Goal: Task Accomplishment & Management: Complete application form

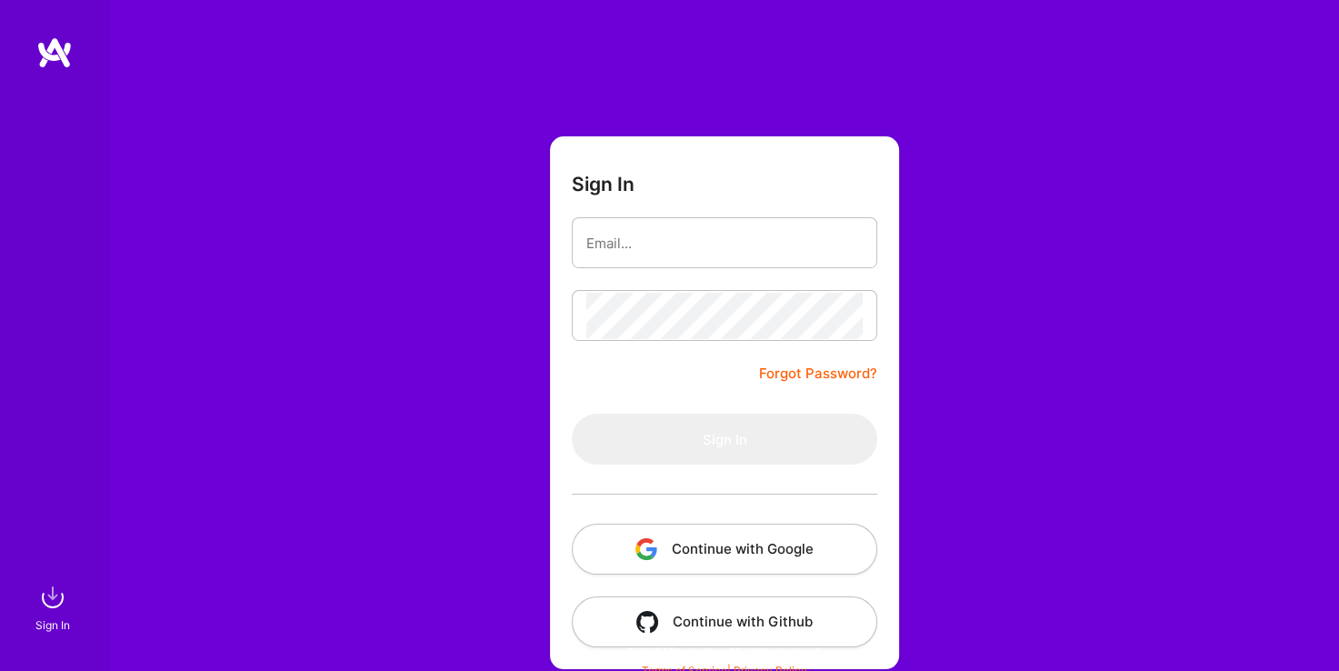
click at [738, 541] on button "Continue with Google" at bounding box center [724, 549] width 305 height 51
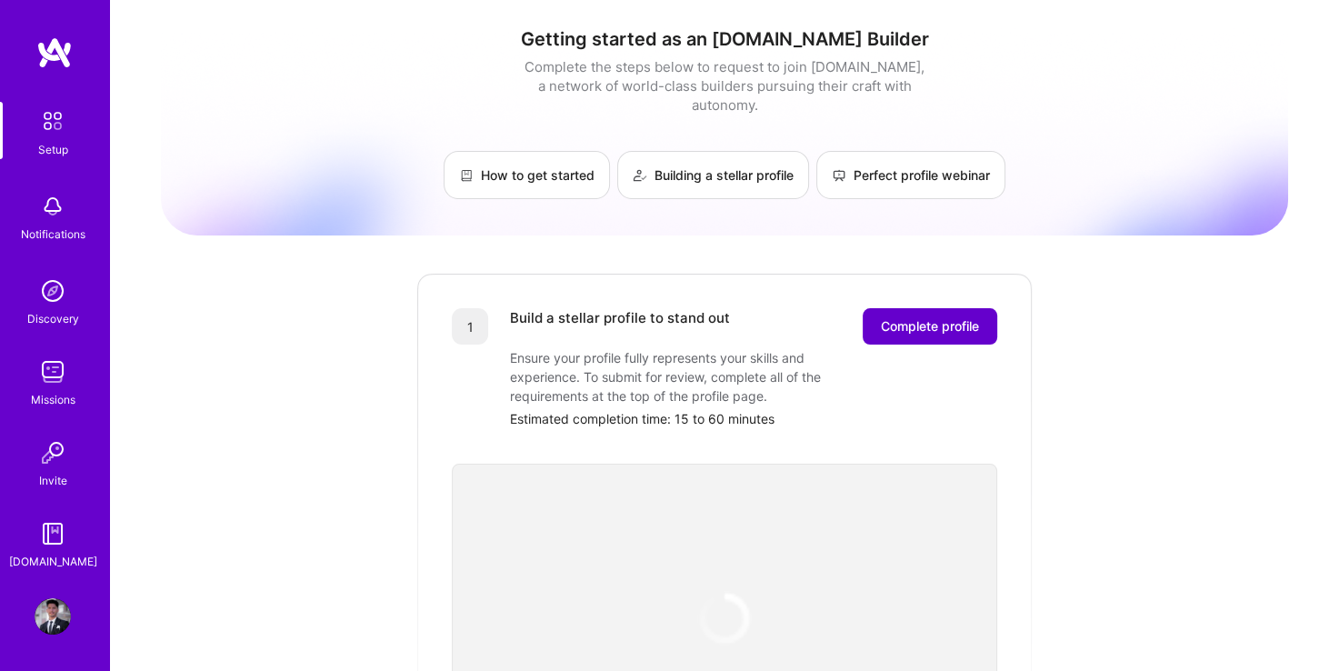
click at [938, 317] on span "Complete profile" at bounding box center [930, 326] width 98 height 18
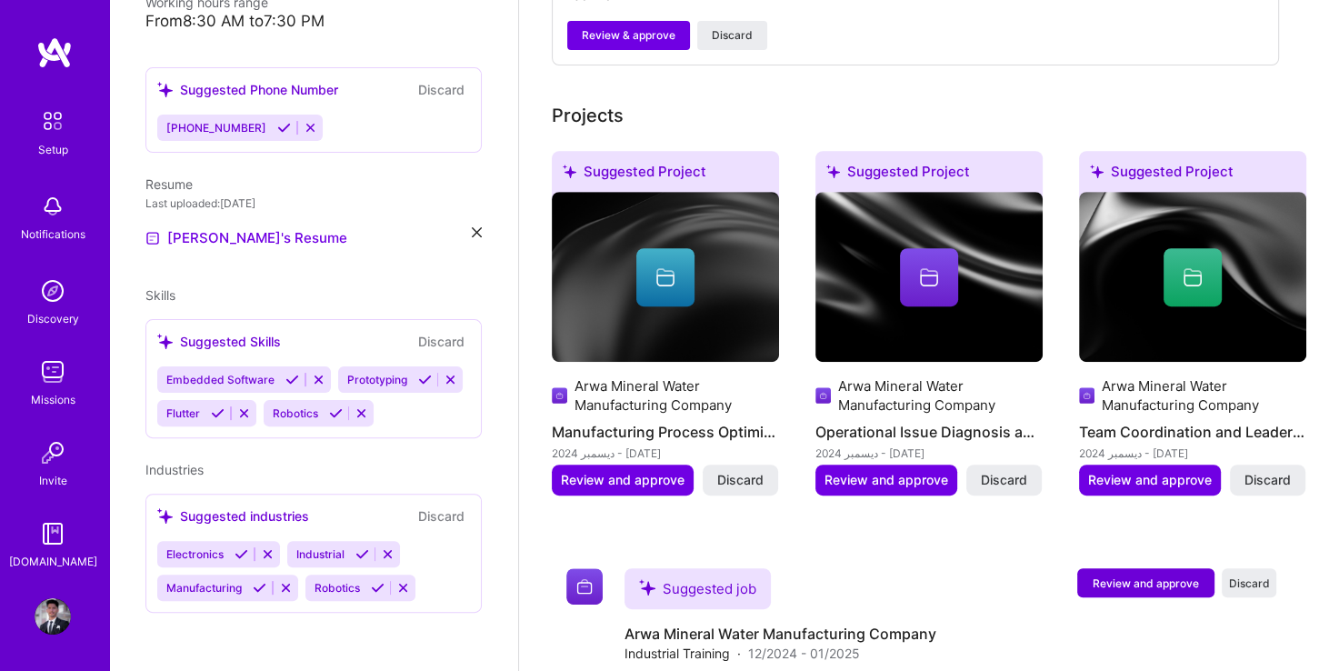
scroll to position [806, 0]
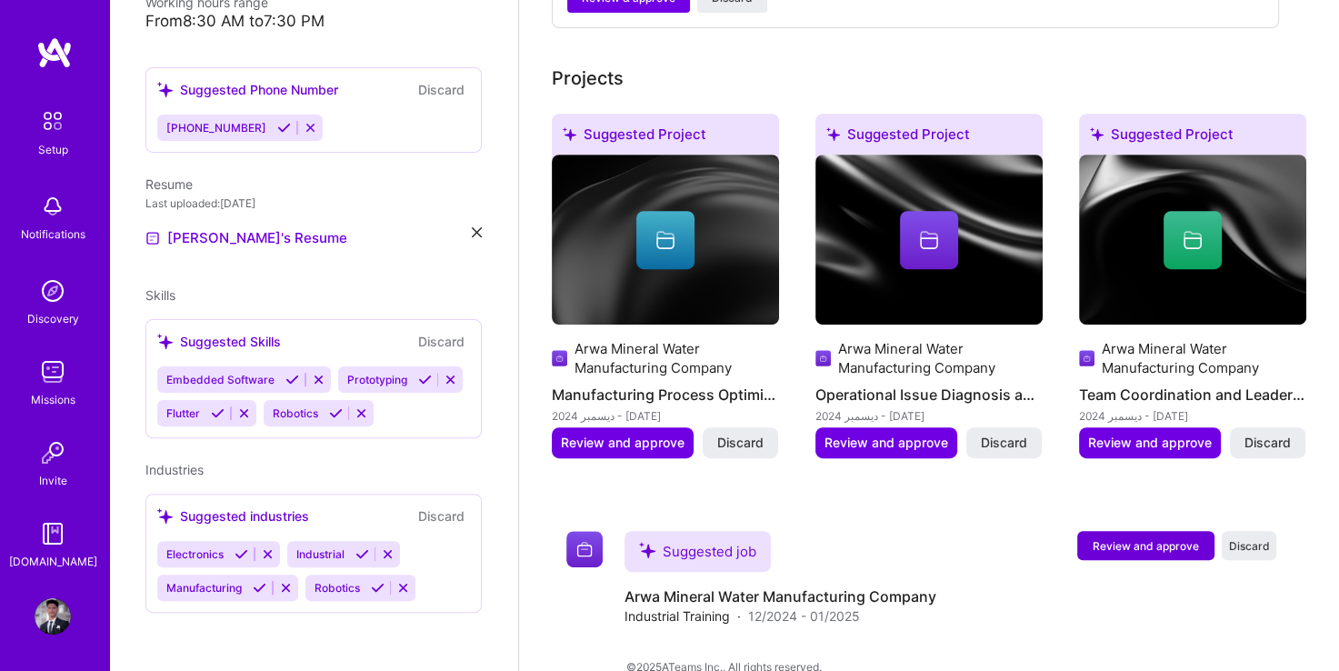
click at [49, 604] on img at bounding box center [53, 616] width 36 height 36
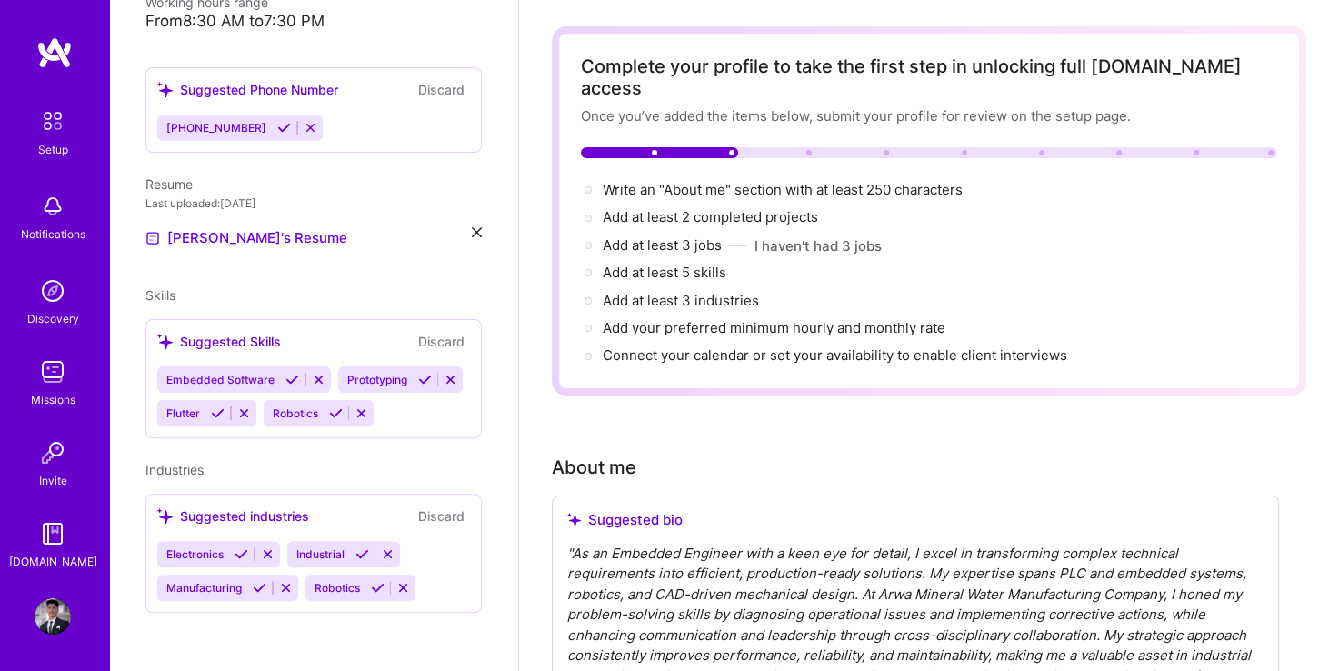
scroll to position [0, 0]
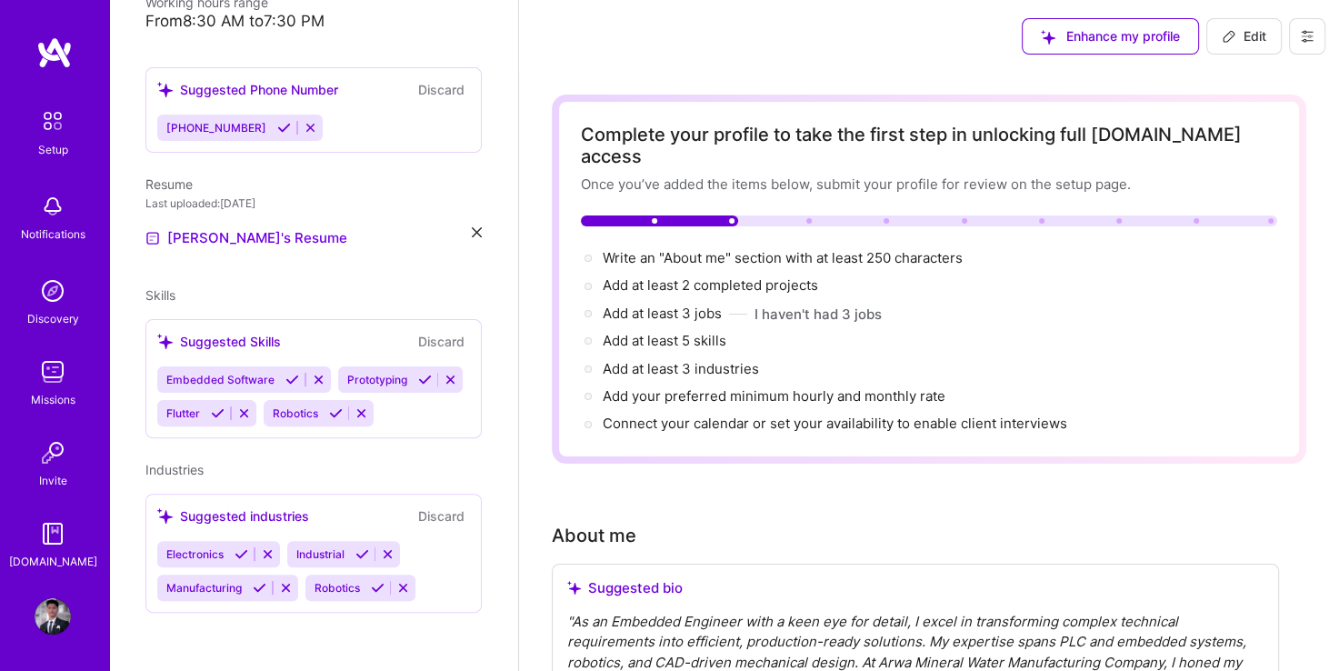
click at [320, 373] on icon at bounding box center [319, 380] width 14 height 14
click at [275, 379] on icon at bounding box center [271, 381] width 14 height 14
click at [371, 384] on icon at bounding box center [376, 381] width 14 height 14
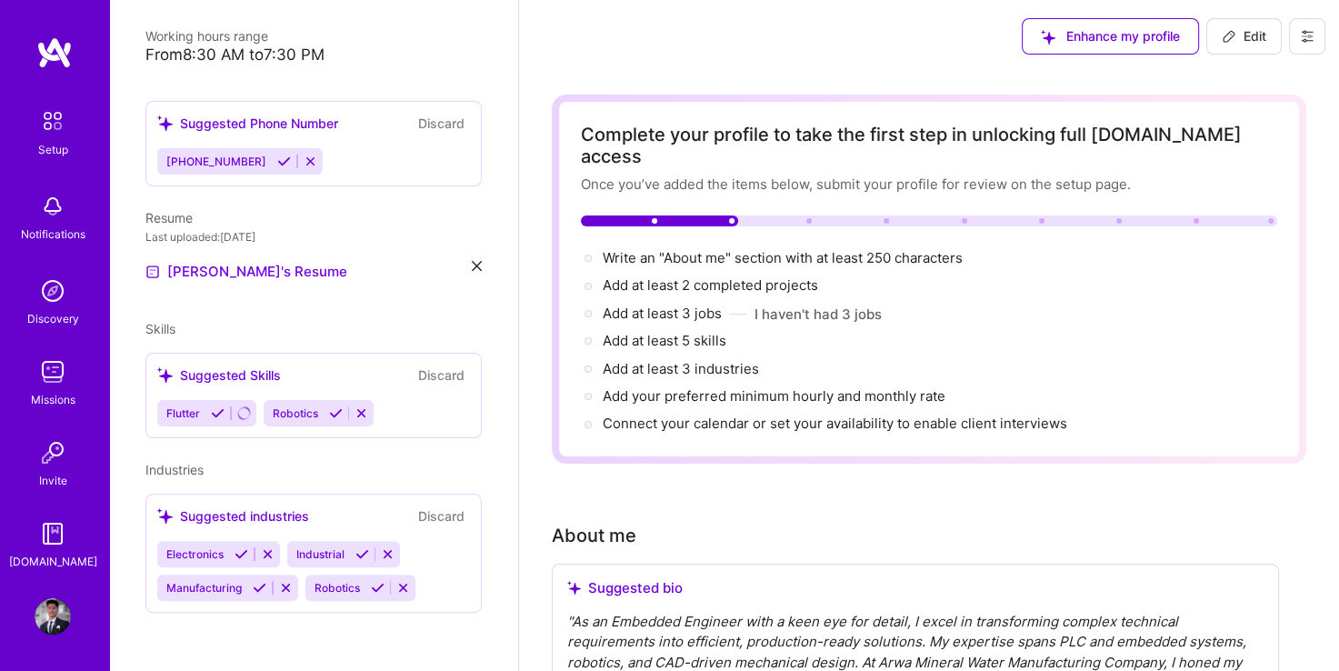
scroll to position [396, 0]
click at [360, 412] on icon at bounding box center [362, 415] width 14 height 14
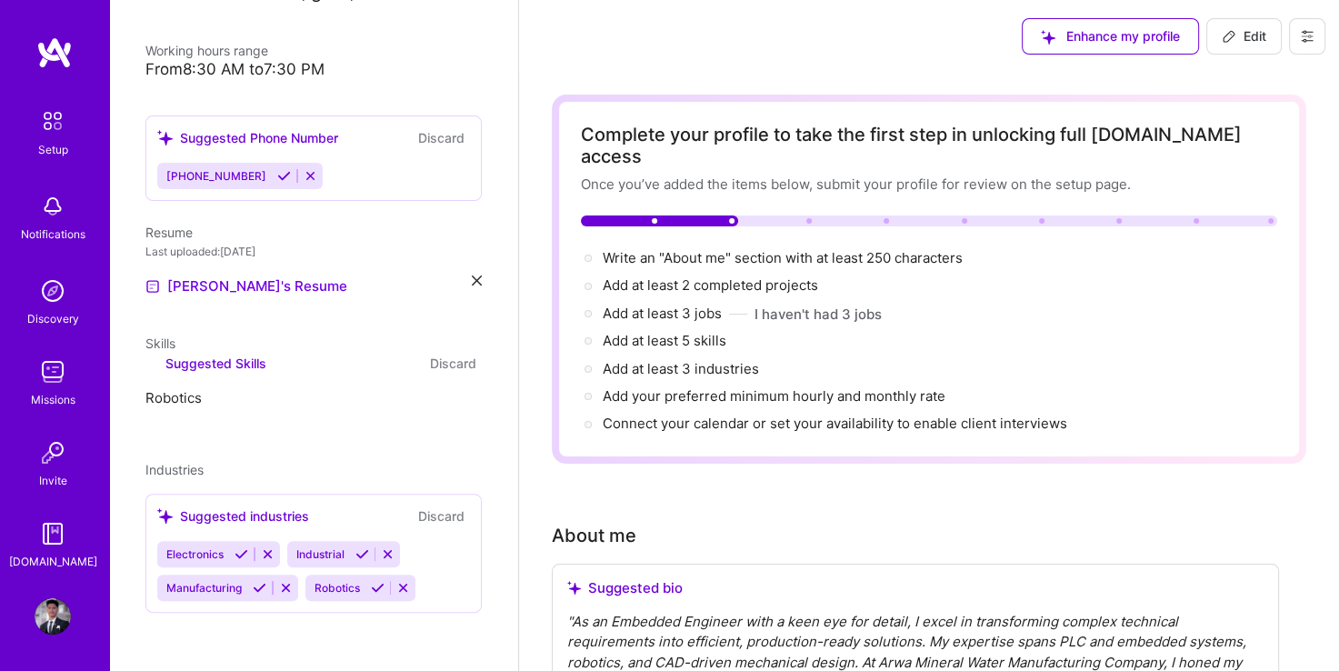
scroll to position [256, 0]
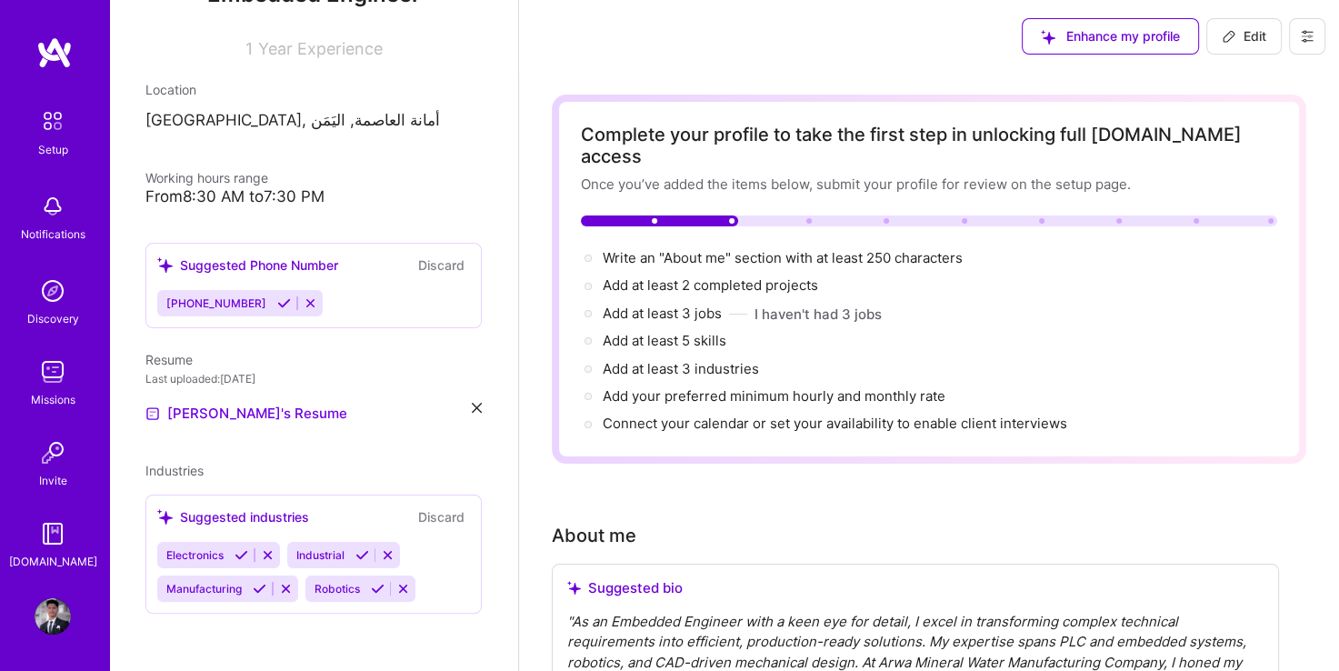
click at [266, 561] on icon at bounding box center [268, 555] width 14 height 14
click at [410, 550] on icon at bounding box center [406, 555] width 14 height 14
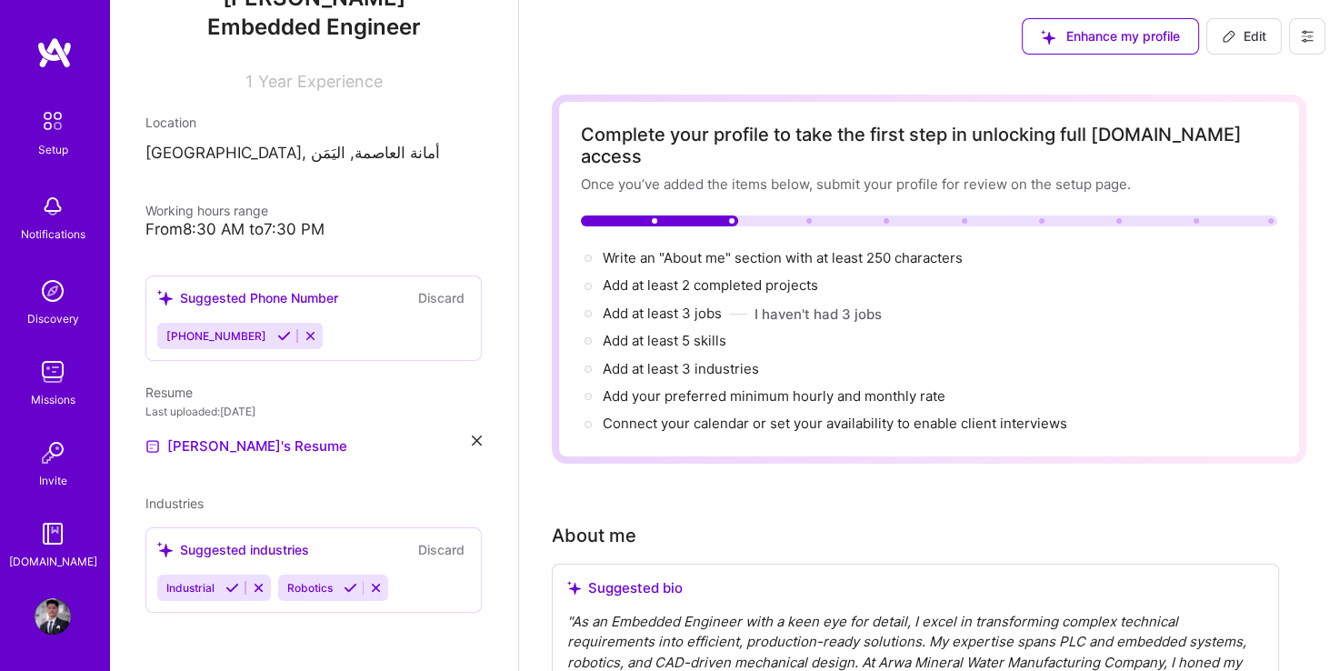
scroll to position [223, 0]
click at [255, 584] on icon at bounding box center [259, 589] width 14 height 14
click at [262, 588] on button at bounding box center [256, 588] width 25 height 15
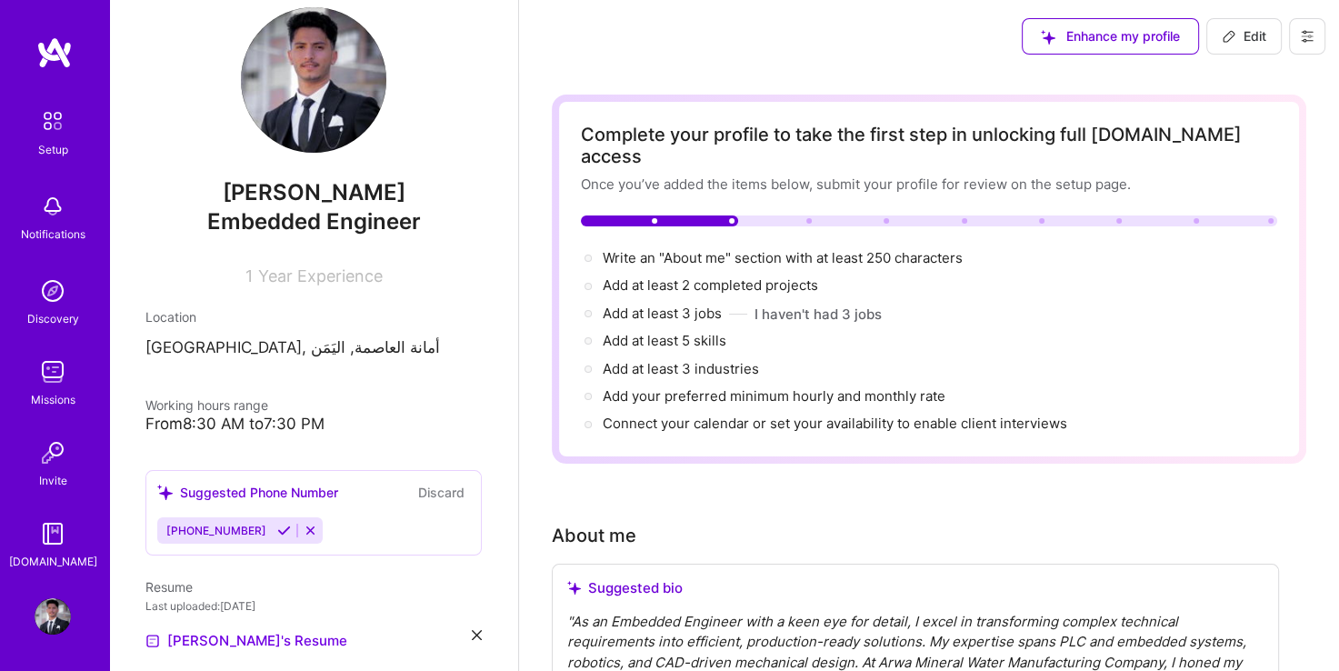
scroll to position [0, 0]
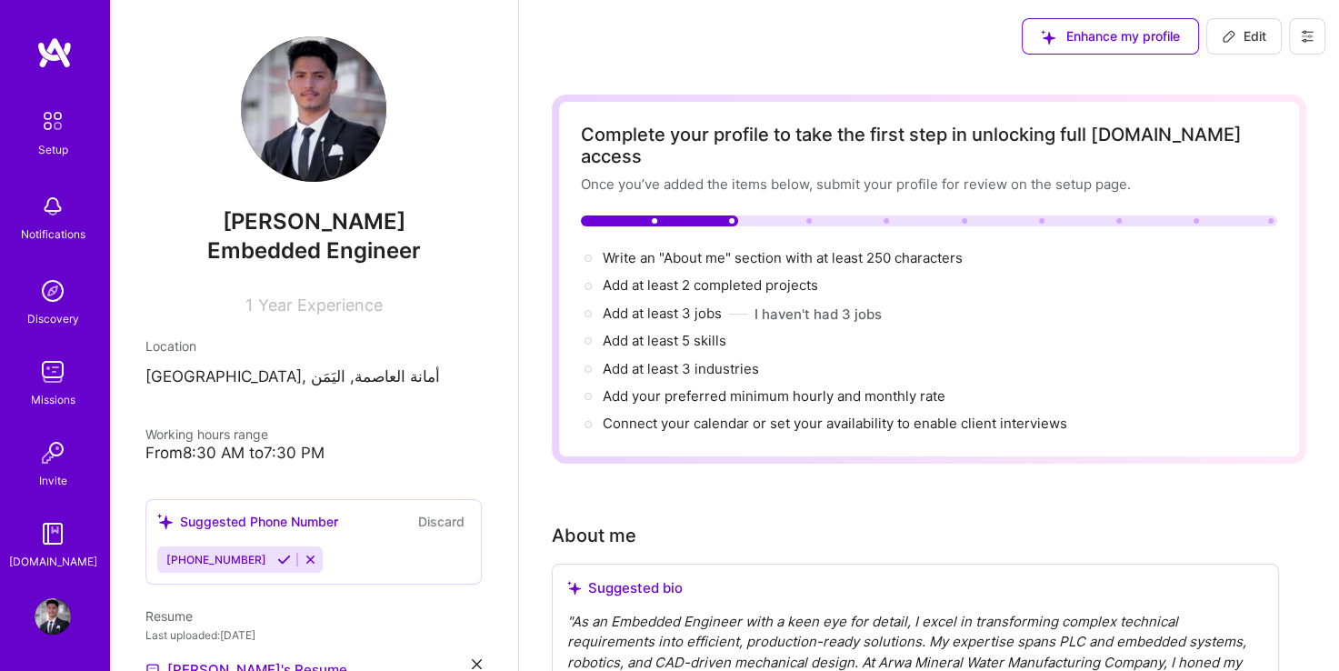
click at [1273, 44] on button "Edit" at bounding box center [1243, 36] width 75 height 36
select select "US"
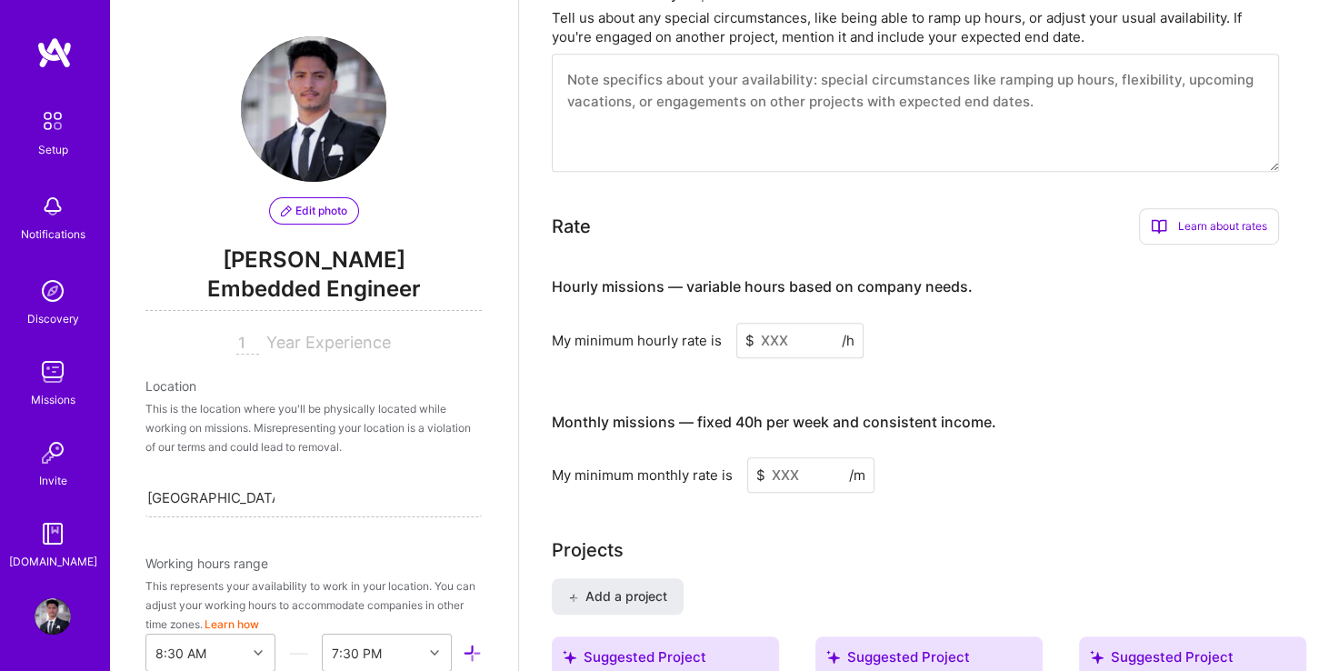
click at [243, 347] on input "1" at bounding box center [247, 344] width 23 height 22
type input "1"
click at [180, 389] on div "Location" at bounding box center [313, 385] width 336 height 19
click at [233, 411] on div "This is the location where you'll be physically located while working on missio…" at bounding box center [313, 427] width 336 height 57
click at [240, 451] on div "This is the location where you'll be physically located while working on missio…" at bounding box center [313, 427] width 336 height 57
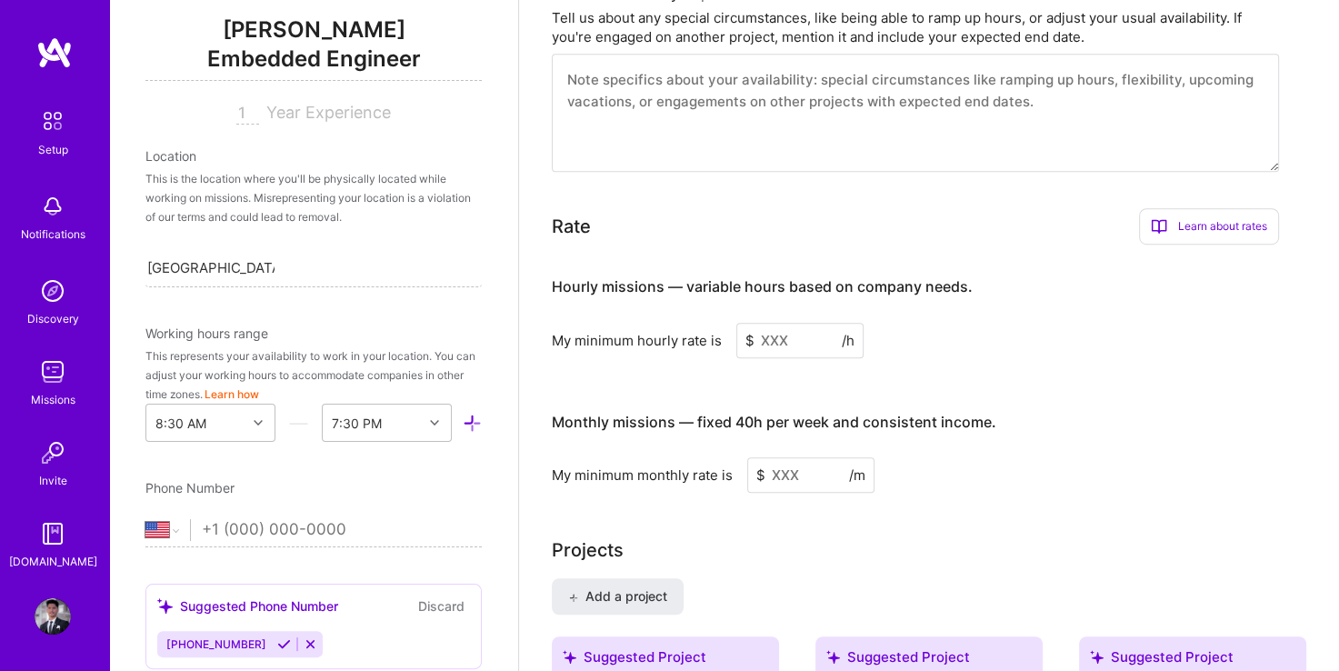
scroll to position [273, 0]
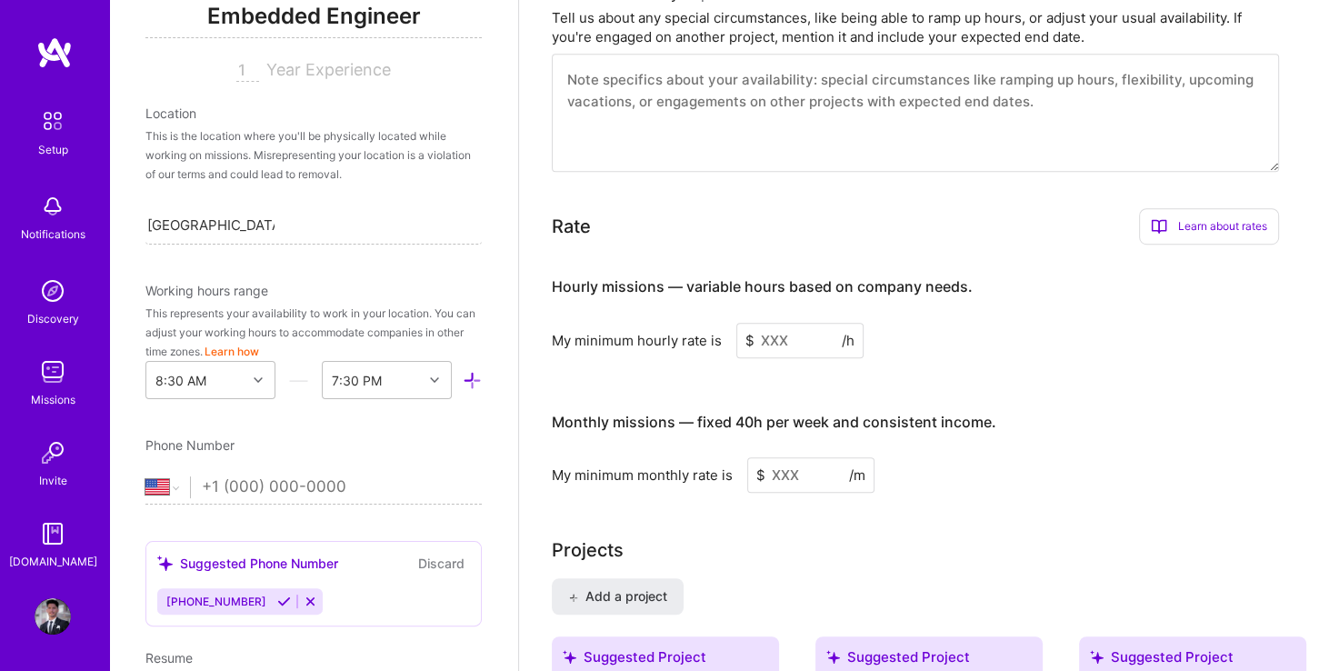
click at [215, 482] on input "tel" at bounding box center [342, 487] width 280 height 53
type input "[PHONE_NUMBER]"
select select "YE"
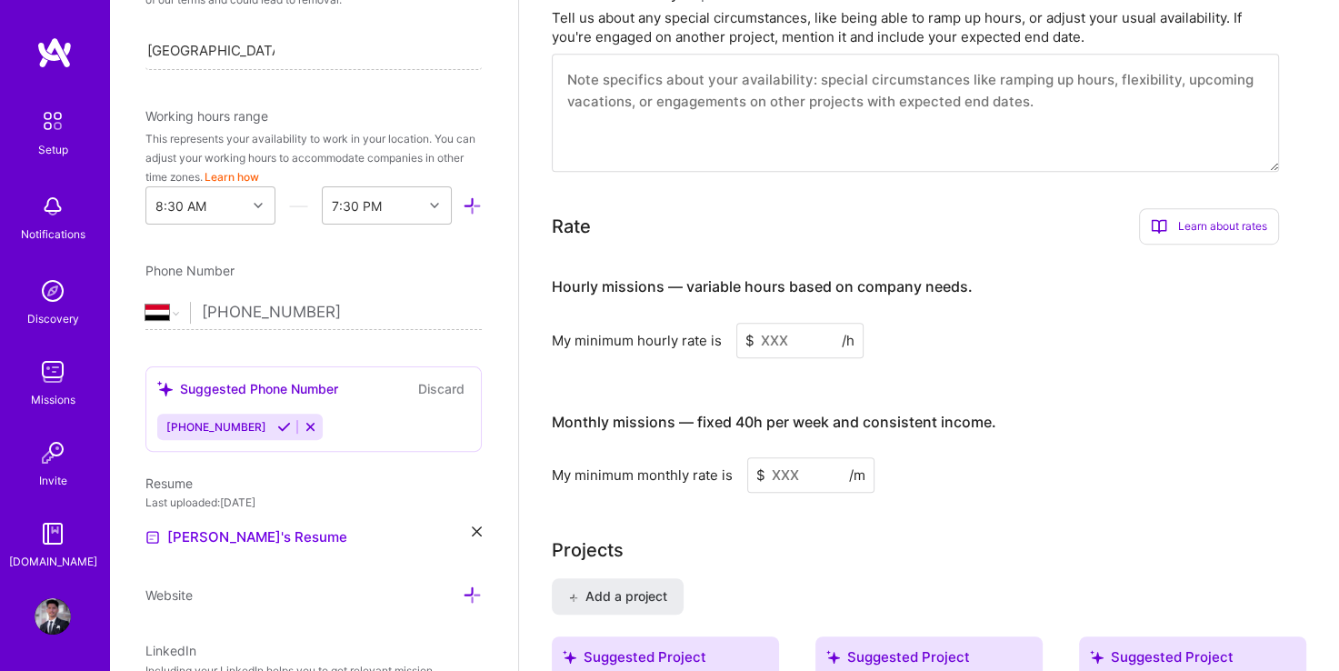
scroll to position [455, 0]
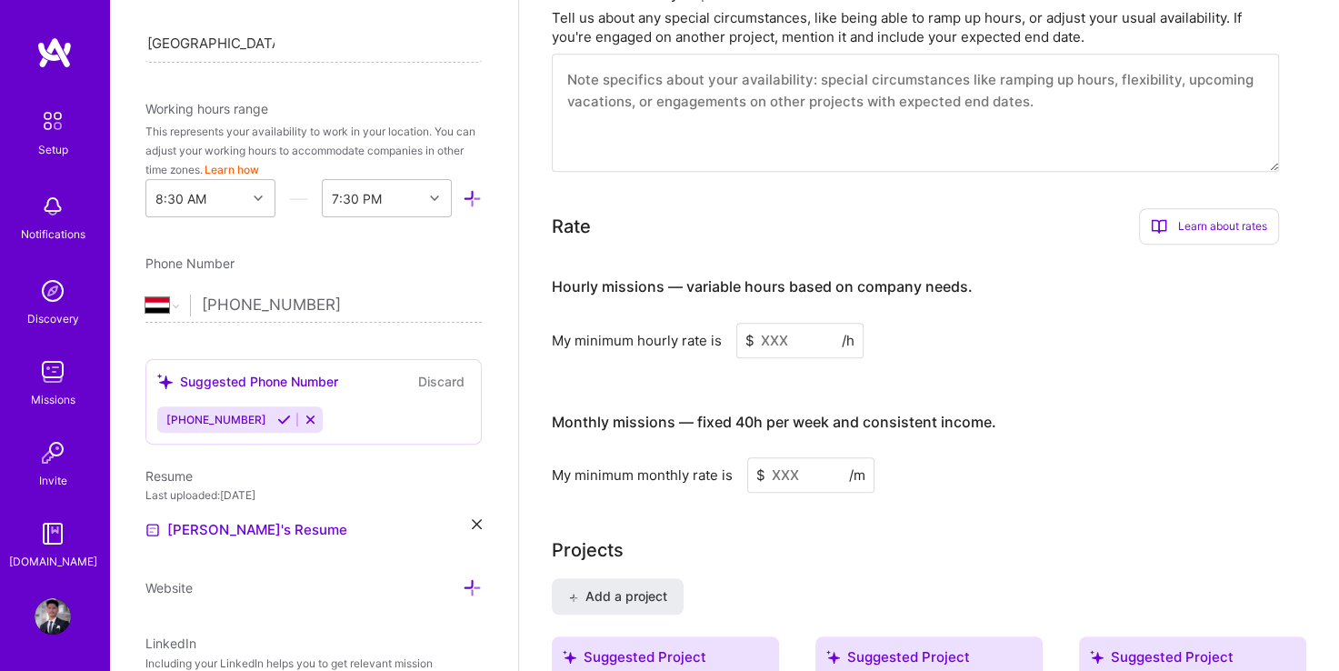
click at [277, 418] on icon at bounding box center [284, 420] width 14 height 14
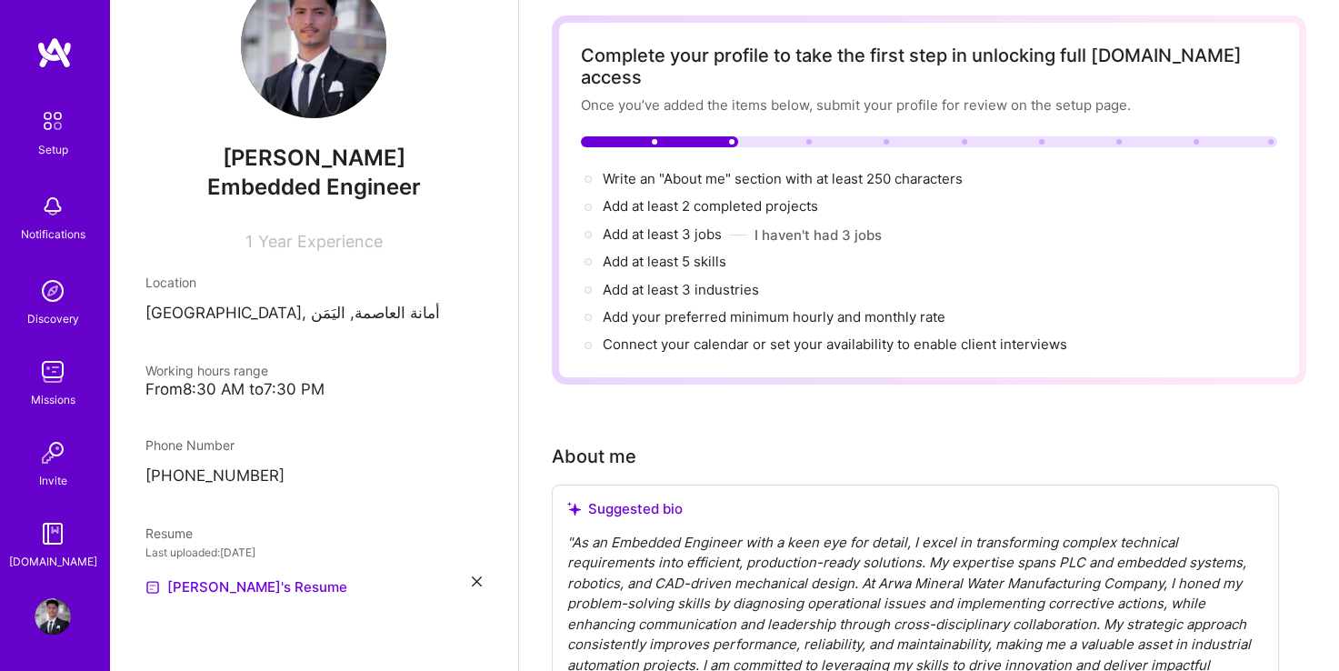
scroll to position [0, 0]
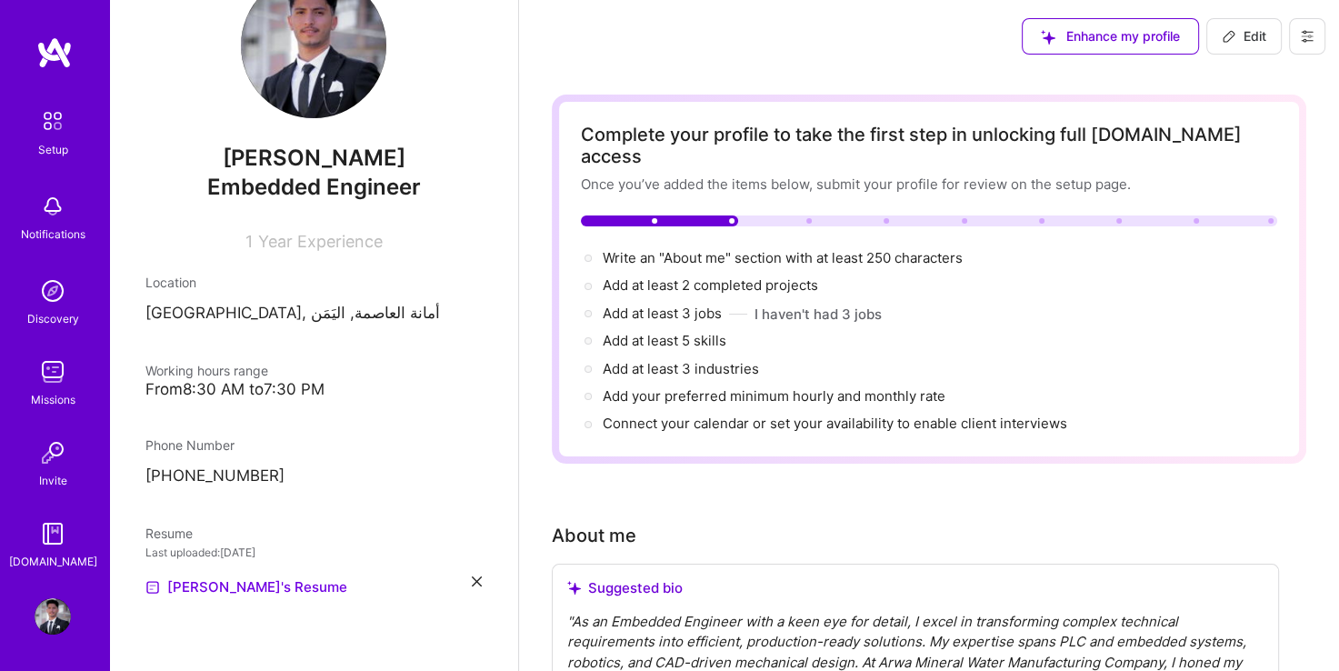
click at [1229, 32] on icon at bounding box center [1229, 36] width 11 height 11
select select "YE"
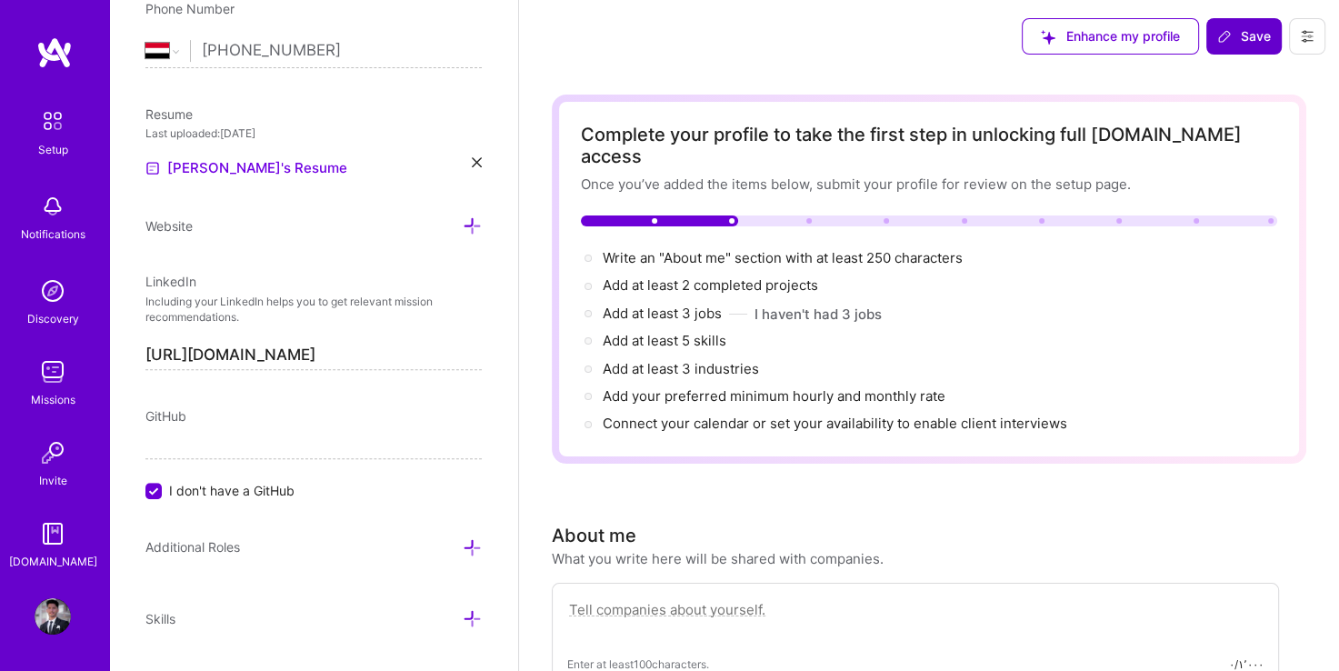
scroll to position [821, 0]
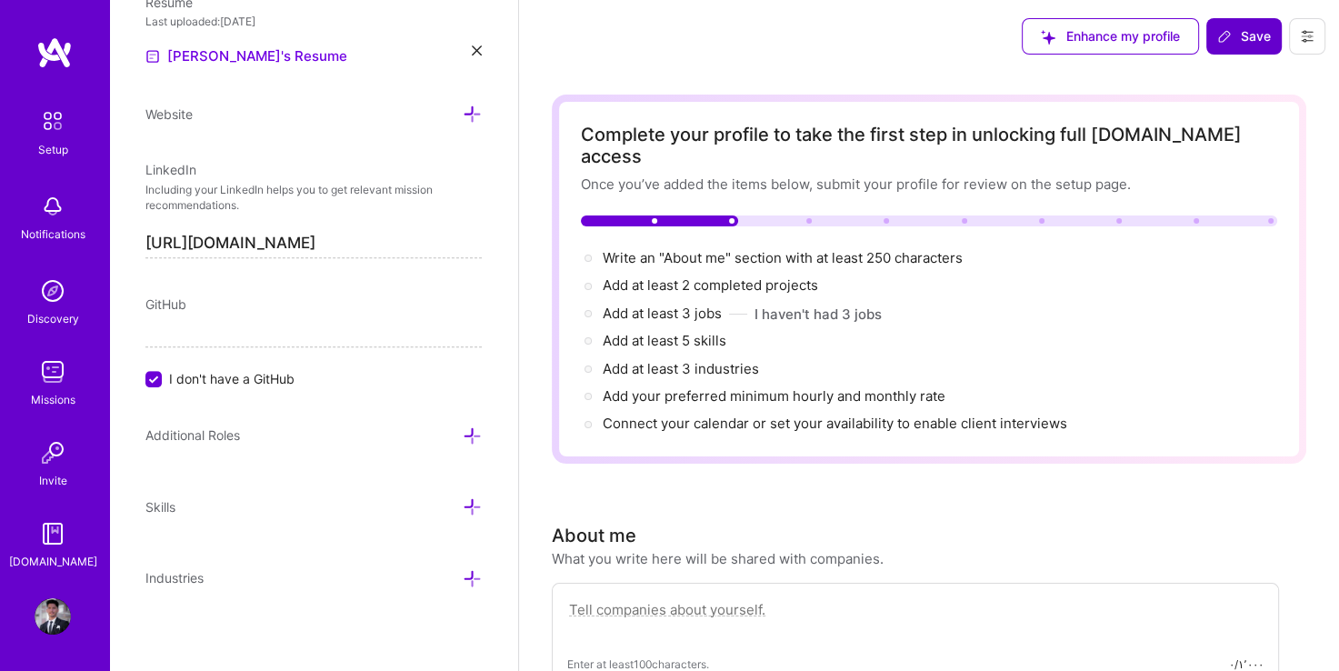
click at [161, 380] on input "I don't have a GitHub" at bounding box center [155, 380] width 16 height 16
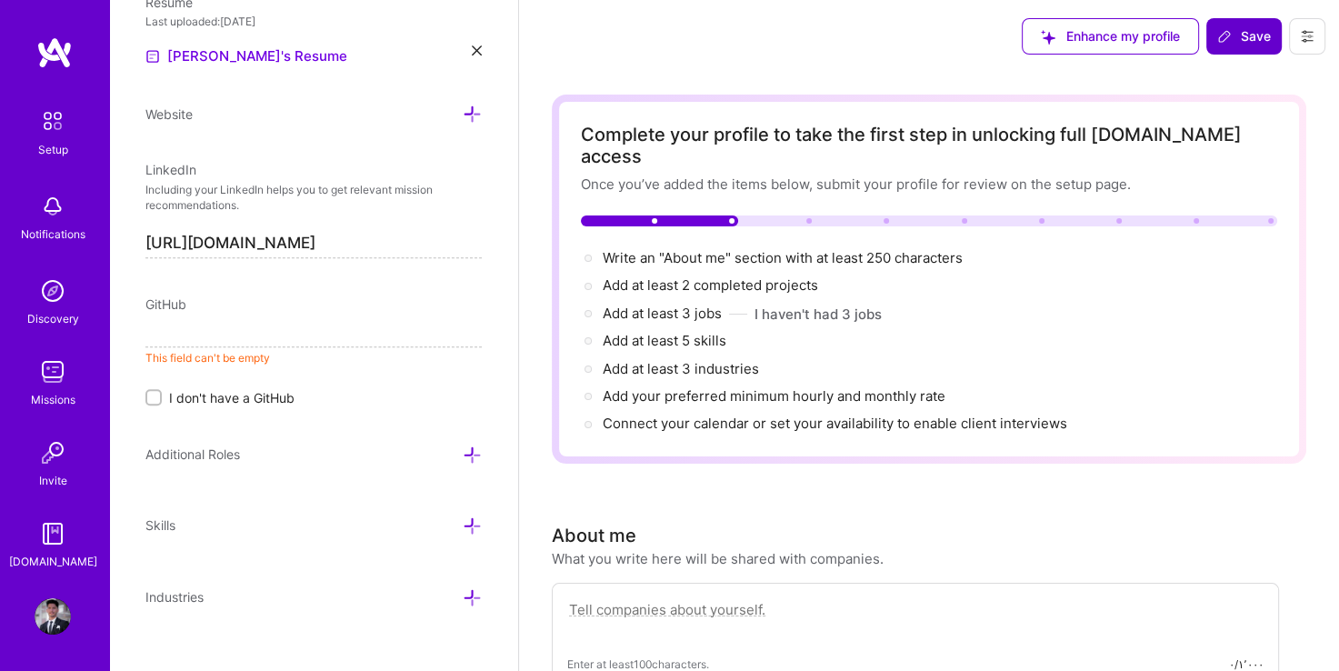
paste input "[URL][DOMAIN_NAME]"
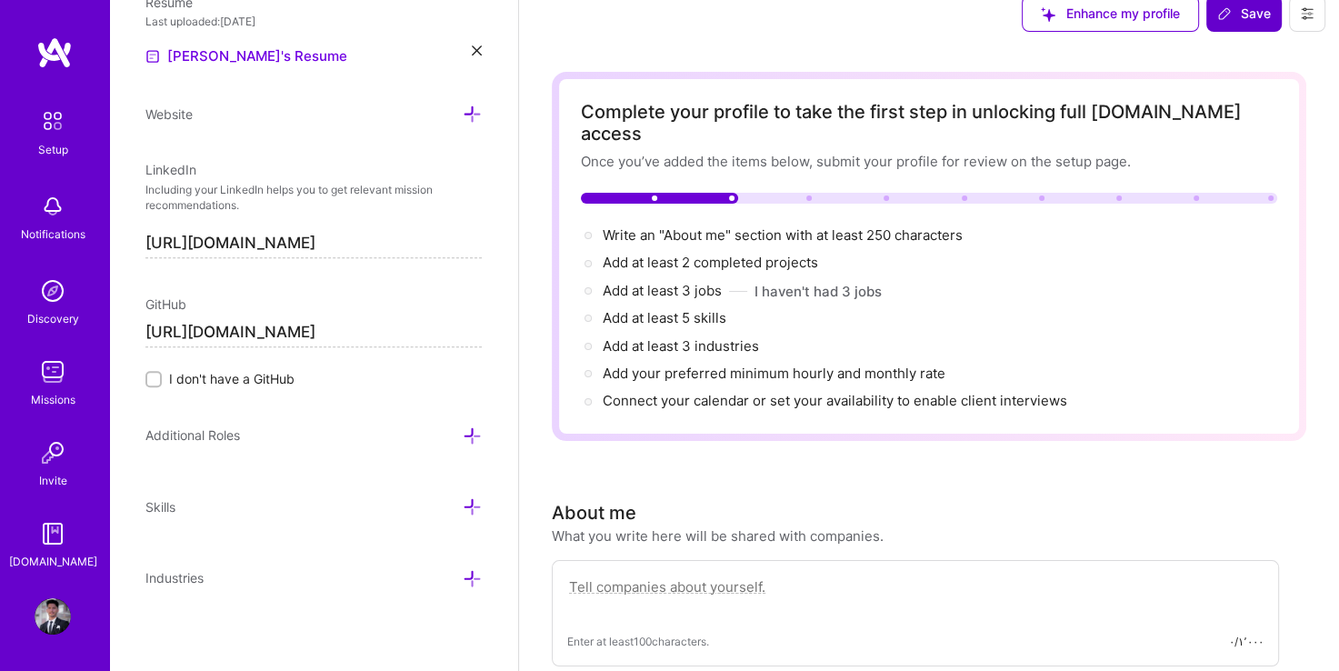
scroll to position [0, 0]
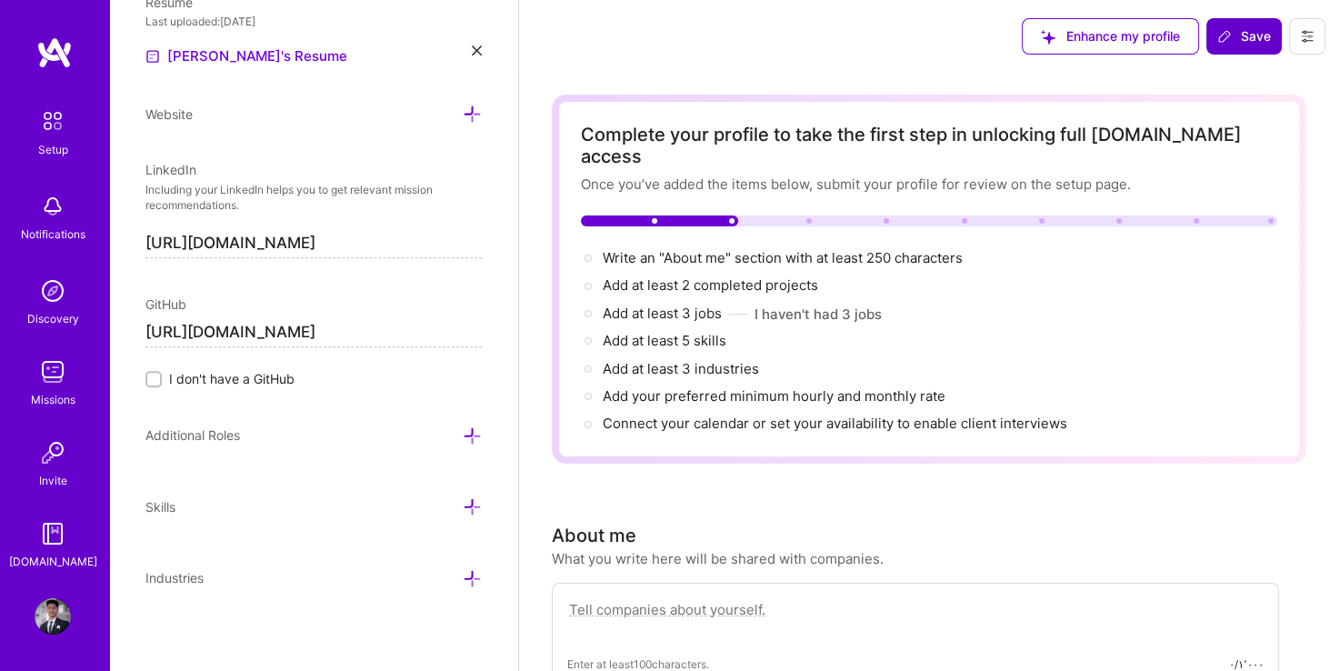
type input "[URL][DOMAIN_NAME]"
click at [463, 431] on icon at bounding box center [472, 435] width 19 height 19
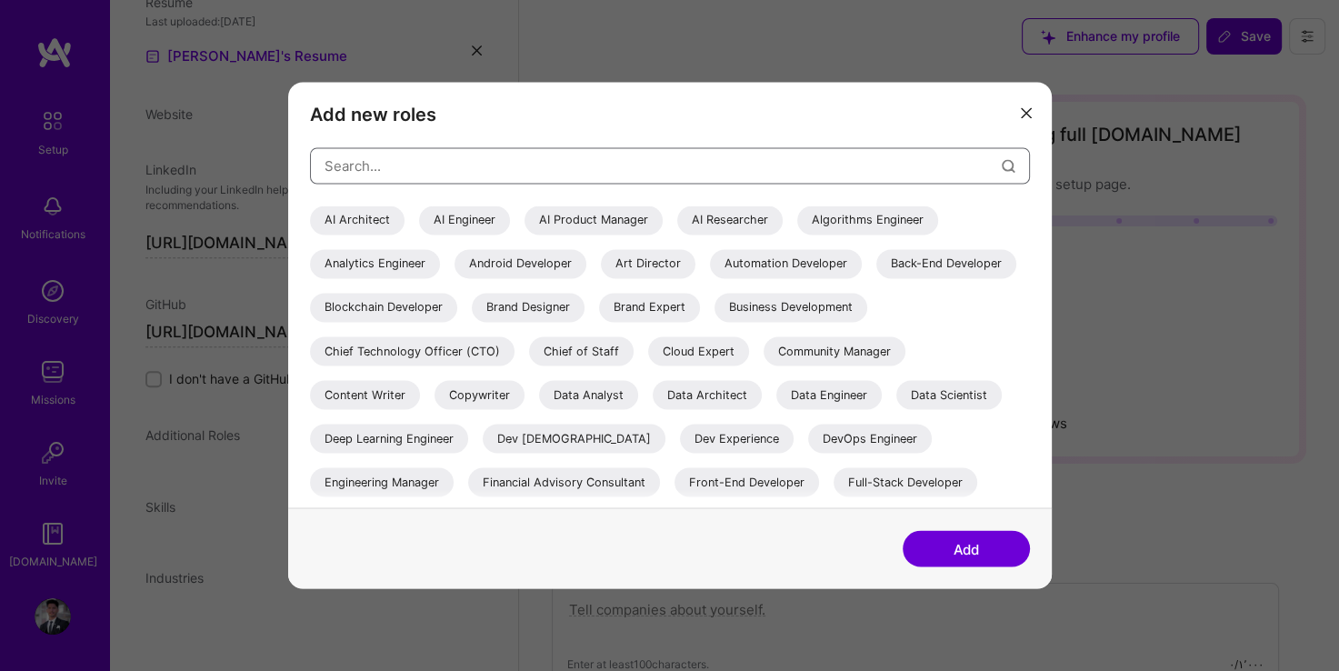
click at [467, 155] on input "modal" at bounding box center [663, 166] width 677 height 46
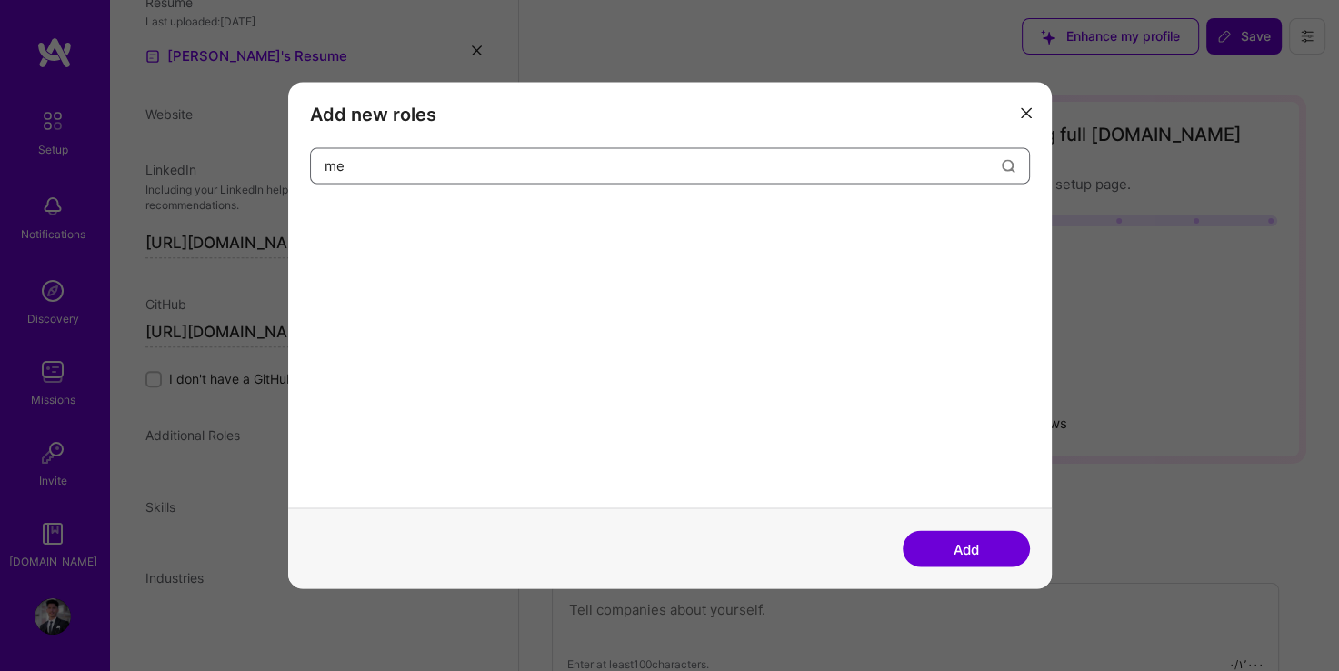
type input "m"
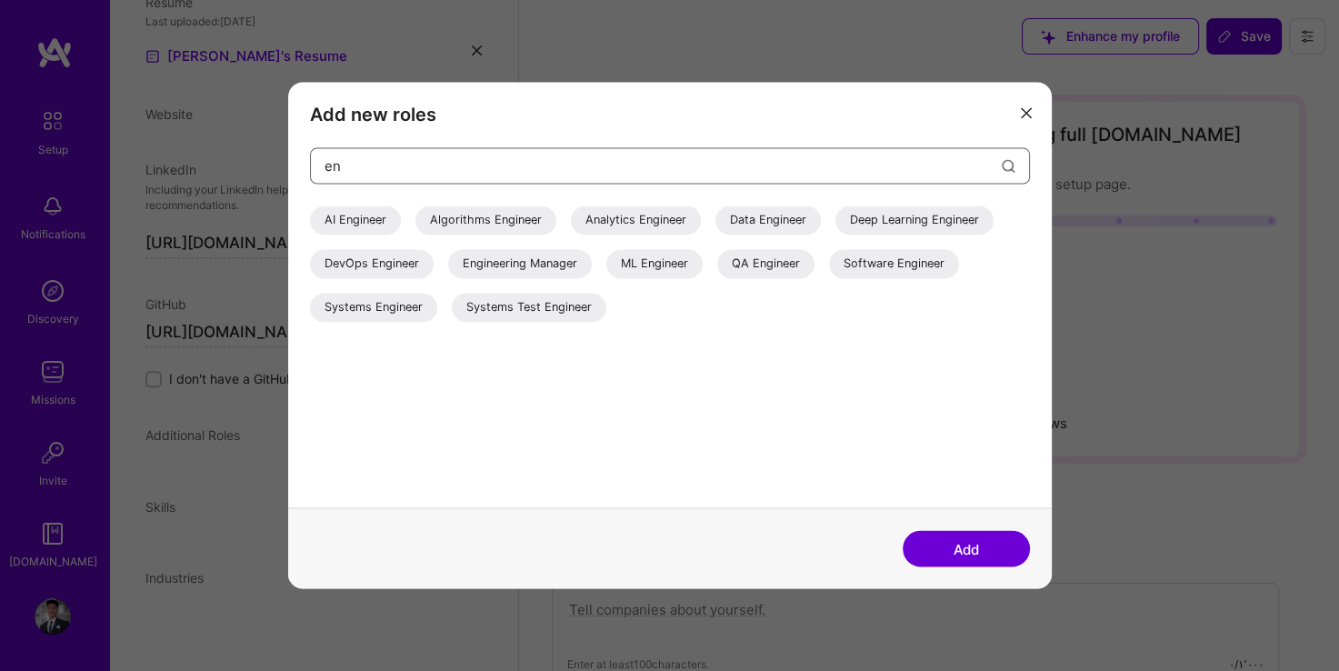
type input "e"
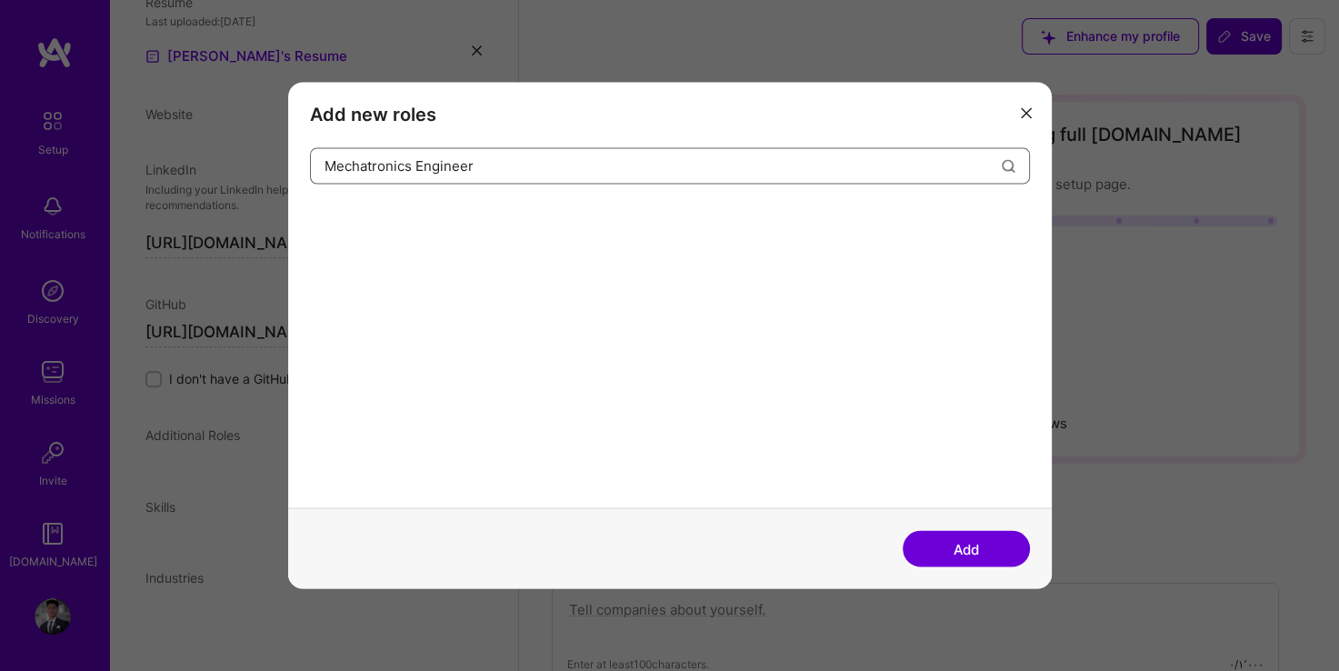
type input "Mechatronics Engineer"
click at [993, 536] on button "Add" at bounding box center [966, 549] width 127 height 36
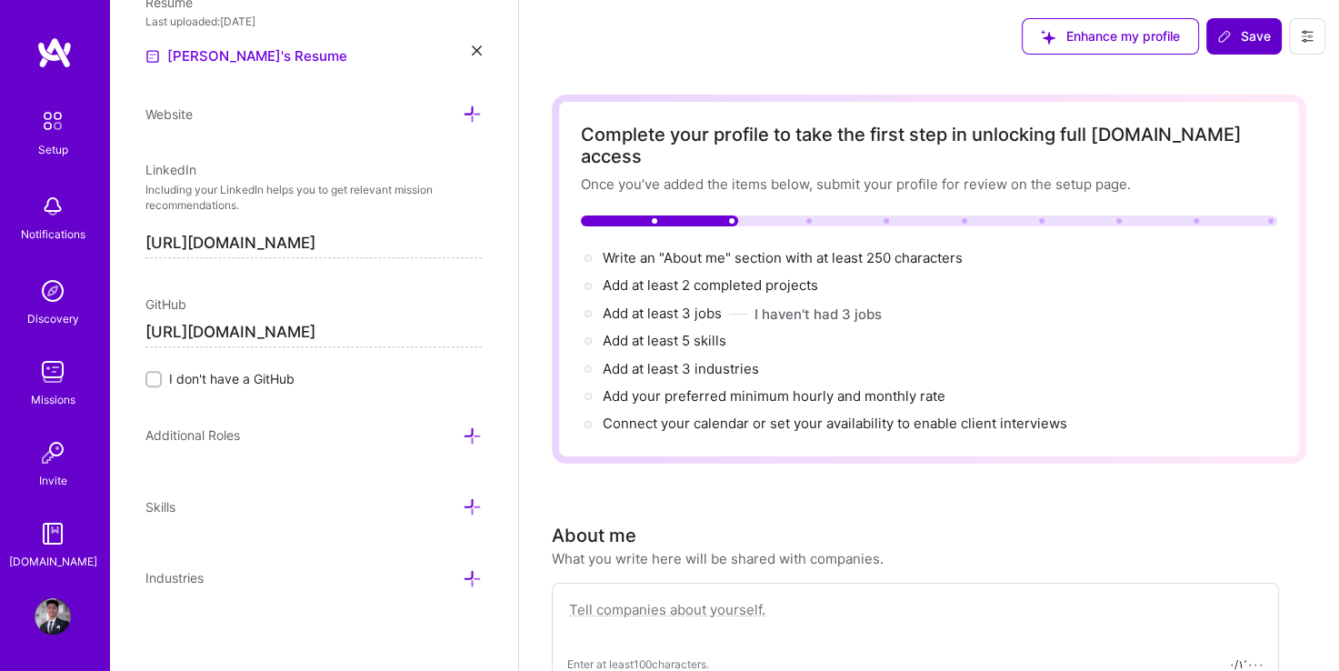
click at [463, 438] on icon at bounding box center [472, 435] width 19 height 19
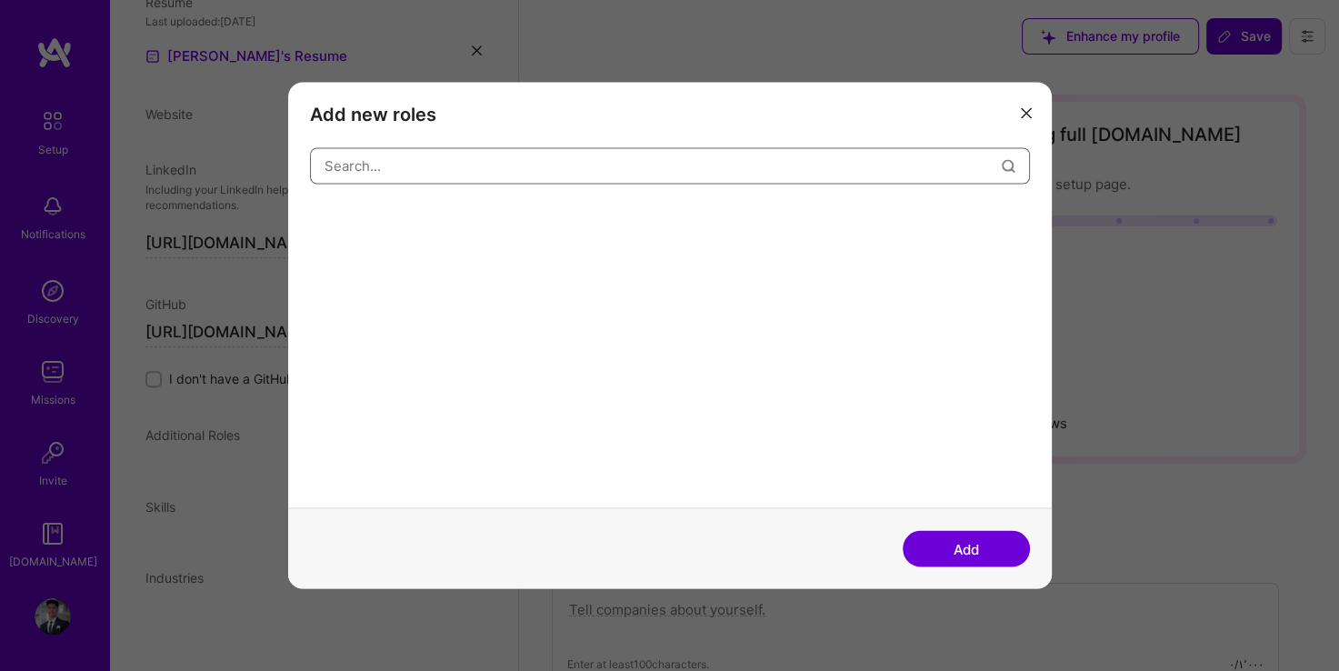
click at [427, 175] on input "modal" at bounding box center [663, 166] width 677 height 46
type input "mech"
click at [938, 547] on button "Add" at bounding box center [966, 549] width 127 height 36
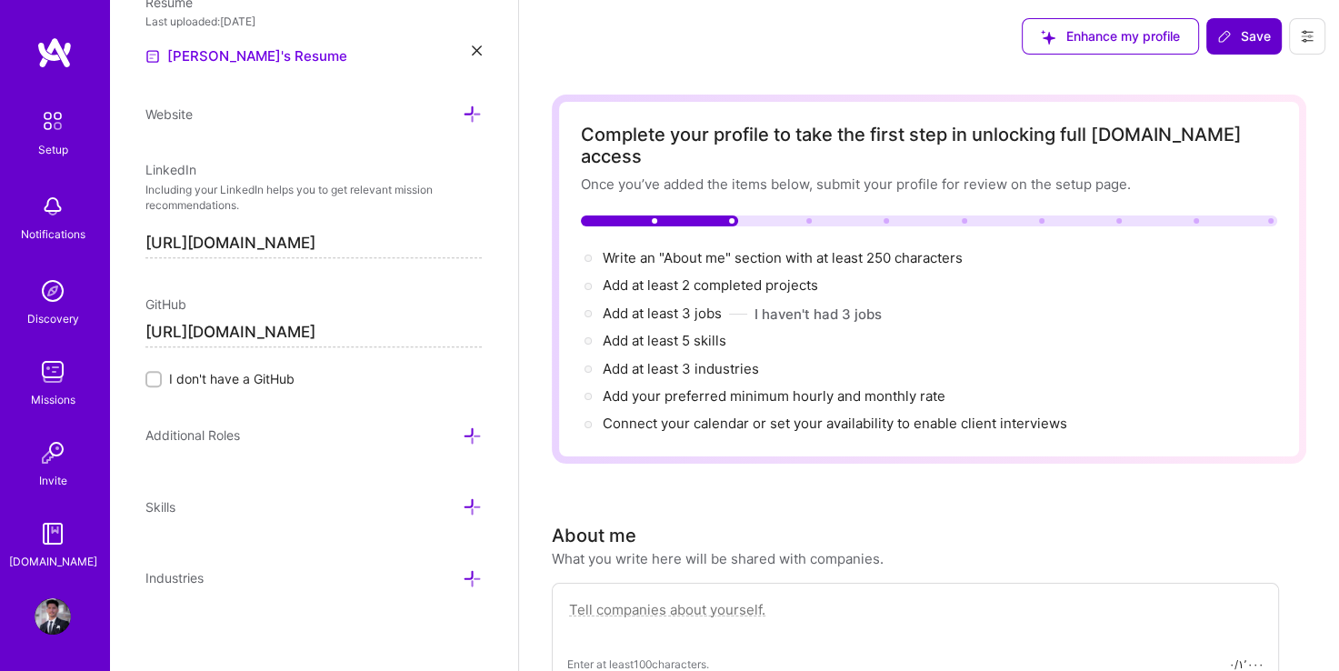
click at [227, 442] on div "Additional Roles" at bounding box center [192, 434] width 95 height 19
click at [463, 427] on icon at bounding box center [472, 435] width 19 height 19
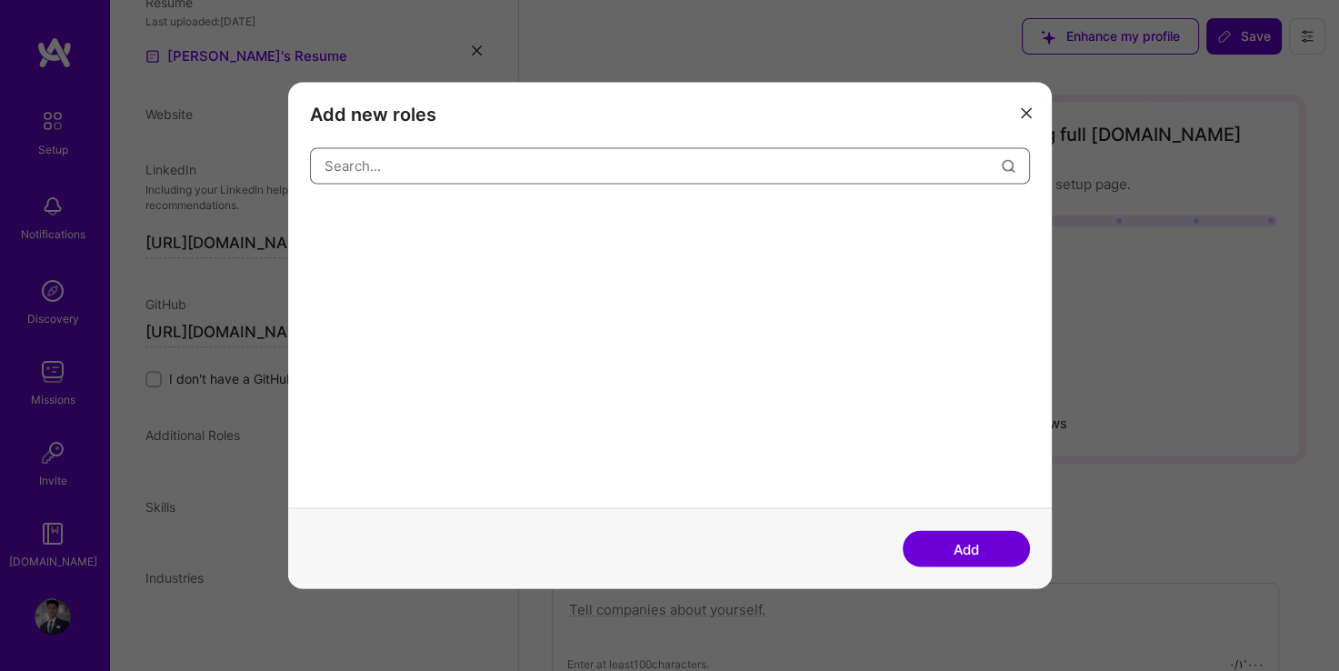
click at [385, 165] on input "modal" at bounding box center [663, 166] width 677 height 46
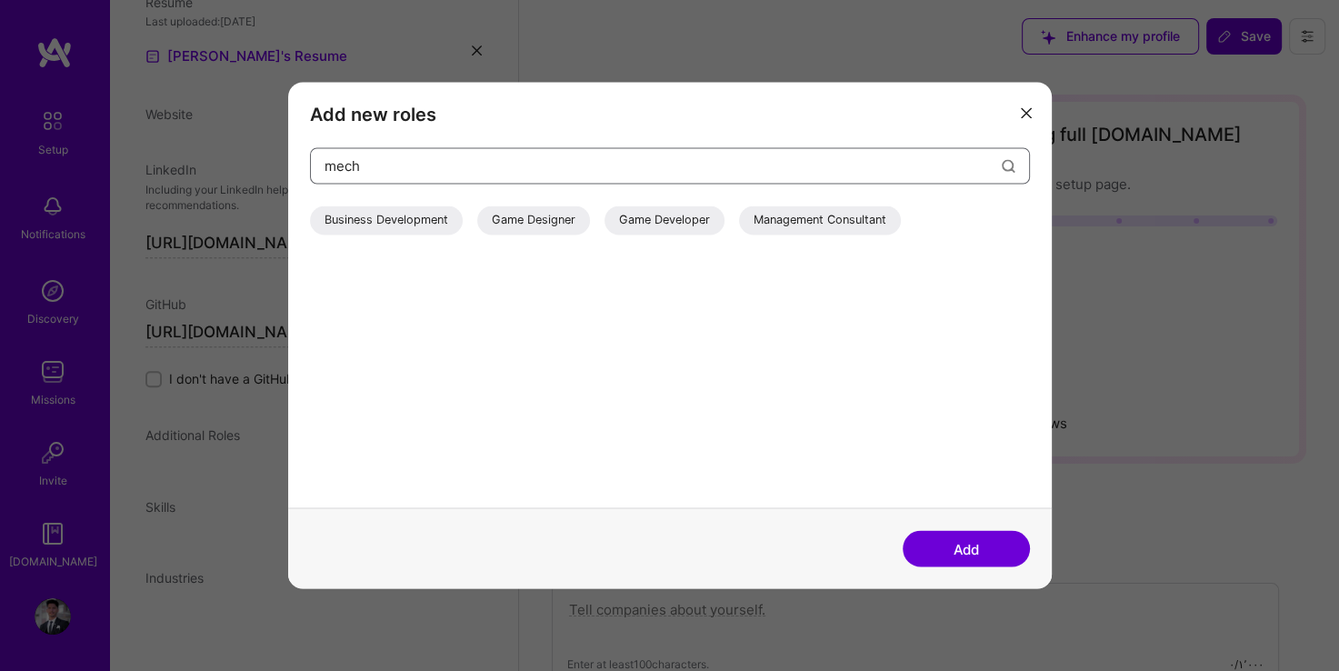
type input "mech"
click at [924, 549] on button "Add" at bounding box center [966, 549] width 127 height 36
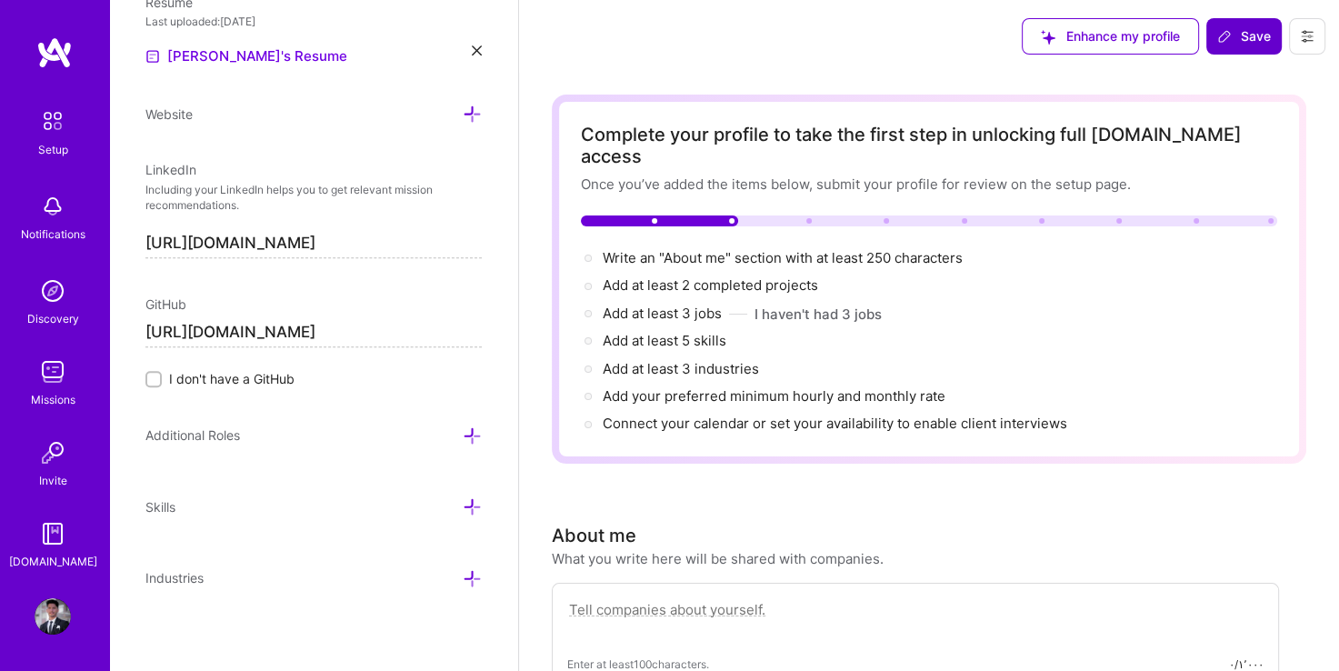
click at [239, 500] on div "Skills" at bounding box center [313, 506] width 336 height 21
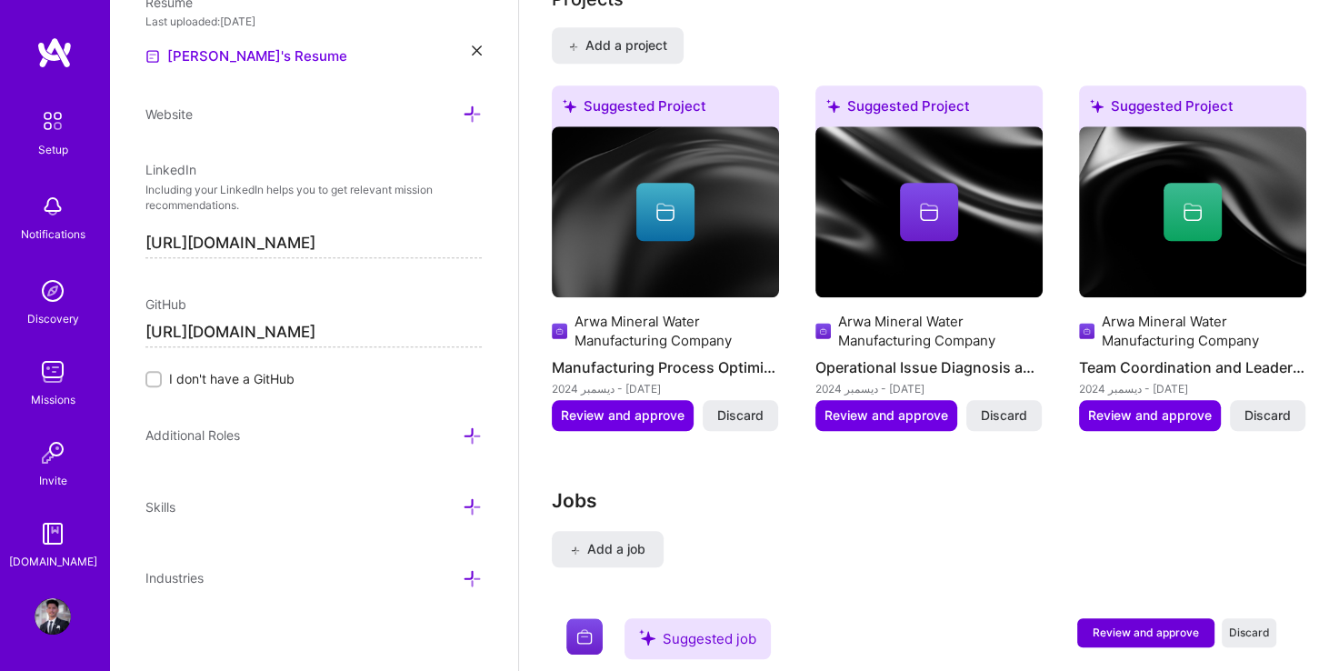
scroll to position [1712, 0]
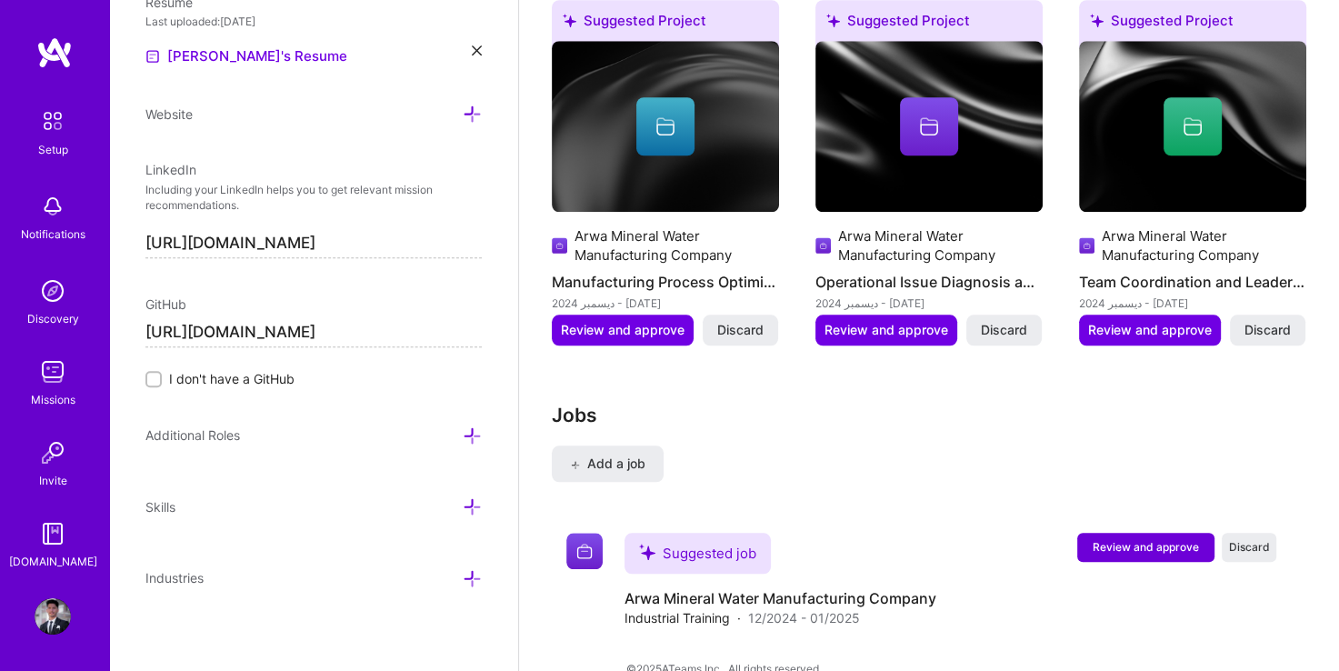
click at [463, 503] on icon at bounding box center [472, 506] width 19 height 19
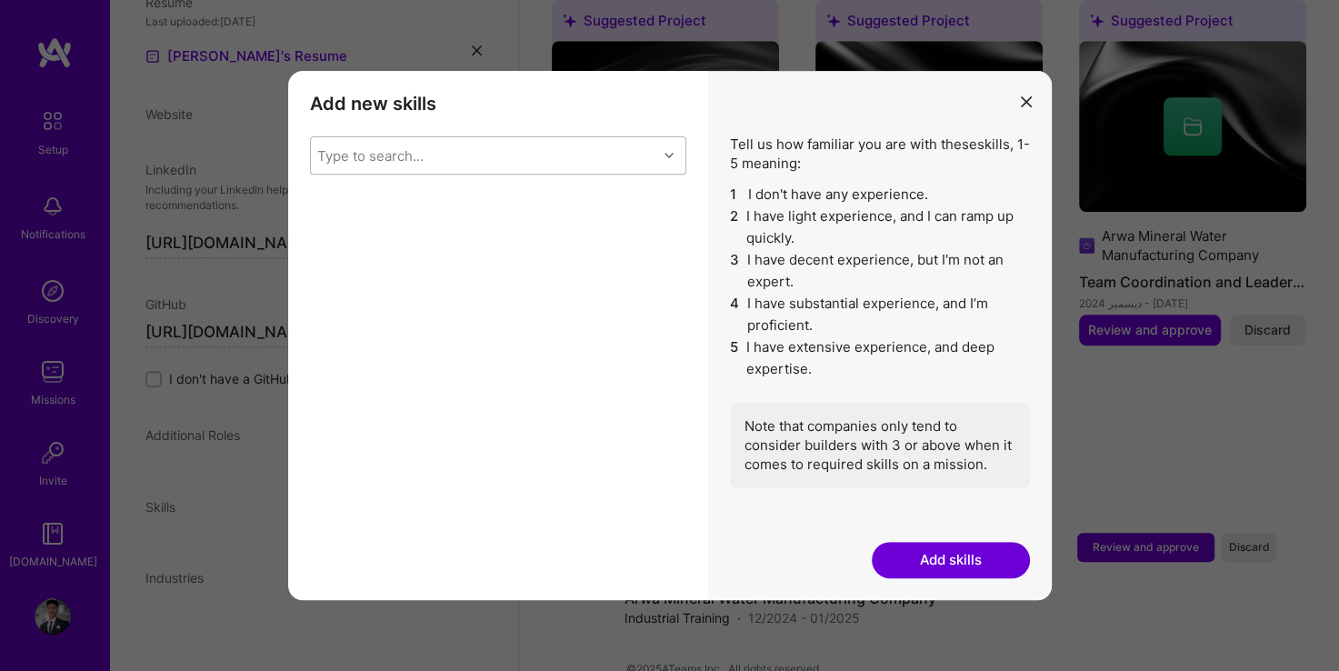
click at [472, 162] on div "Type to search..." at bounding box center [484, 155] width 346 height 36
type input "m"
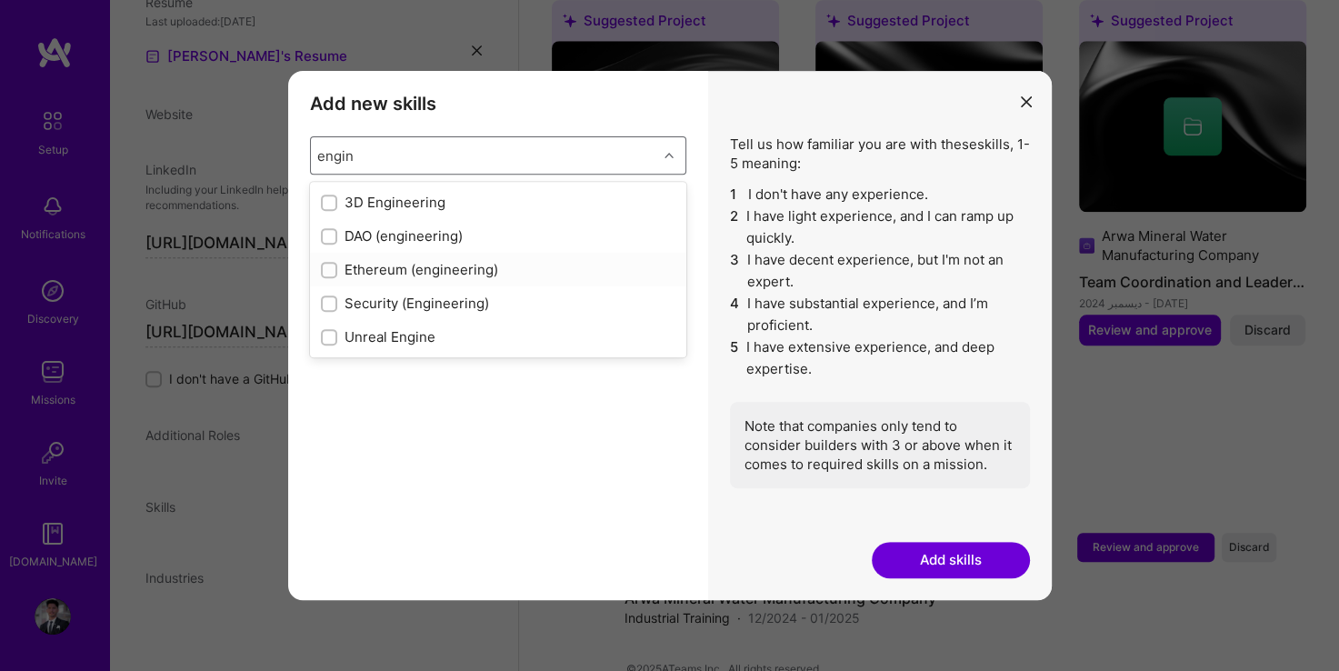
type input "engin"
click at [910, 551] on button "Add skills" at bounding box center [951, 560] width 158 height 36
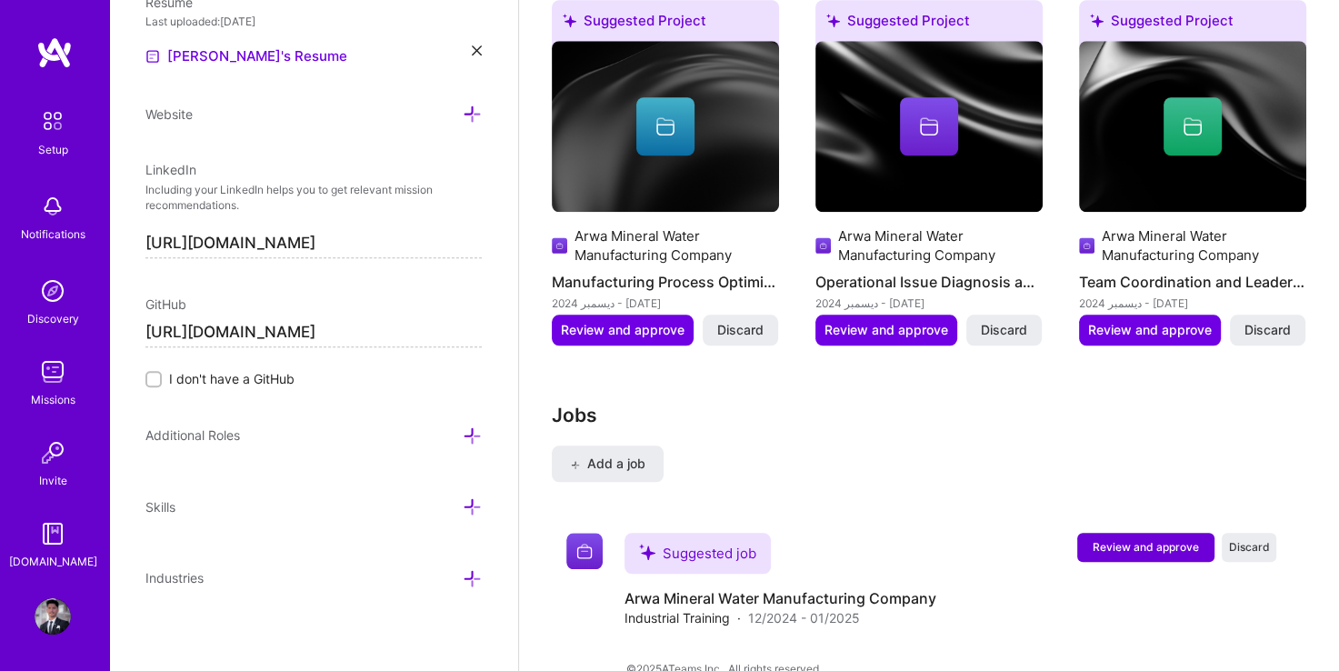
click at [450, 516] on div "Skills" at bounding box center [313, 513] width 336 height 35
click at [463, 501] on icon at bounding box center [472, 506] width 19 height 19
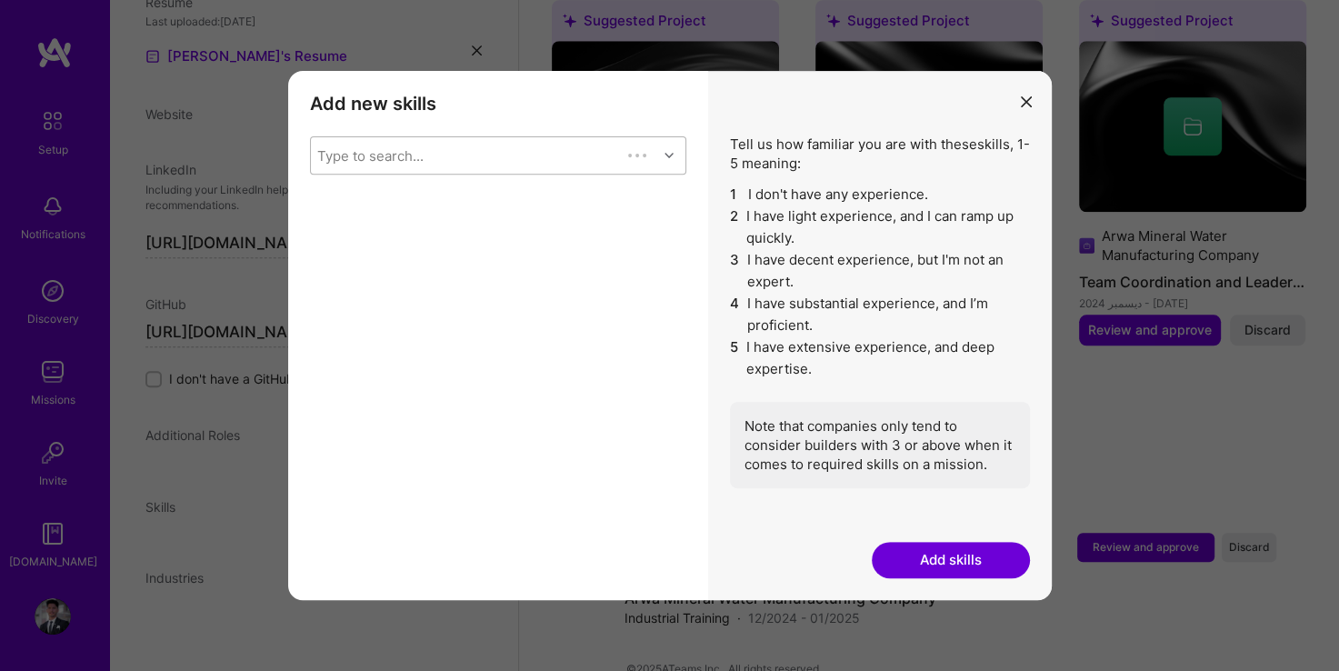
click at [404, 154] on div "Type to search..." at bounding box center [370, 155] width 106 height 19
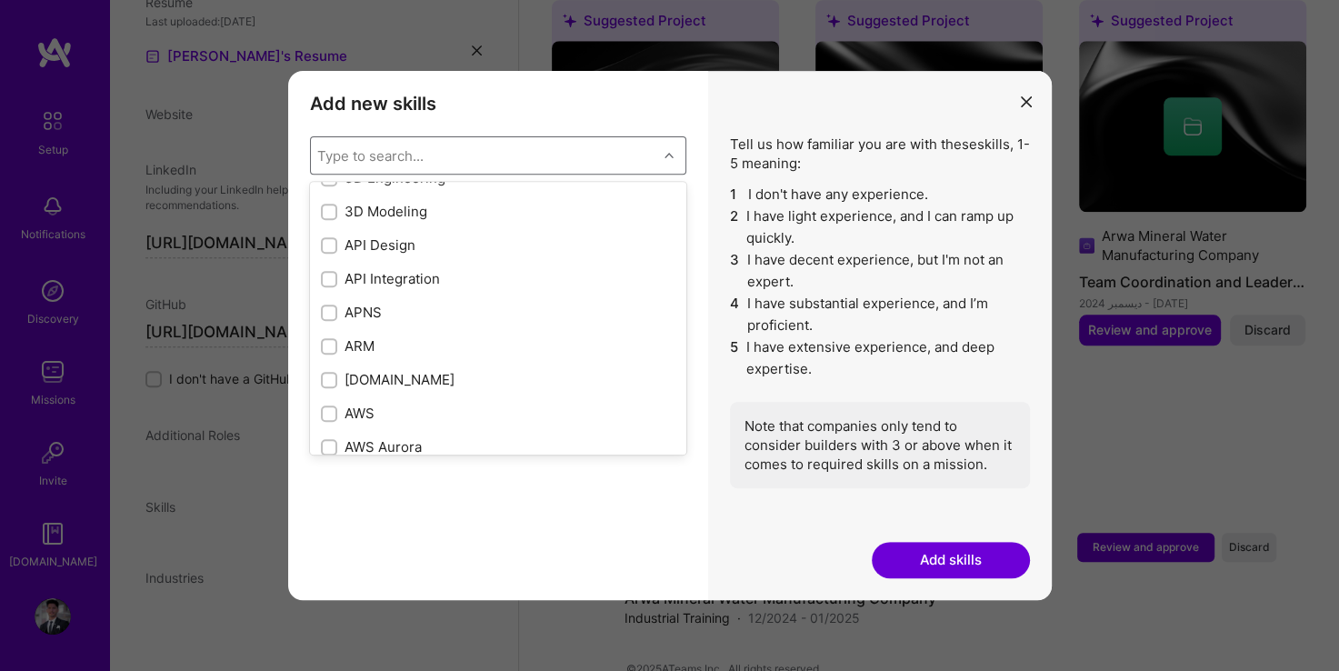
scroll to position [0, 0]
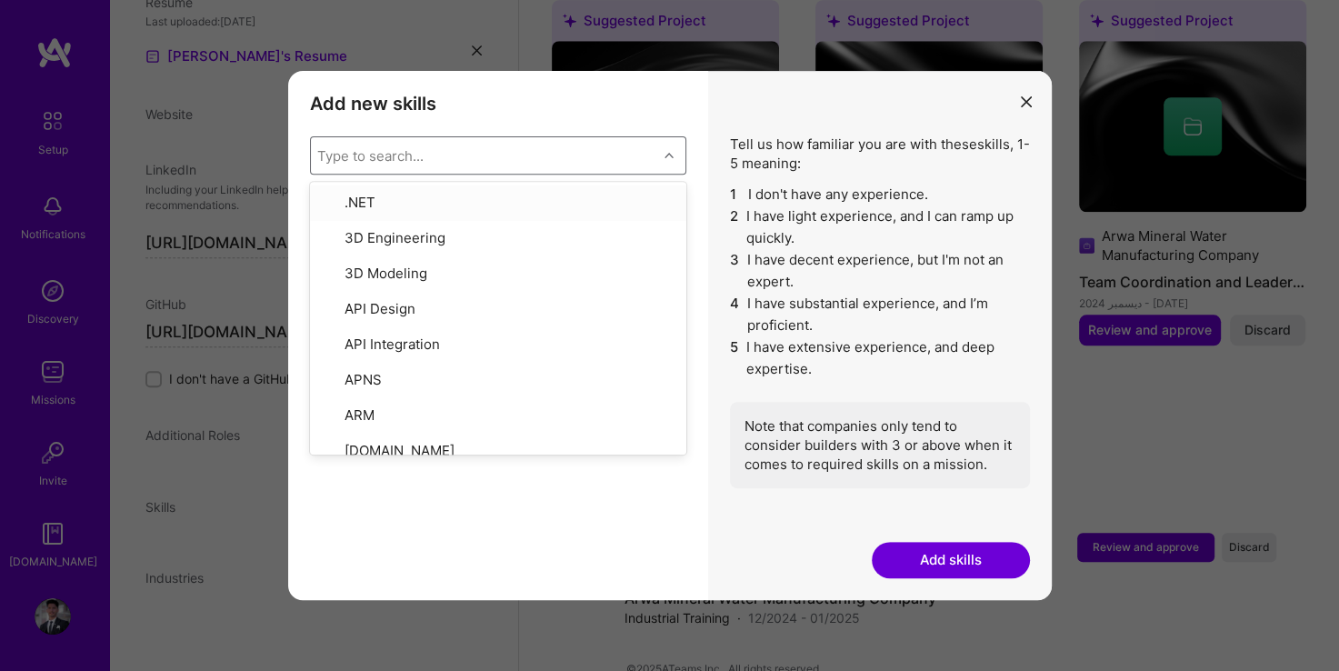
click at [469, 152] on div "Type to search..." at bounding box center [484, 155] width 346 height 36
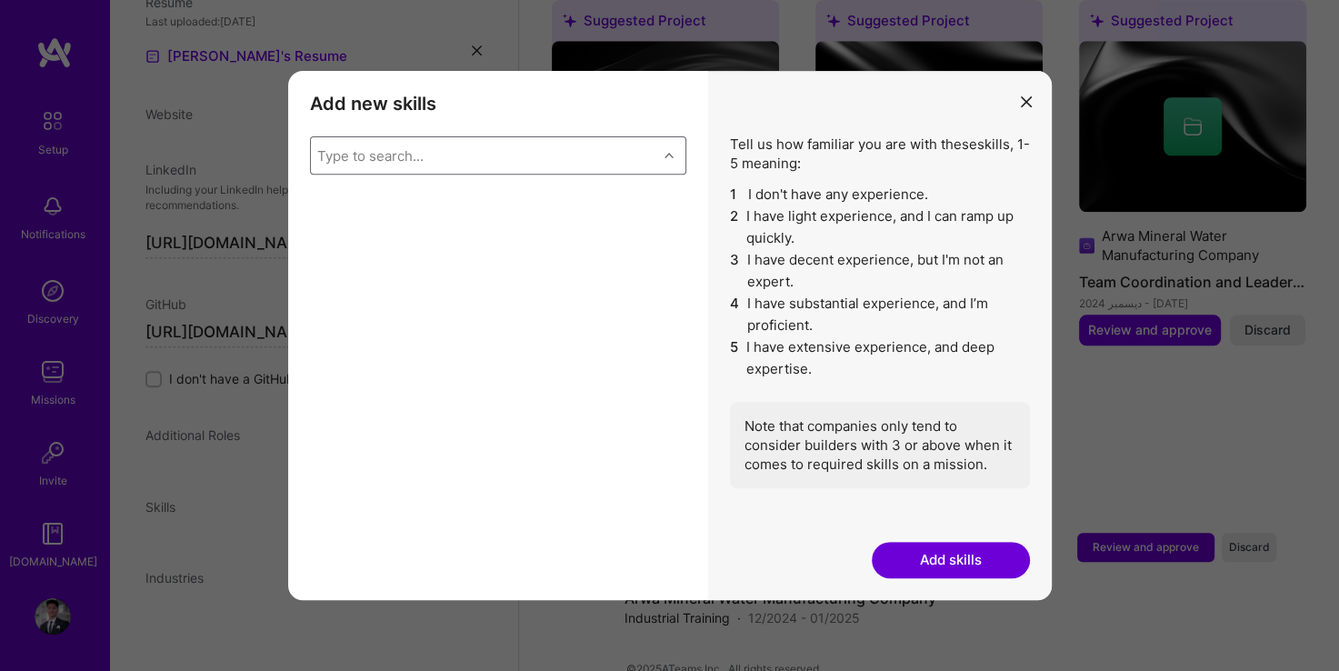
click at [469, 152] on div "Type to search..." at bounding box center [484, 155] width 346 height 36
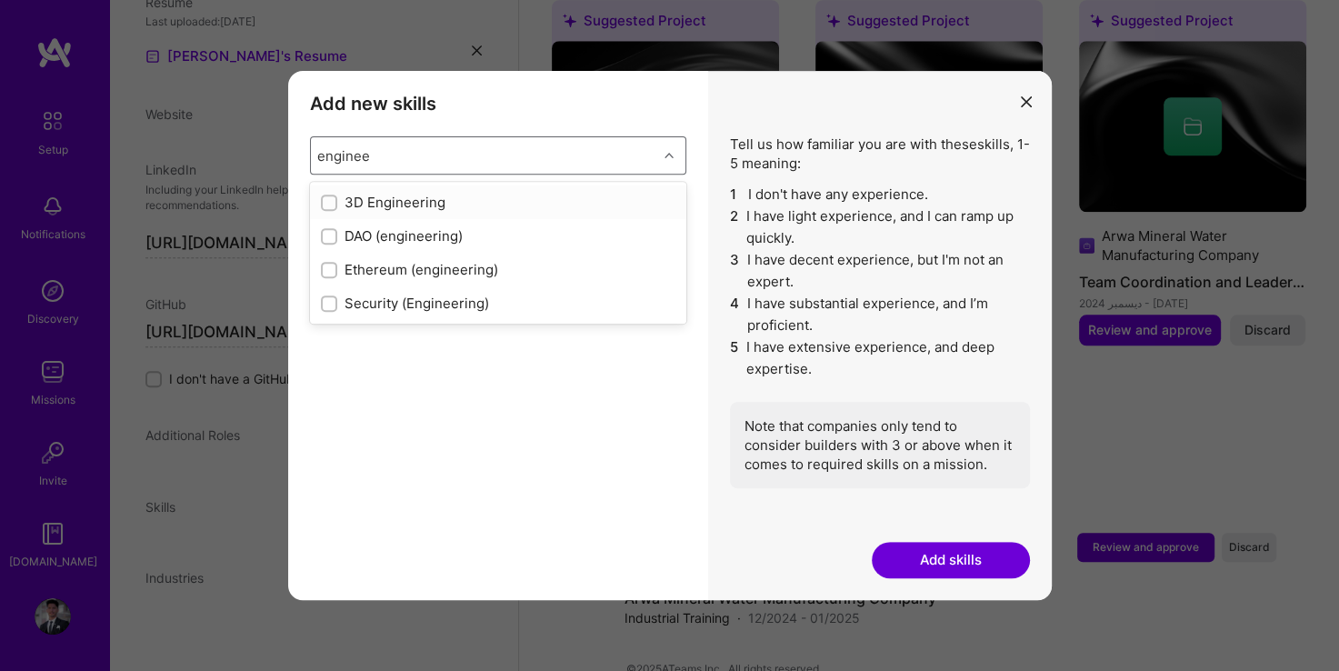
type input "engineer"
drag, startPoint x: 499, startPoint y: 269, endPoint x: 380, endPoint y: 427, distance: 198.0
click at [380, 427] on div "option Security (Engineering) focused, 4 of 4. 4 results available for search t…" at bounding box center [498, 317] width 376 height 362
click at [327, 270] on input "modal" at bounding box center [331, 271] width 13 height 13
checkbox input "false"
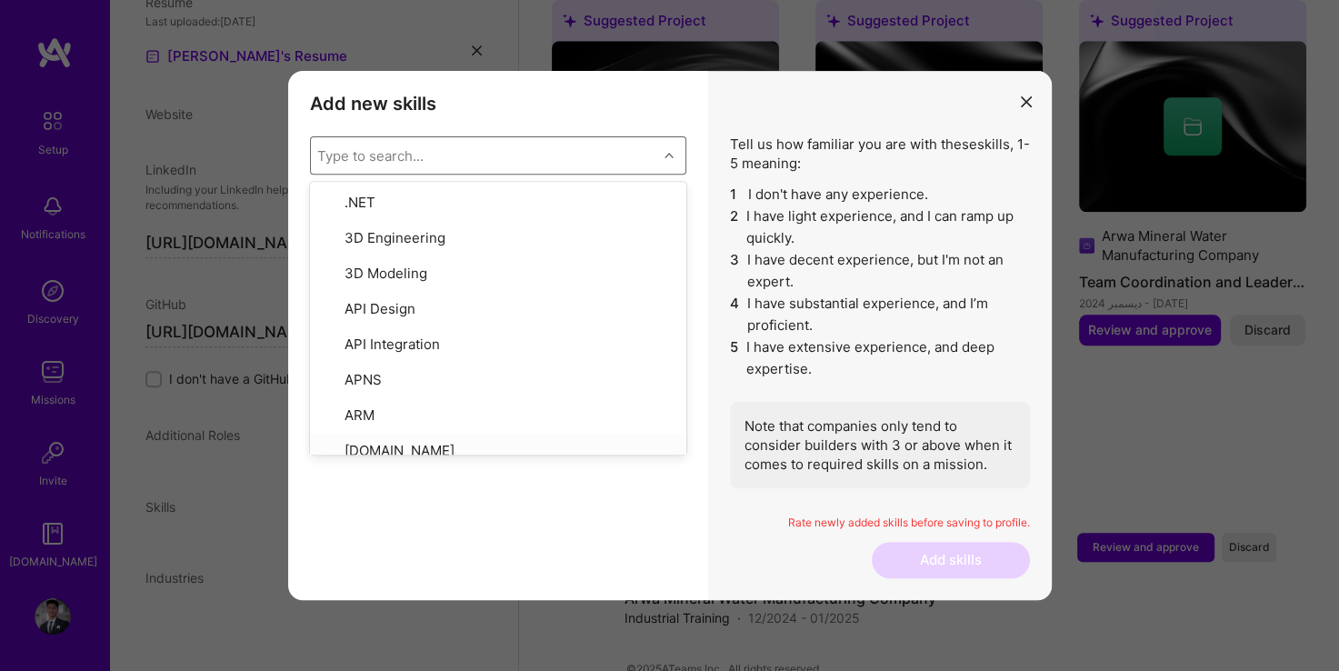
click at [476, 506] on div "Add new skills Tell us how familiar you are with given skills, using between 1 …" at bounding box center [498, 335] width 420 height 529
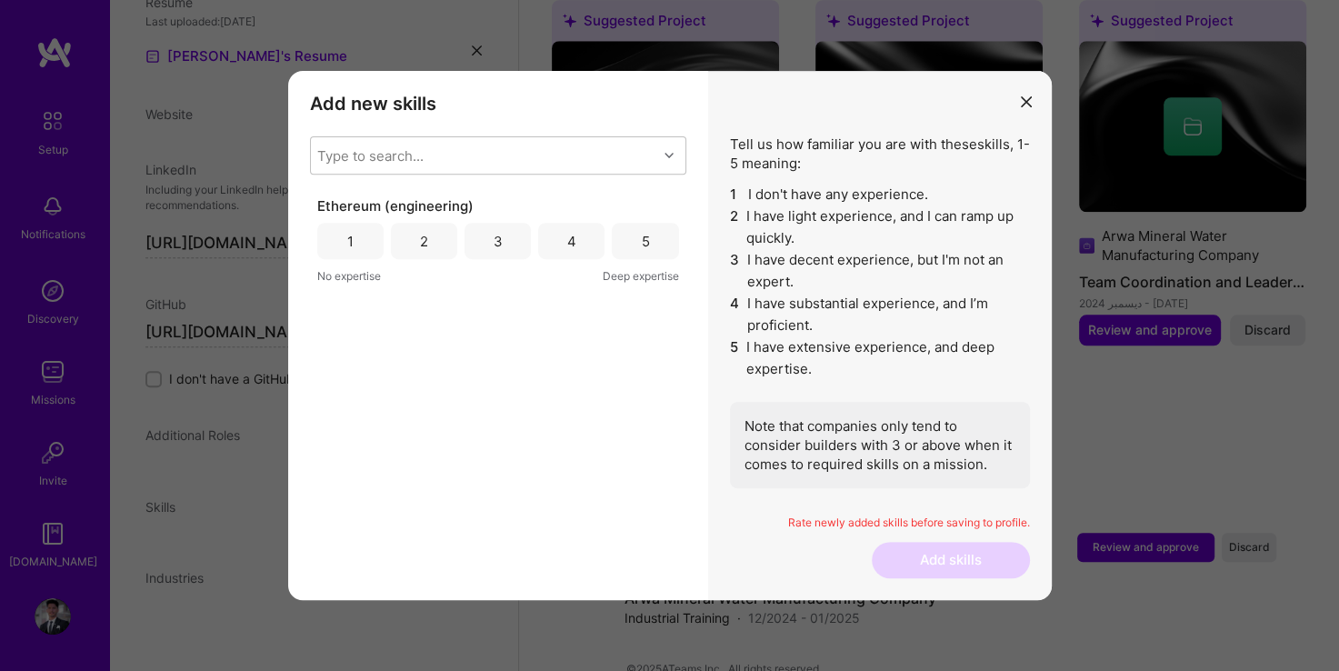
click at [641, 249] on div "5" at bounding box center [645, 241] width 8 height 19
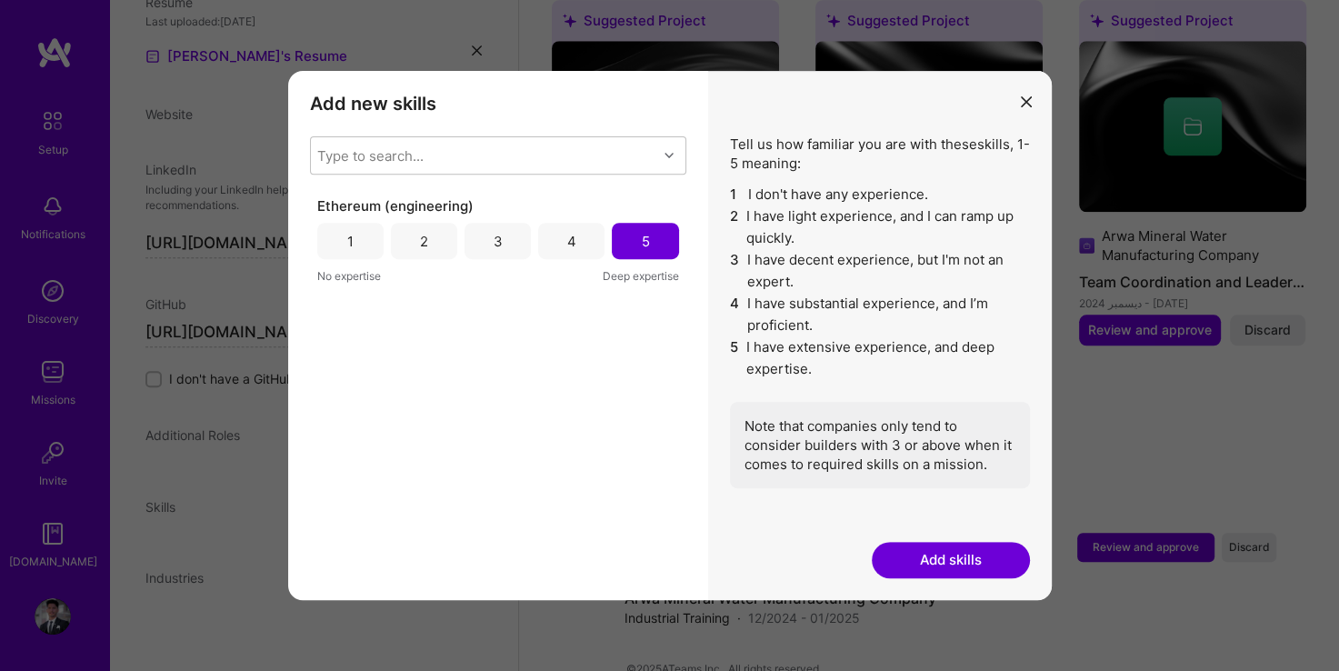
click at [592, 251] on div "4" at bounding box center [571, 241] width 66 height 36
click at [1018, 95] on button "modal" at bounding box center [1026, 100] width 22 height 30
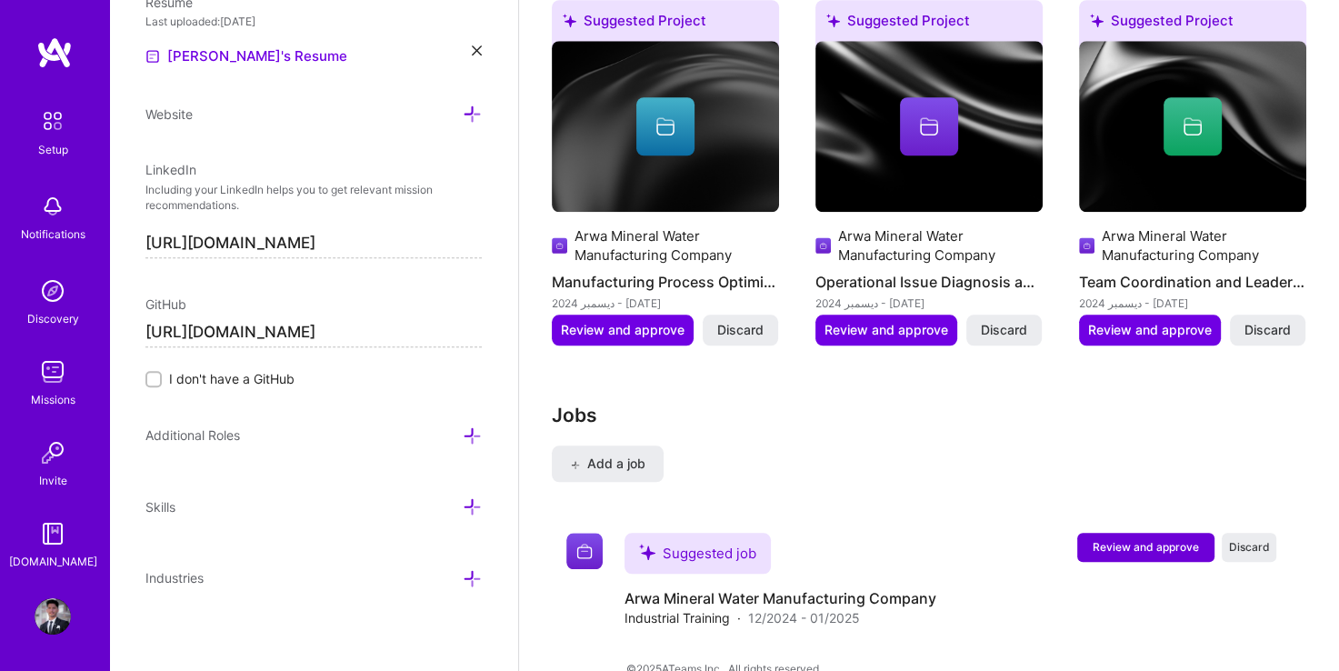
click at [464, 573] on icon at bounding box center [472, 578] width 19 height 19
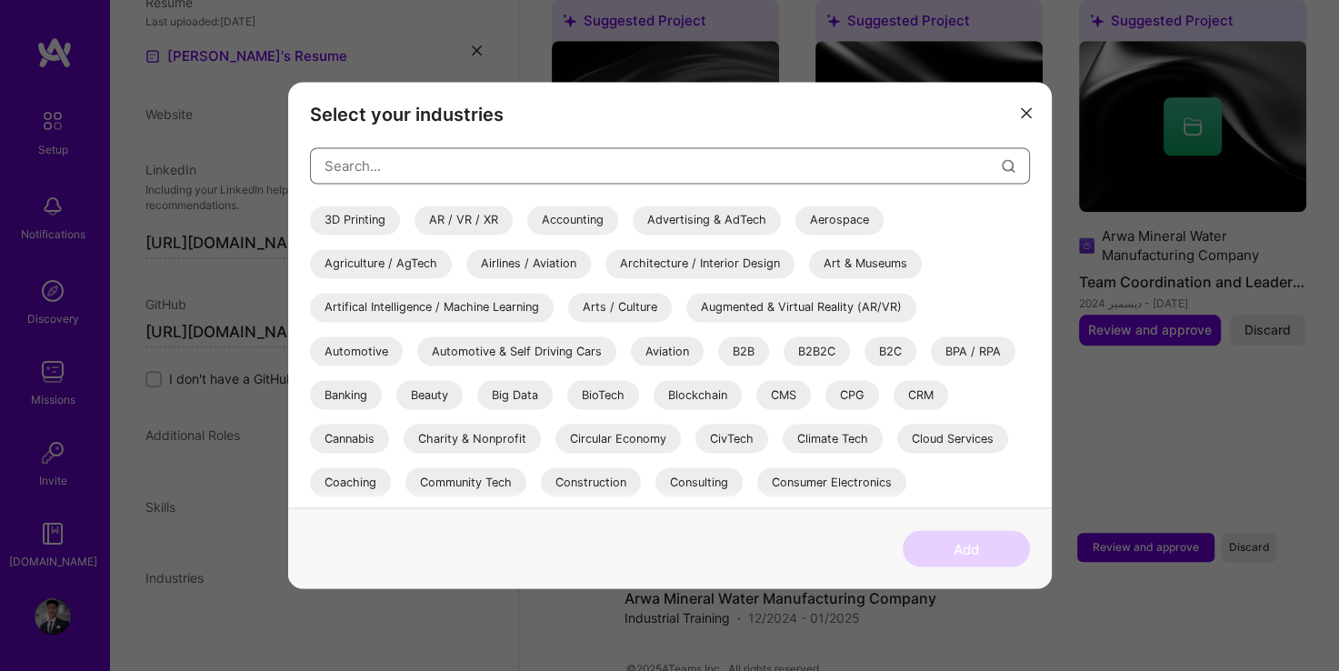
click at [412, 159] on input "modal" at bounding box center [663, 166] width 677 height 46
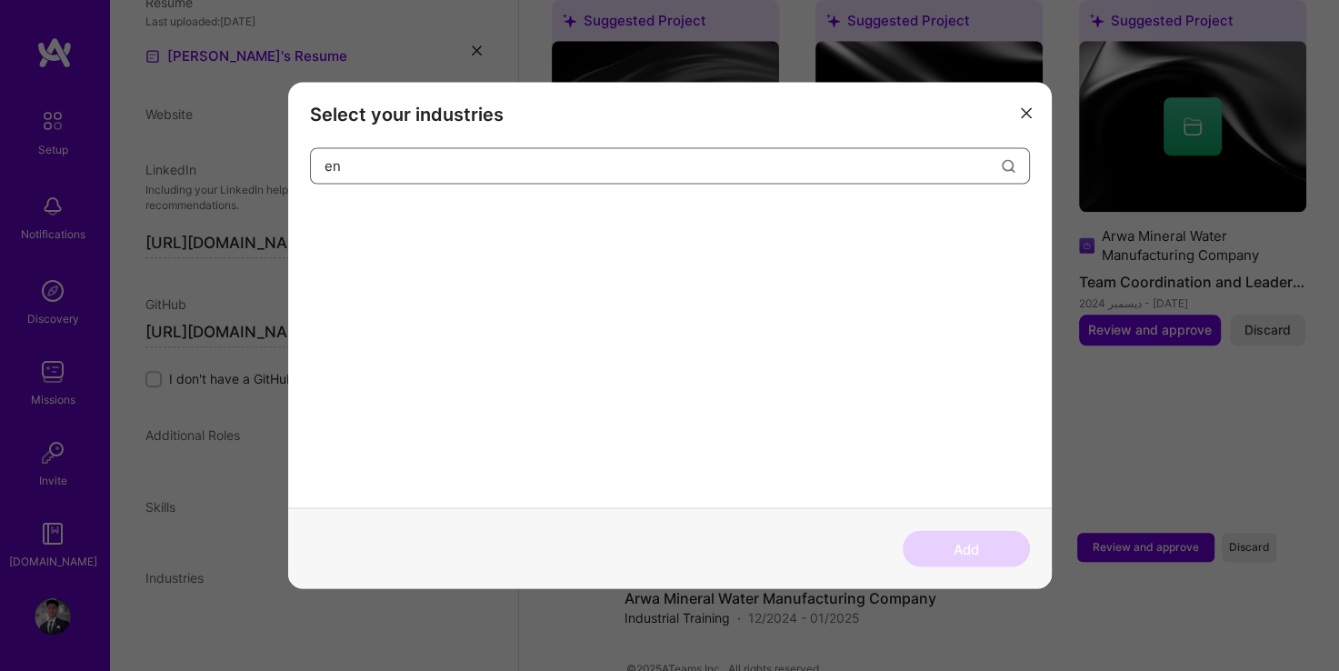
type input "e"
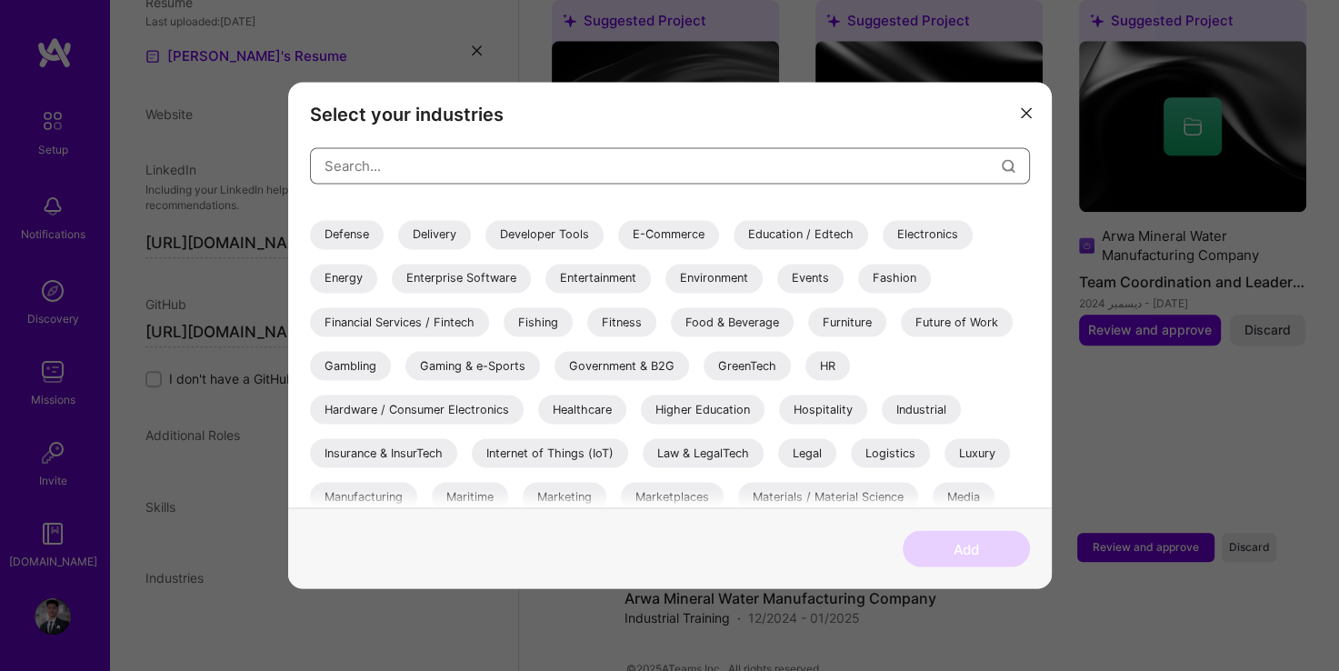
scroll to position [425, 0]
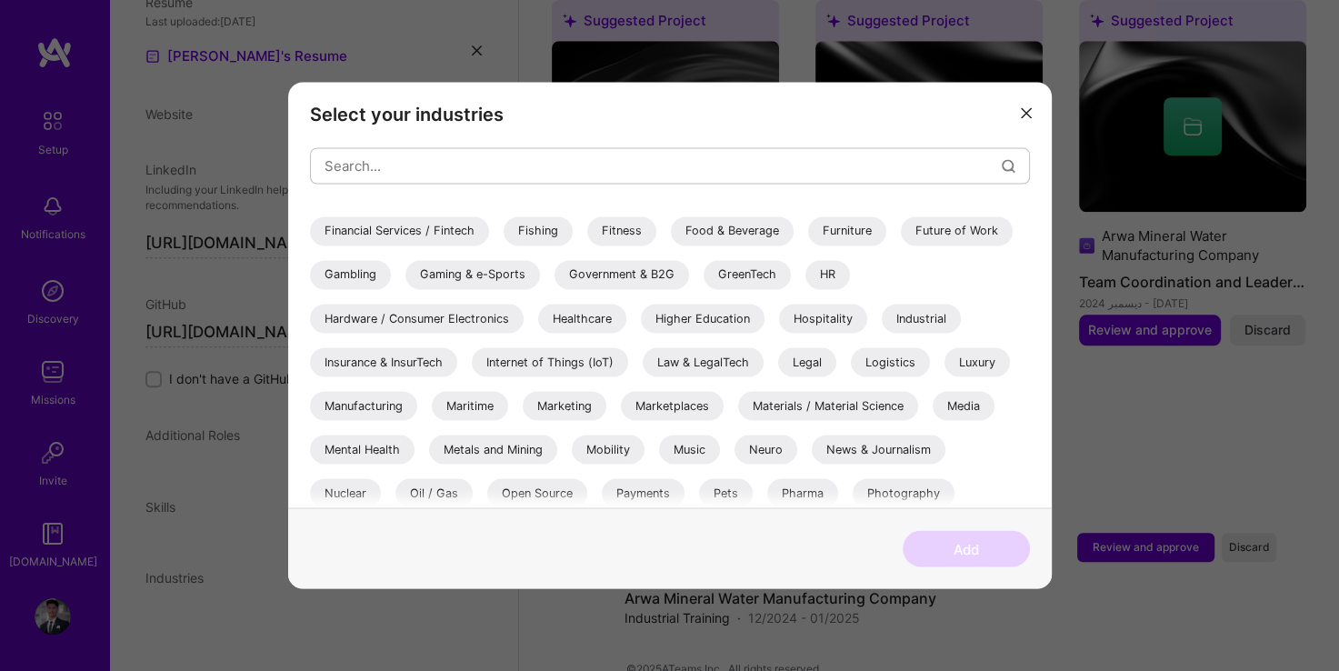
click at [362, 416] on div "Manufacturing" at bounding box center [363, 405] width 107 height 29
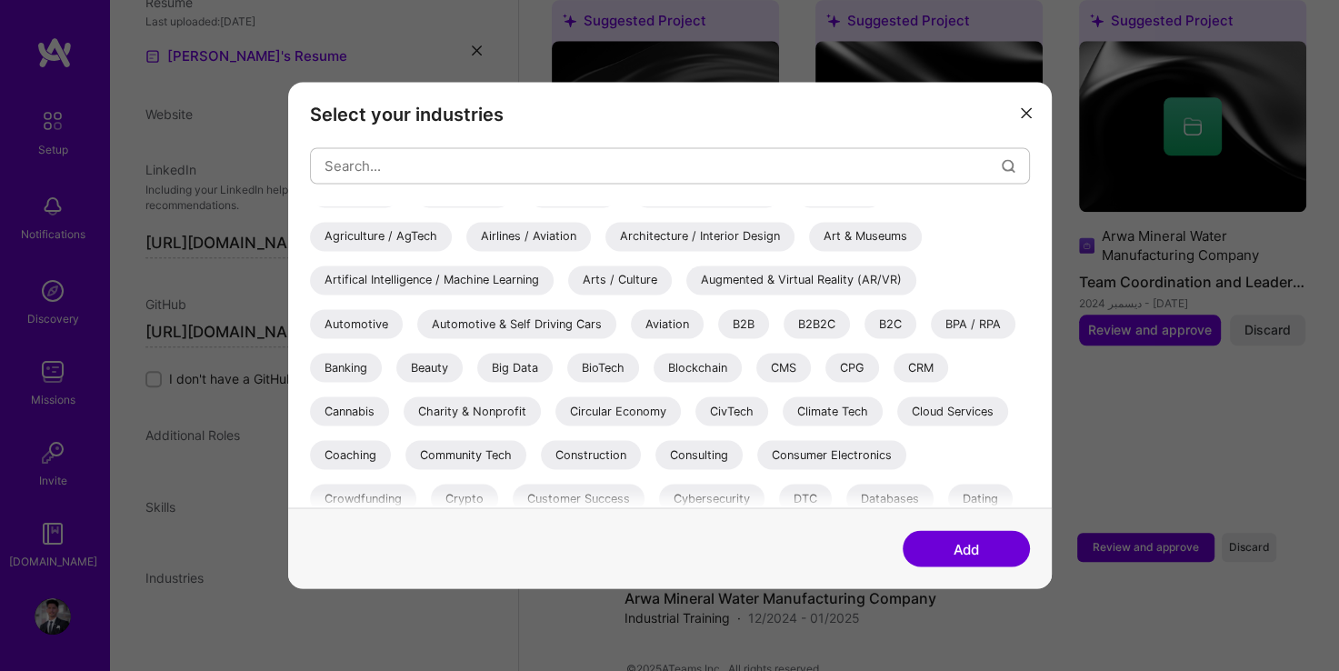
scroll to position [0, 0]
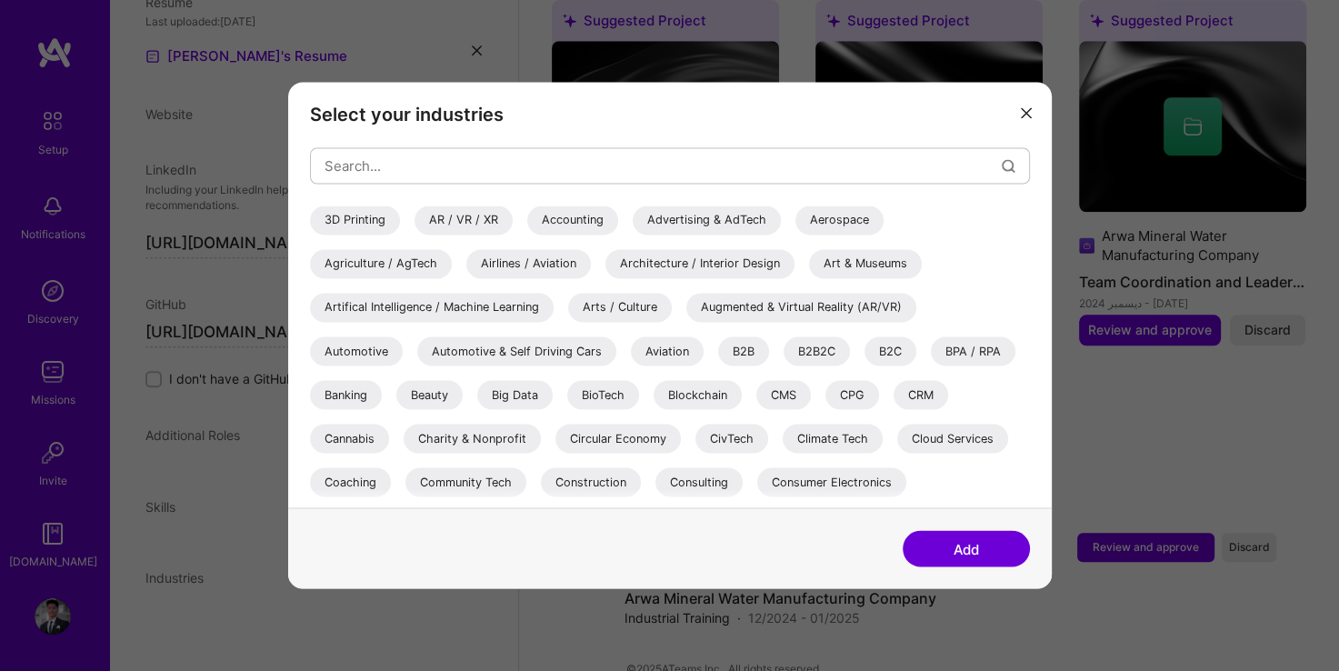
click at [513, 304] on div "Artifical Intelligence / Machine Learning" at bounding box center [432, 307] width 244 height 29
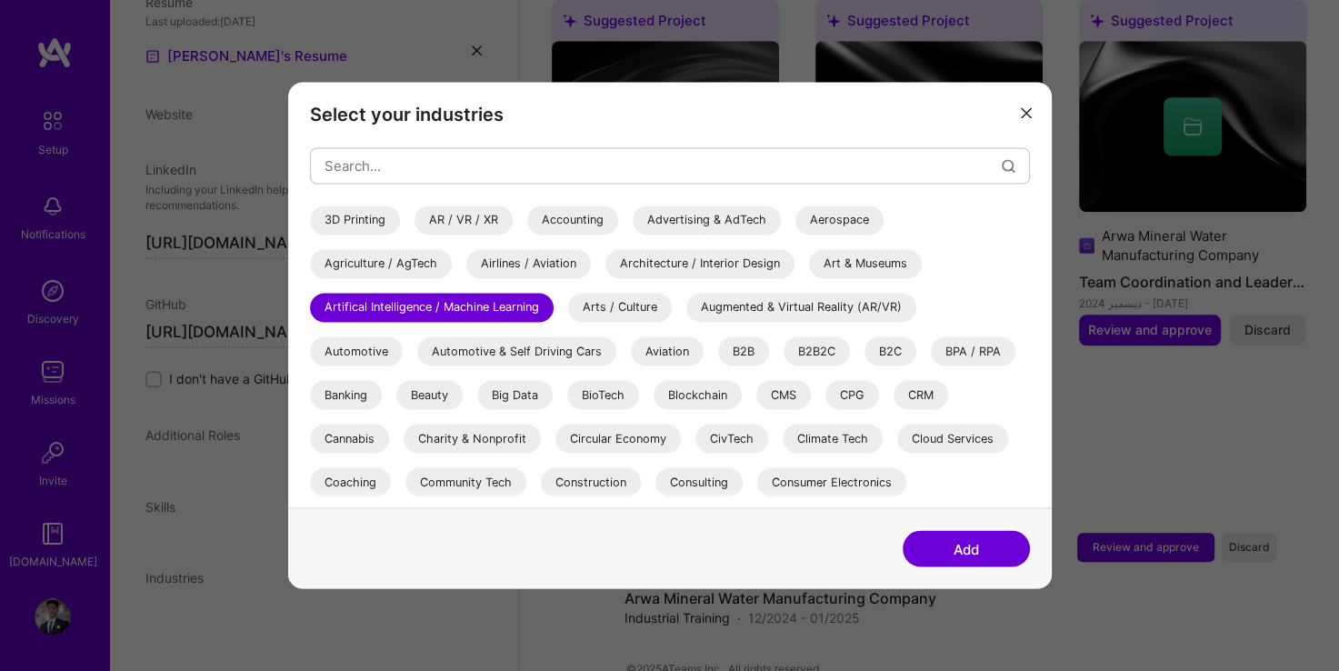
click at [368, 356] on div "Automotive" at bounding box center [356, 350] width 93 height 29
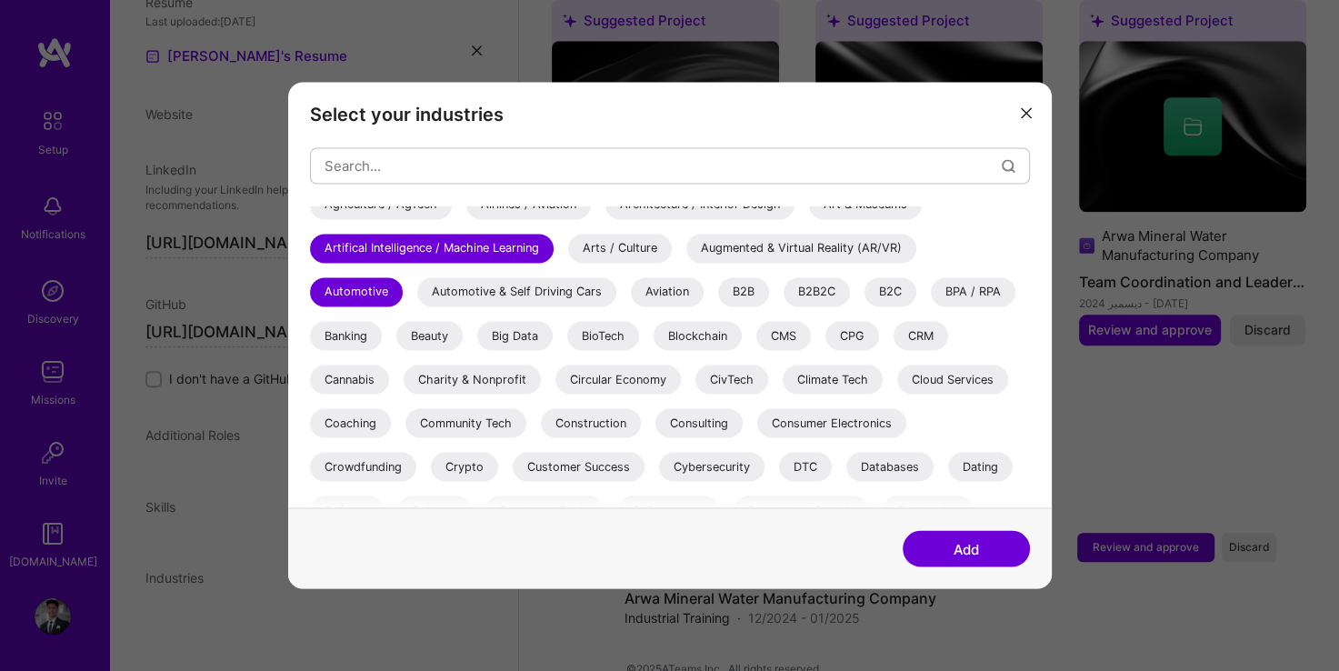
scroll to position [91, 0]
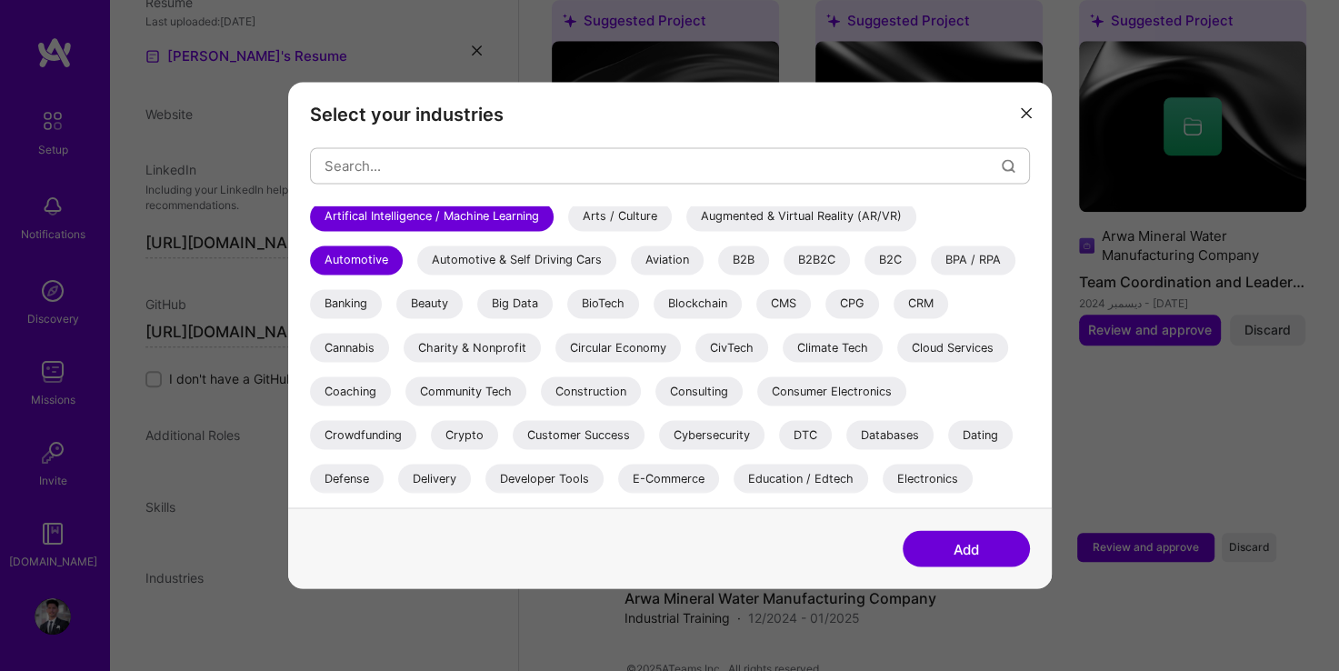
click at [463, 275] on div "Automotive & Self Driving Cars" at bounding box center [516, 259] width 199 height 29
click at [368, 260] on div "Automotive" at bounding box center [356, 259] width 93 height 29
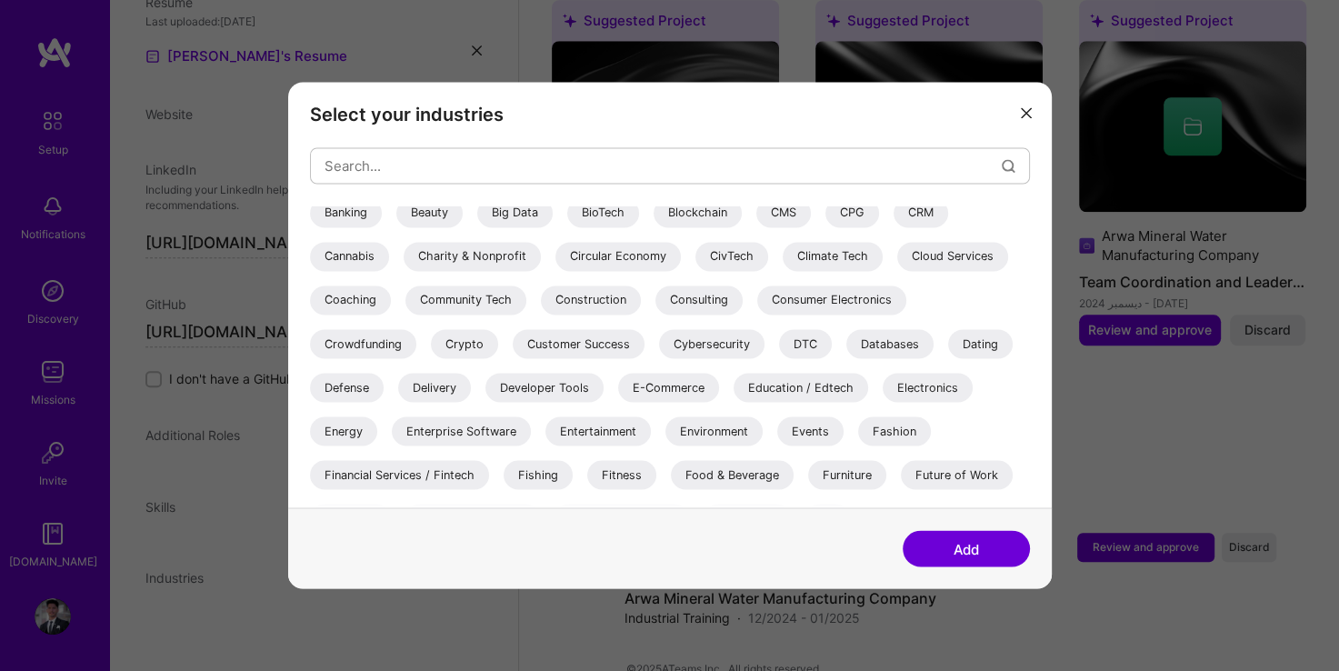
click at [921, 391] on div "Electronics" at bounding box center [928, 387] width 90 height 29
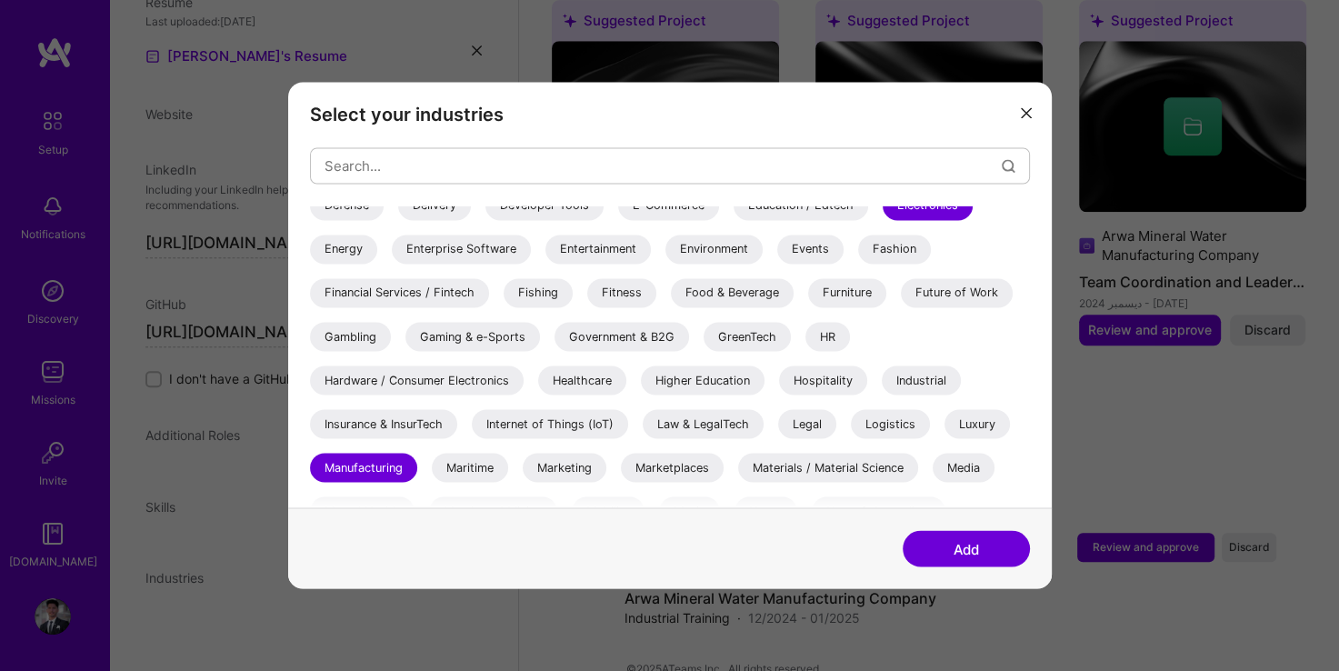
scroll to position [455, 0]
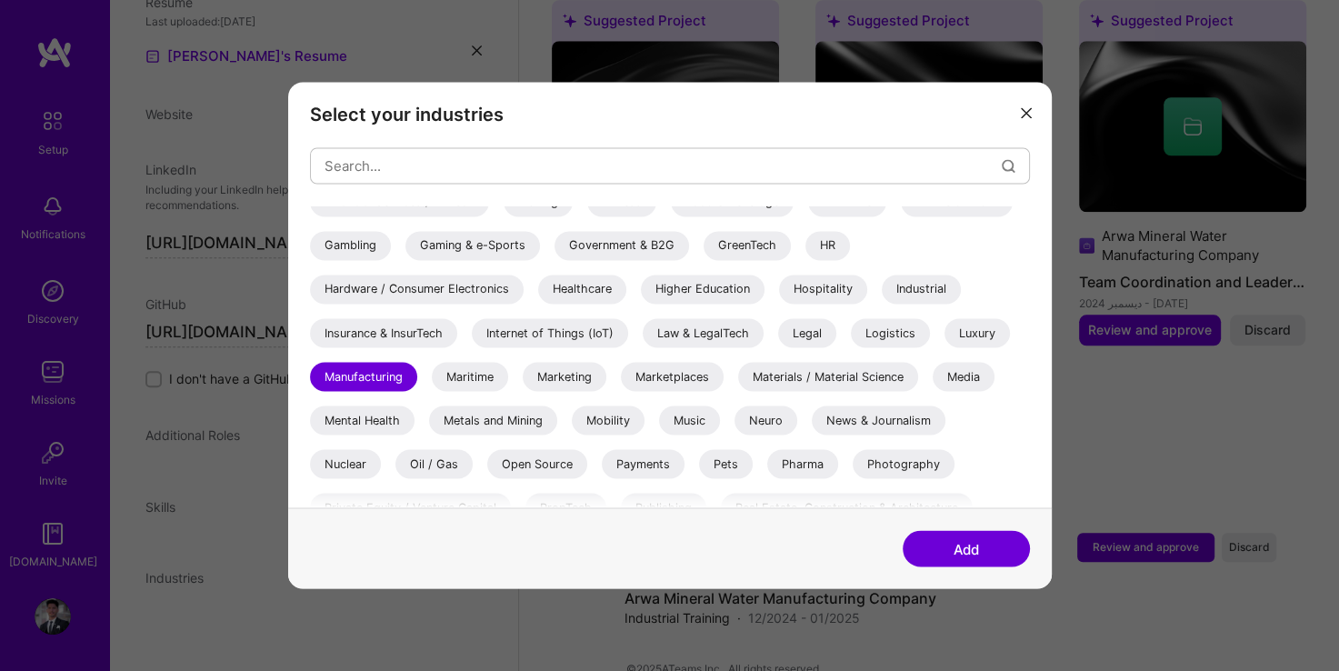
click at [574, 316] on div "3D Printing AR / VR / XR Accounting Advertising & AdTech Aerospace Agriculture …" at bounding box center [670, 205] width 720 height 909
click at [575, 329] on div "Internet of Things (IoT)" at bounding box center [550, 332] width 156 height 29
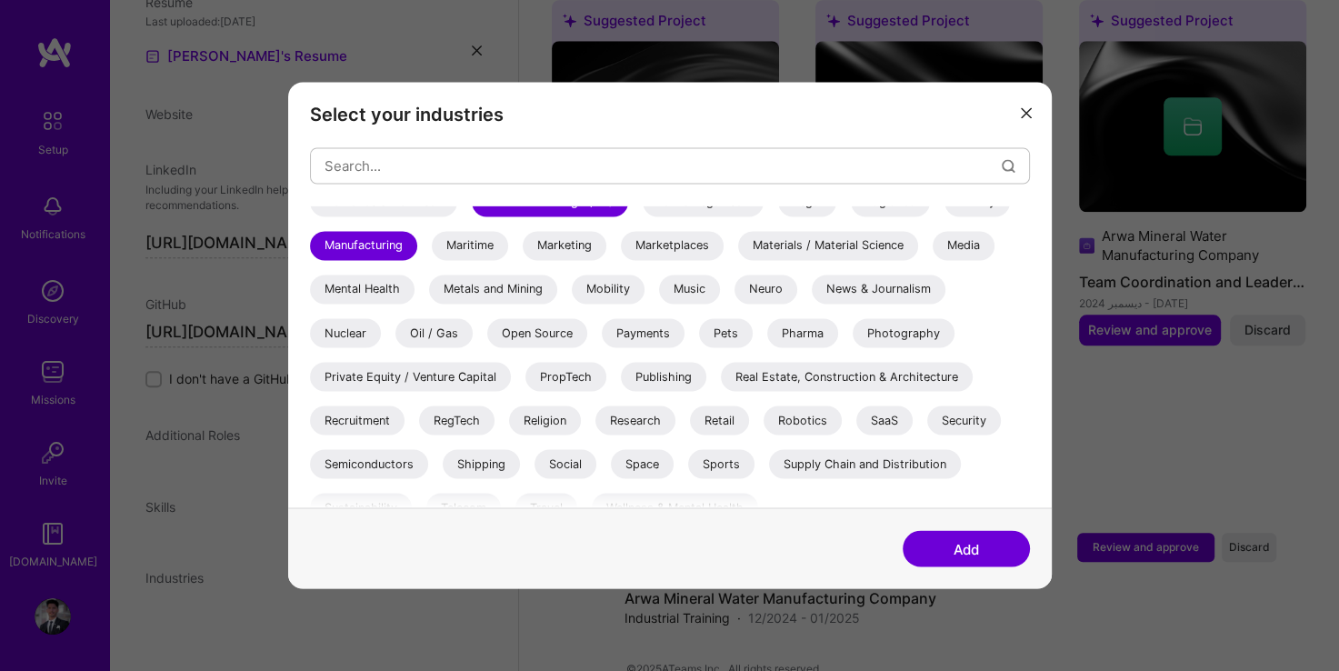
scroll to position [607, 0]
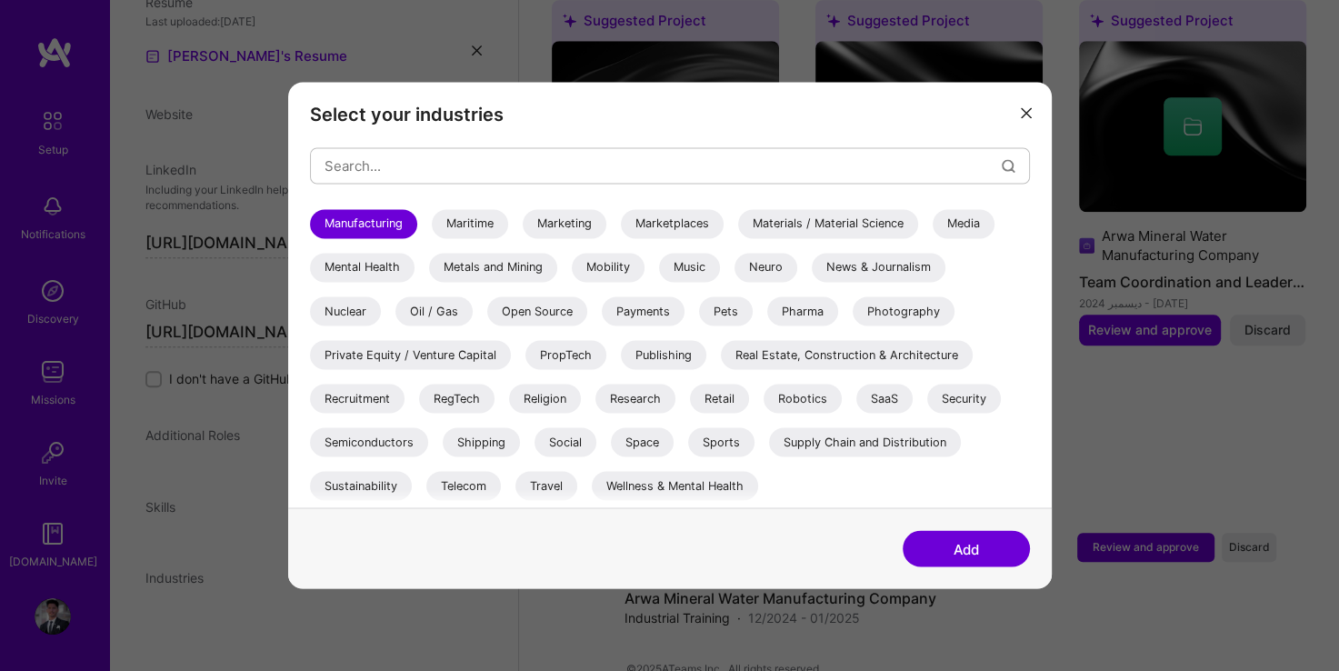
click at [942, 558] on button "Add" at bounding box center [966, 549] width 127 height 36
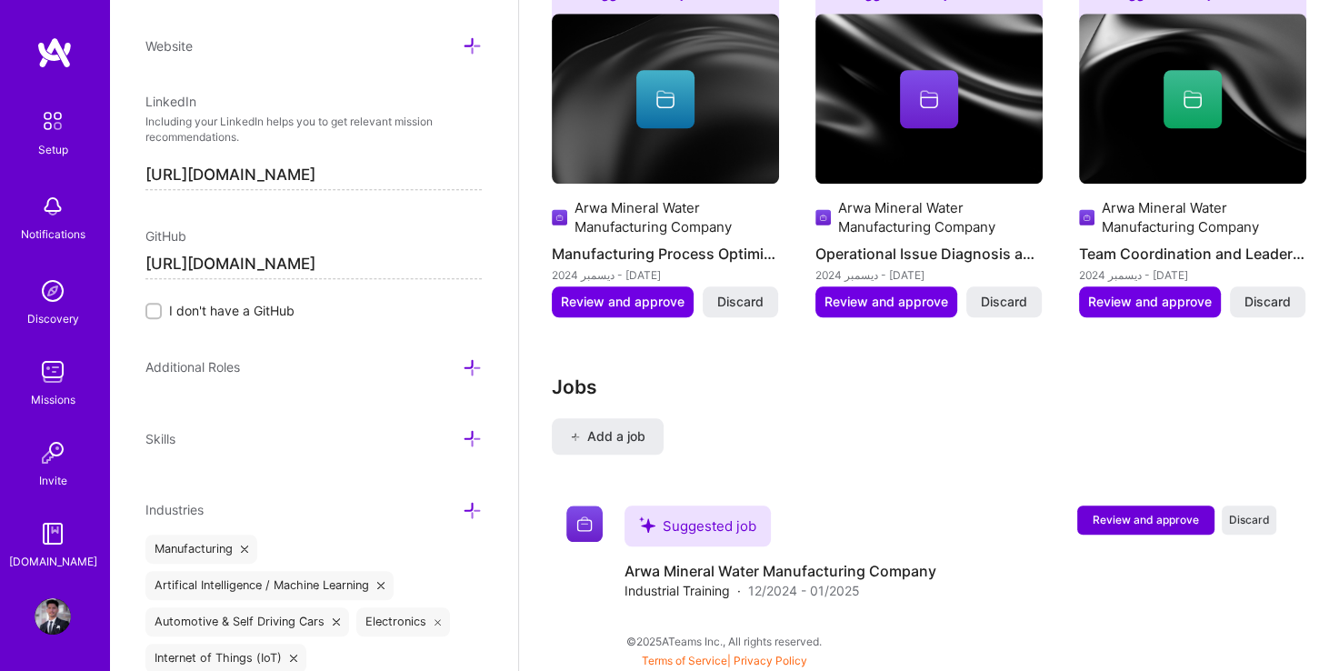
scroll to position [1685, 0]
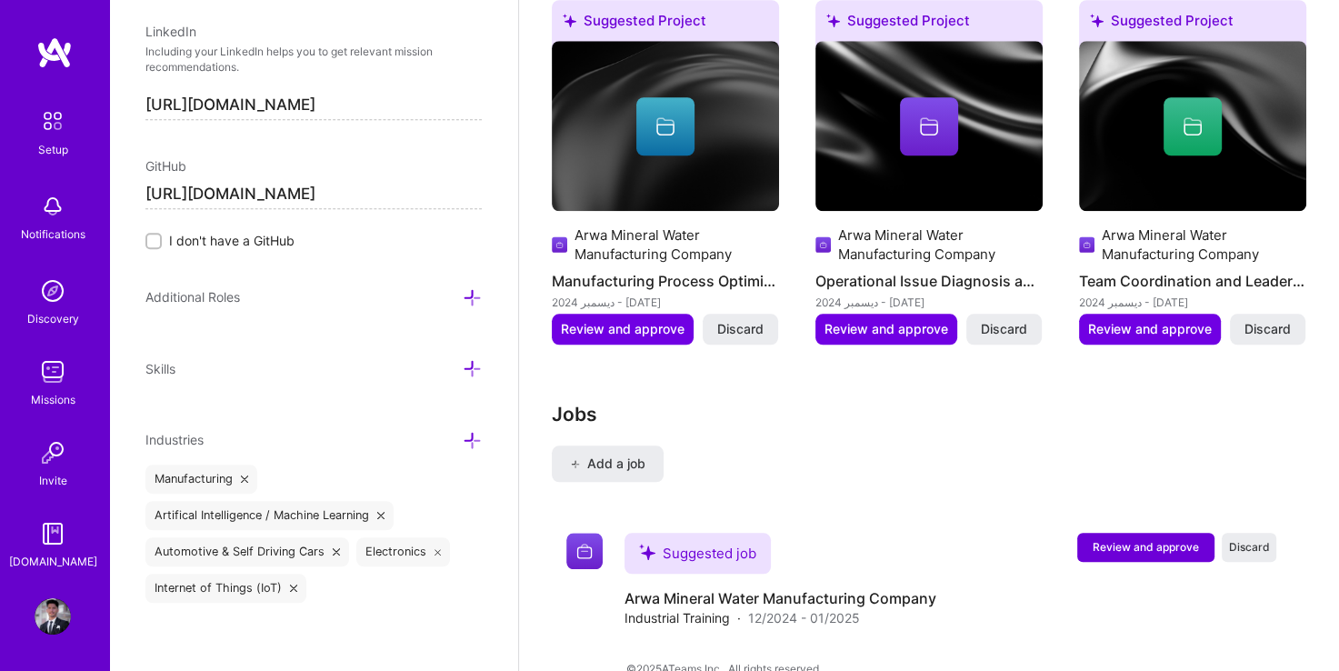
click at [447, 434] on div "Industries" at bounding box center [313, 439] width 336 height 21
click at [463, 434] on icon at bounding box center [472, 440] width 19 height 19
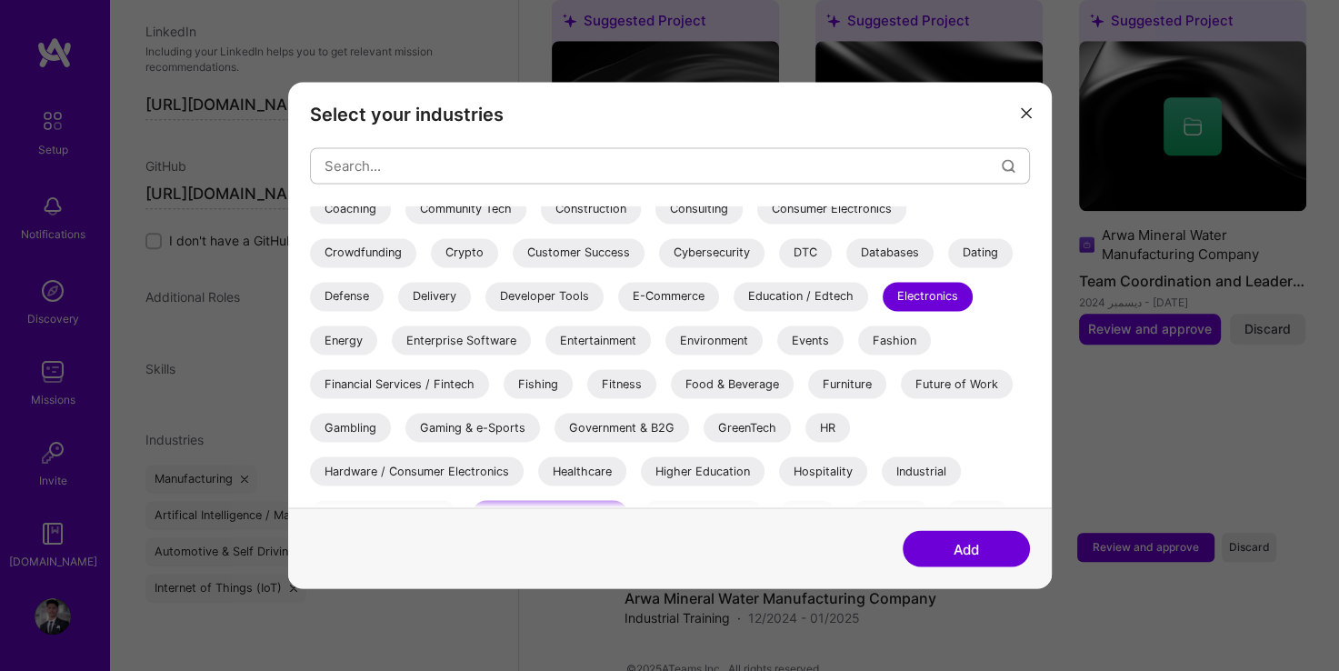
scroll to position [364, 0]
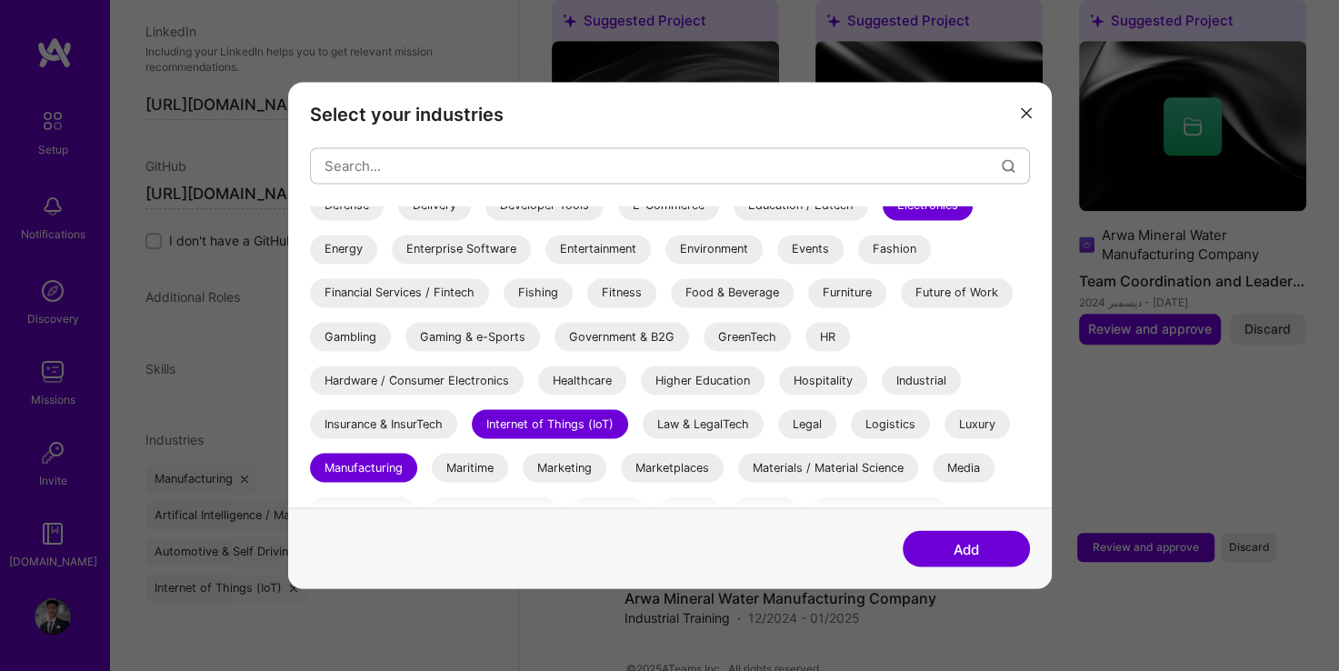
click at [912, 388] on div "Industrial" at bounding box center [921, 379] width 79 height 29
click at [935, 547] on button "Add" at bounding box center [966, 549] width 127 height 36
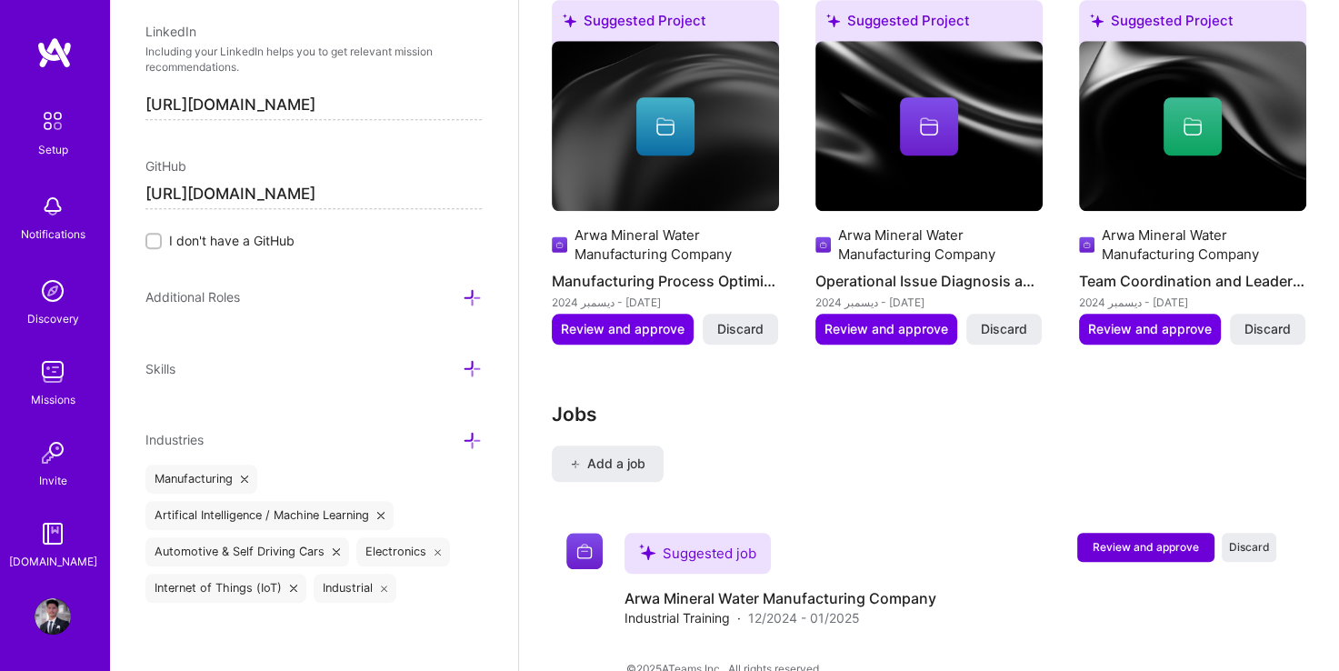
click at [463, 359] on icon at bounding box center [472, 368] width 19 height 19
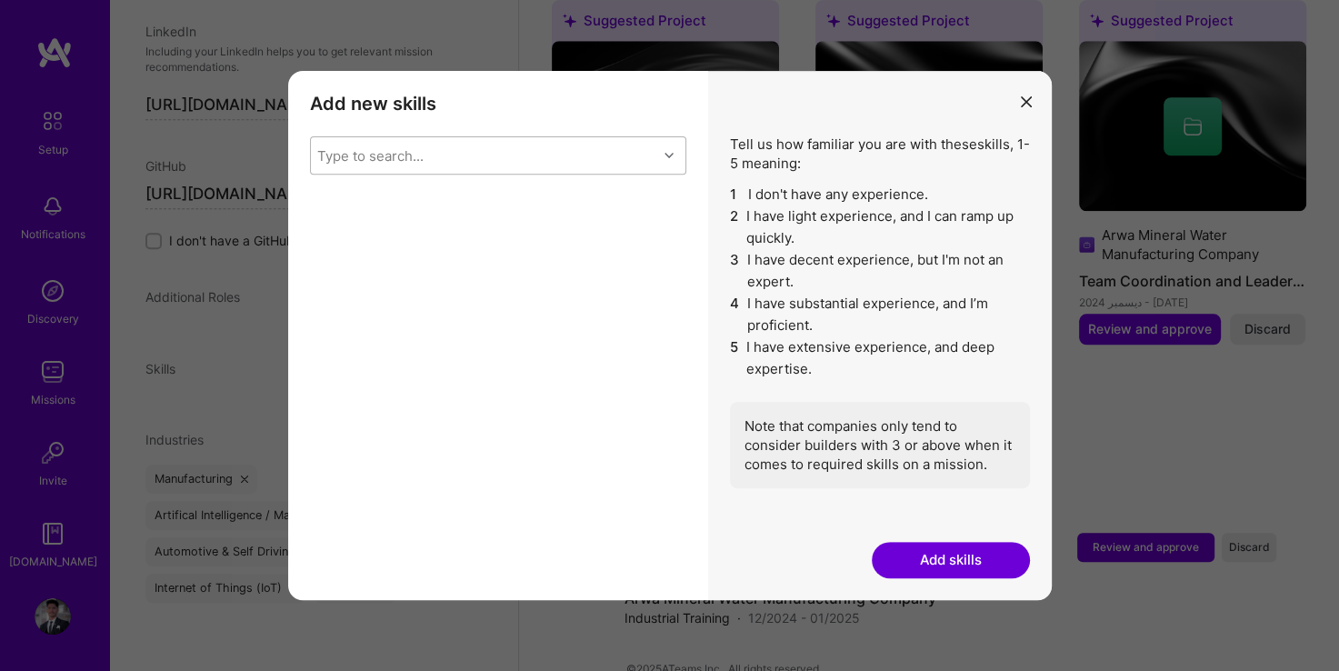
click at [665, 149] on div "modal" at bounding box center [671, 156] width 28 height 24
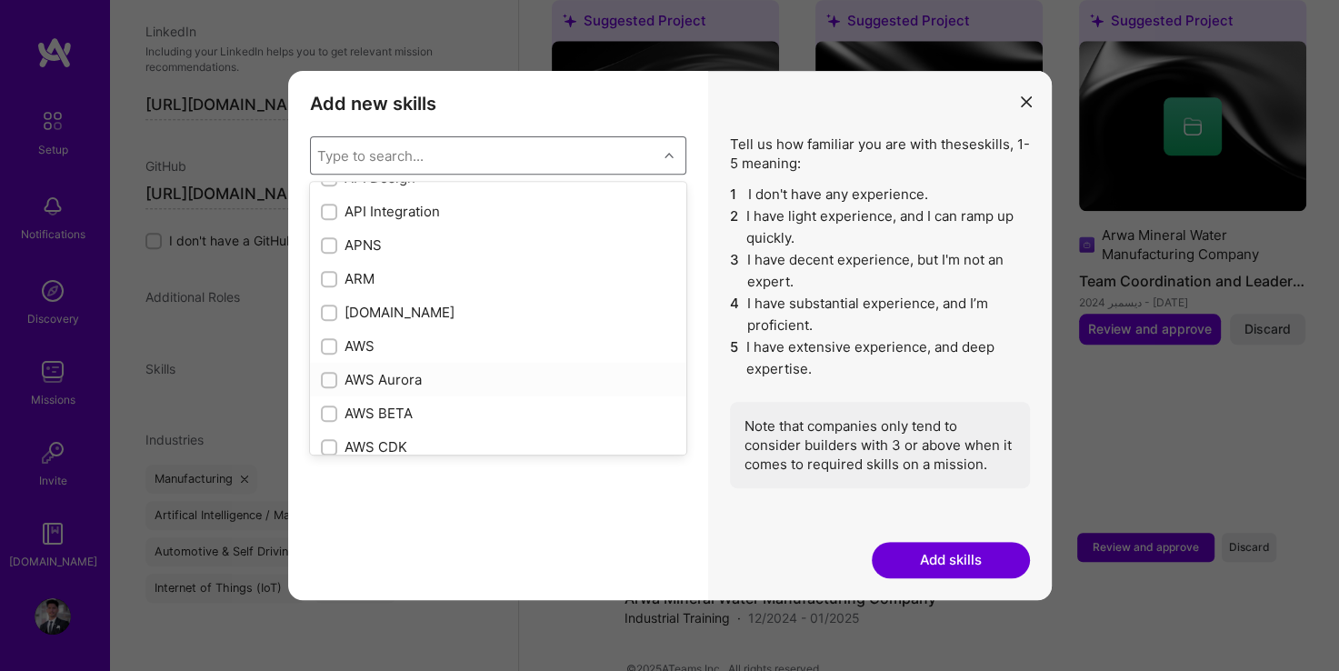
scroll to position [0, 0]
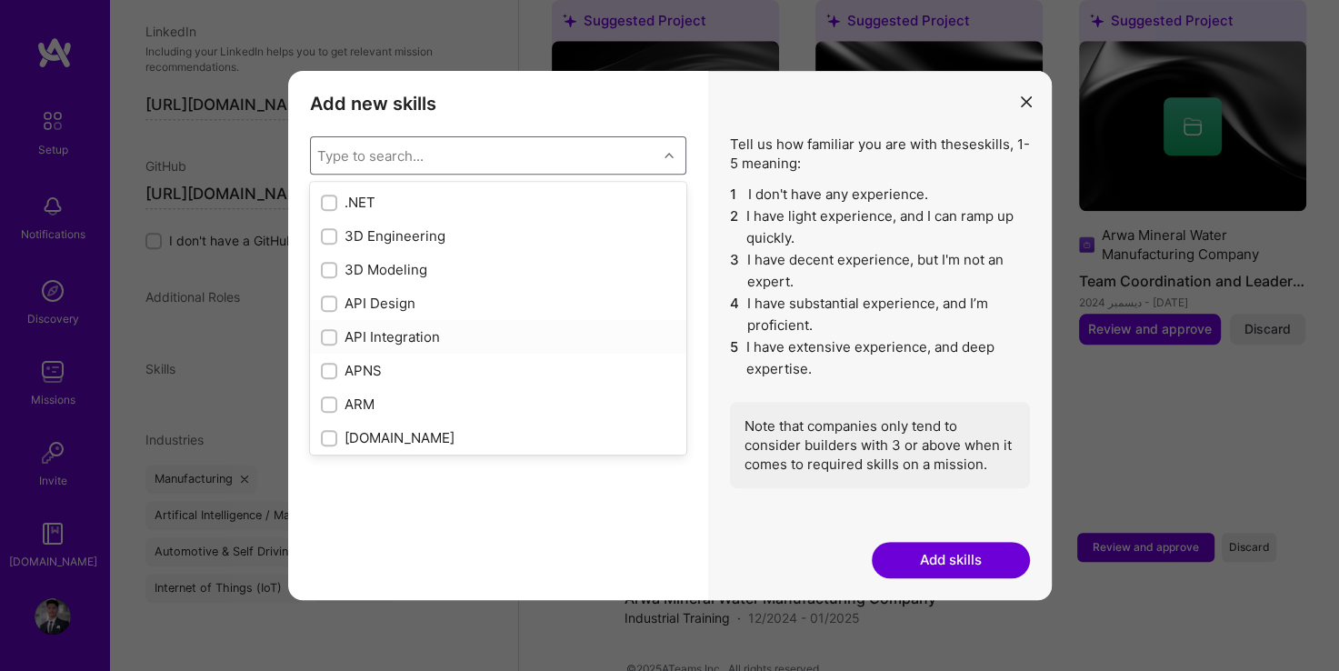
click at [328, 336] on input "modal" at bounding box center [331, 338] width 13 height 13
checkbox input "true"
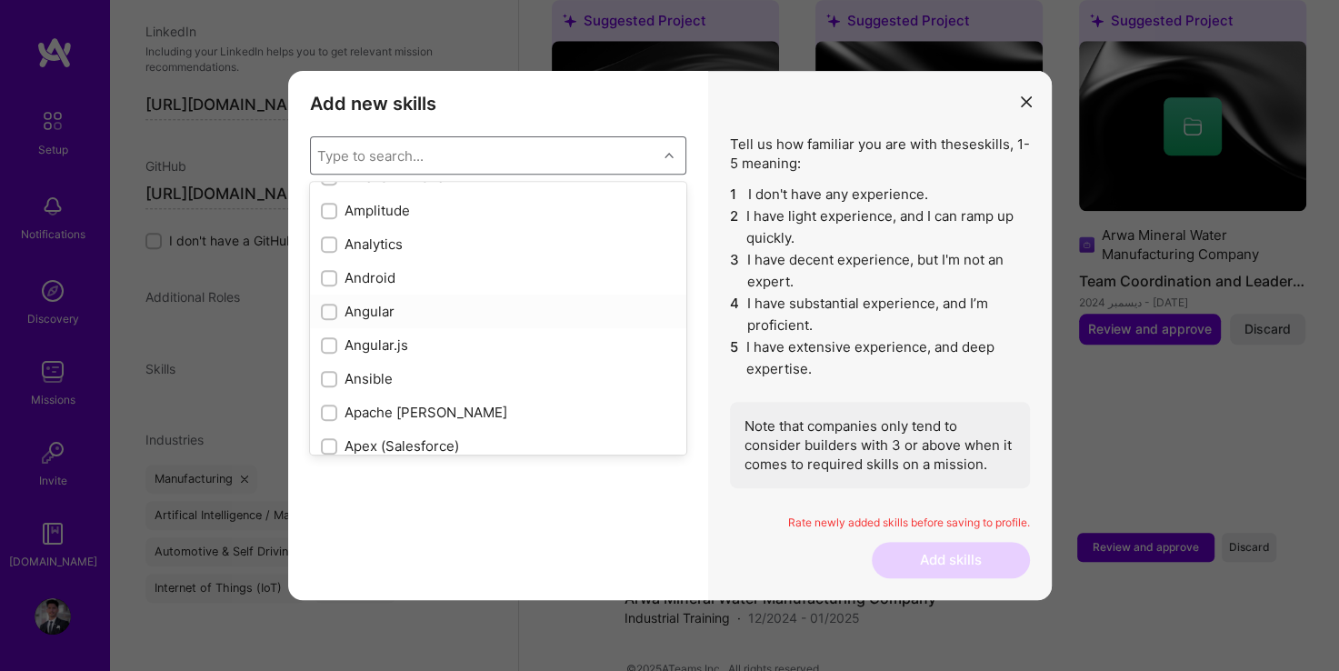
scroll to position [909, 0]
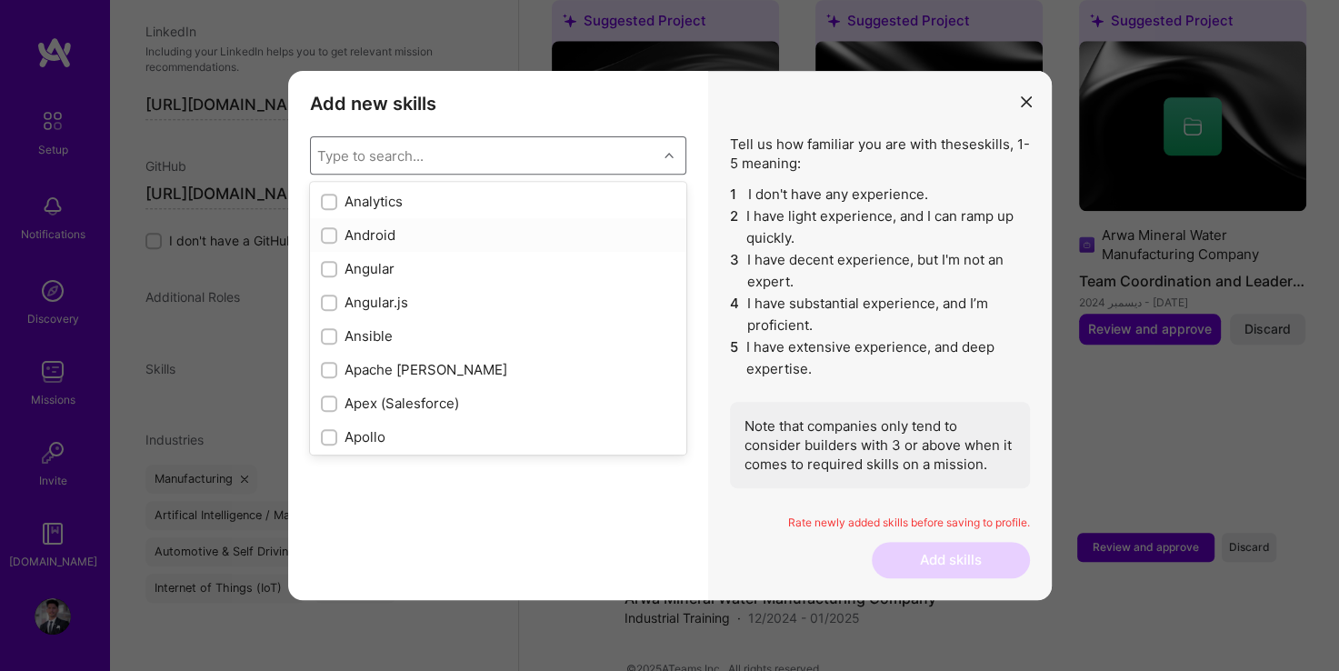
click at [335, 235] on input "modal" at bounding box center [331, 236] width 13 height 13
checkbox input "true"
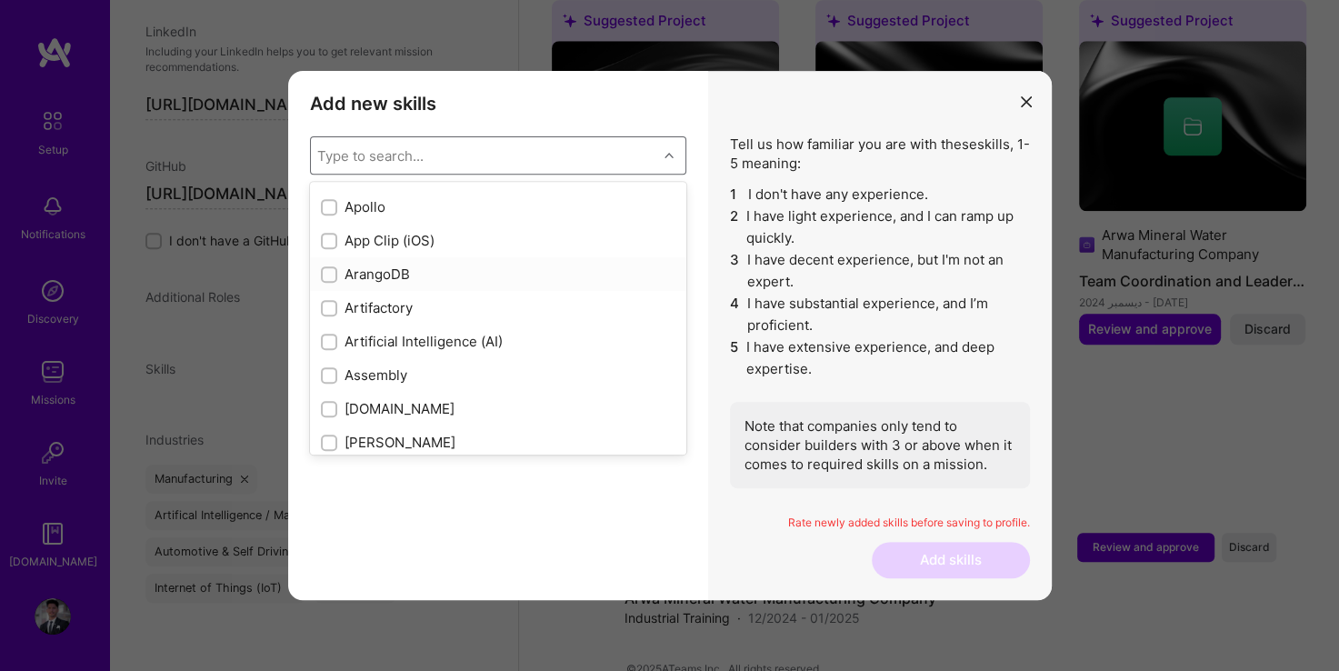
scroll to position [1182, 0]
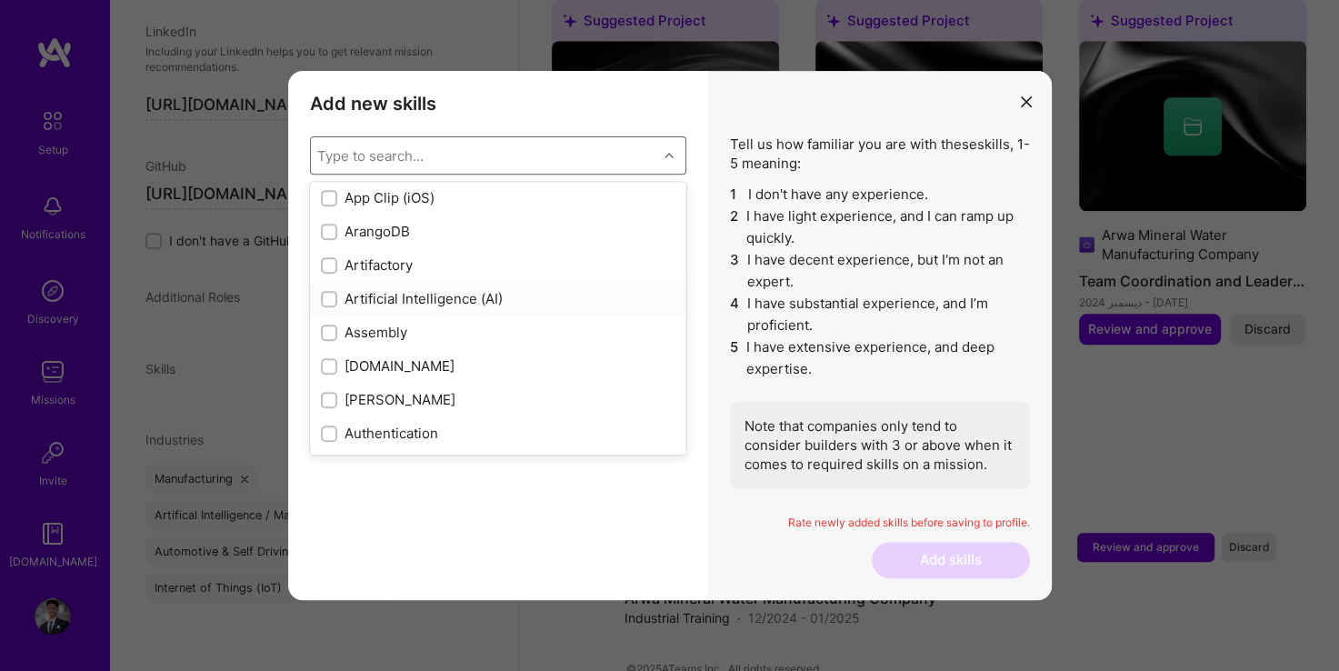
click at [333, 300] on input "modal" at bounding box center [331, 300] width 13 height 13
checkbox input "true"
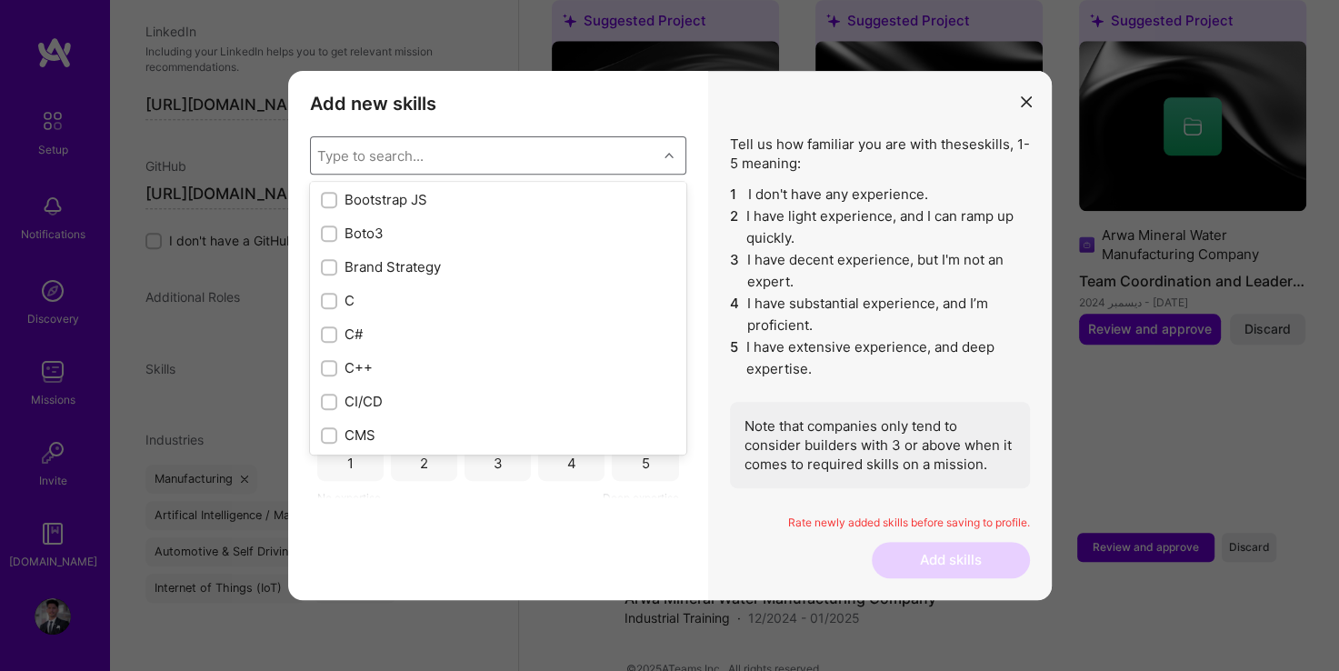
scroll to position [1818, 0]
click at [330, 275] on label "modal" at bounding box center [329, 267] width 16 height 19
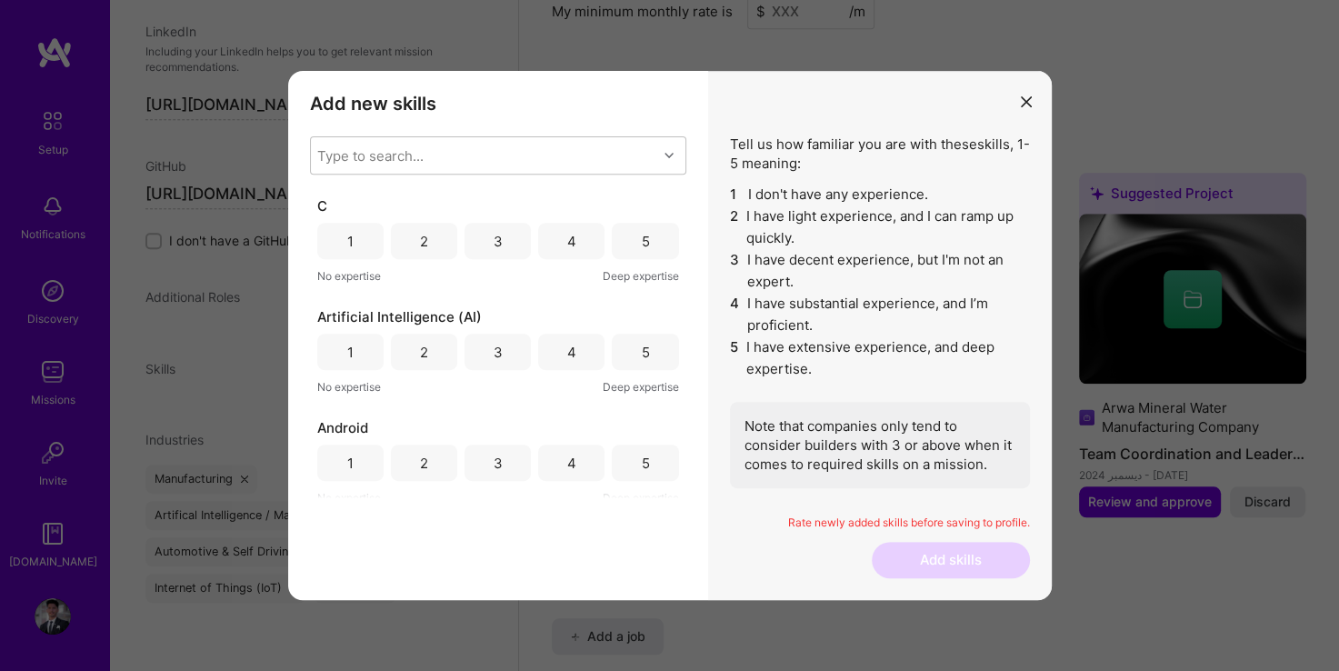
scroll to position [1503, 0]
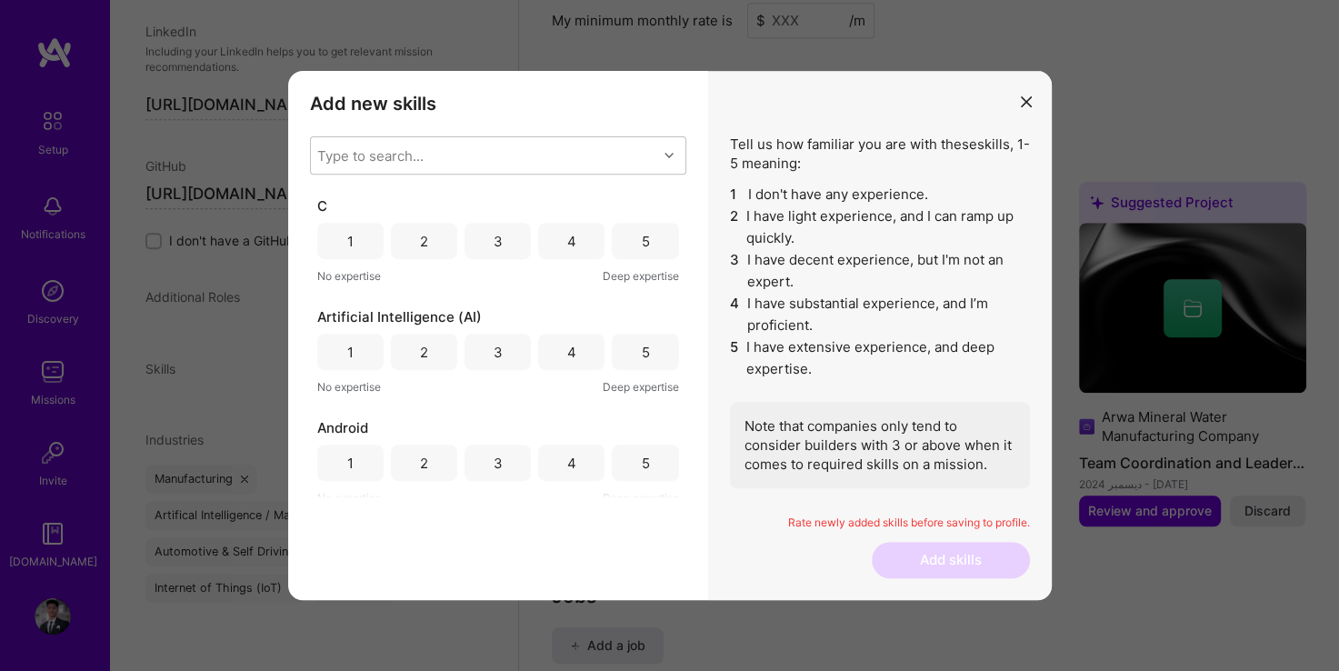
click at [629, 235] on div "5" at bounding box center [645, 241] width 66 height 36
click at [644, 338] on div "5" at bounding box center [645, 352] width 66 height 36
click at [645, 460] on div "5" at bounding box center [645, 463] width 66 height 36
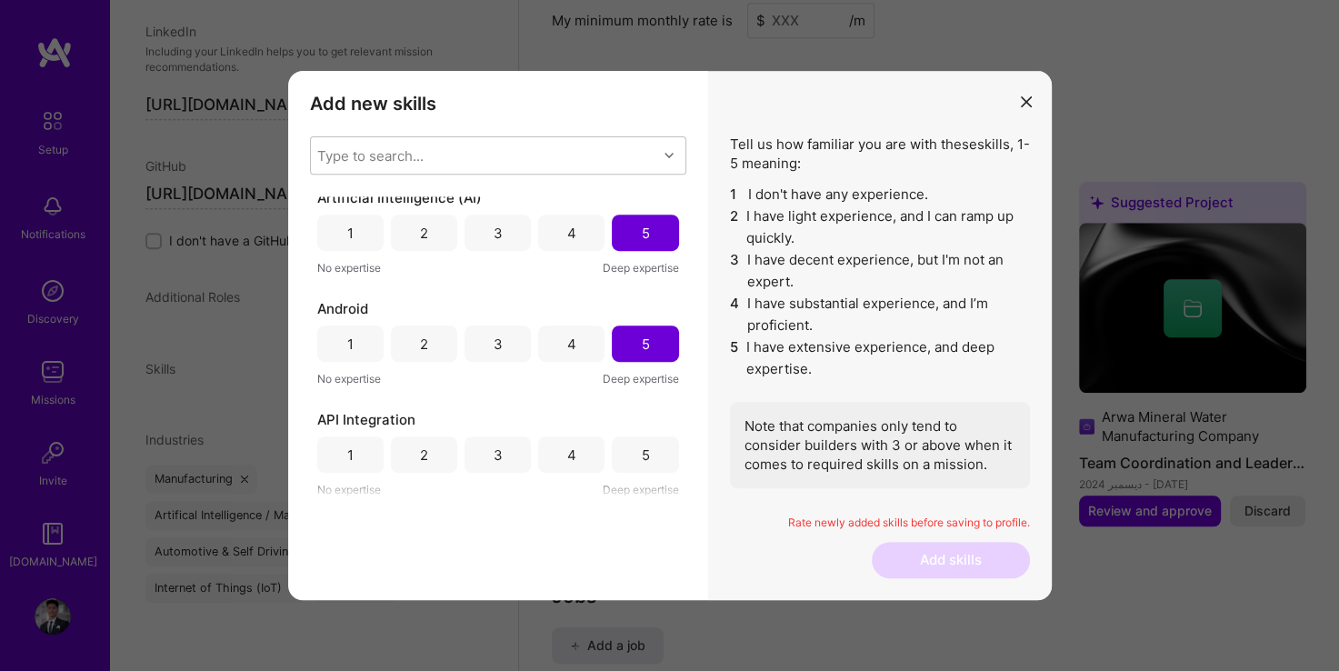
scroll to position [120, 0]
click at [641, 445] on div "5" at bounding box center [645, 454] width 8 height 19
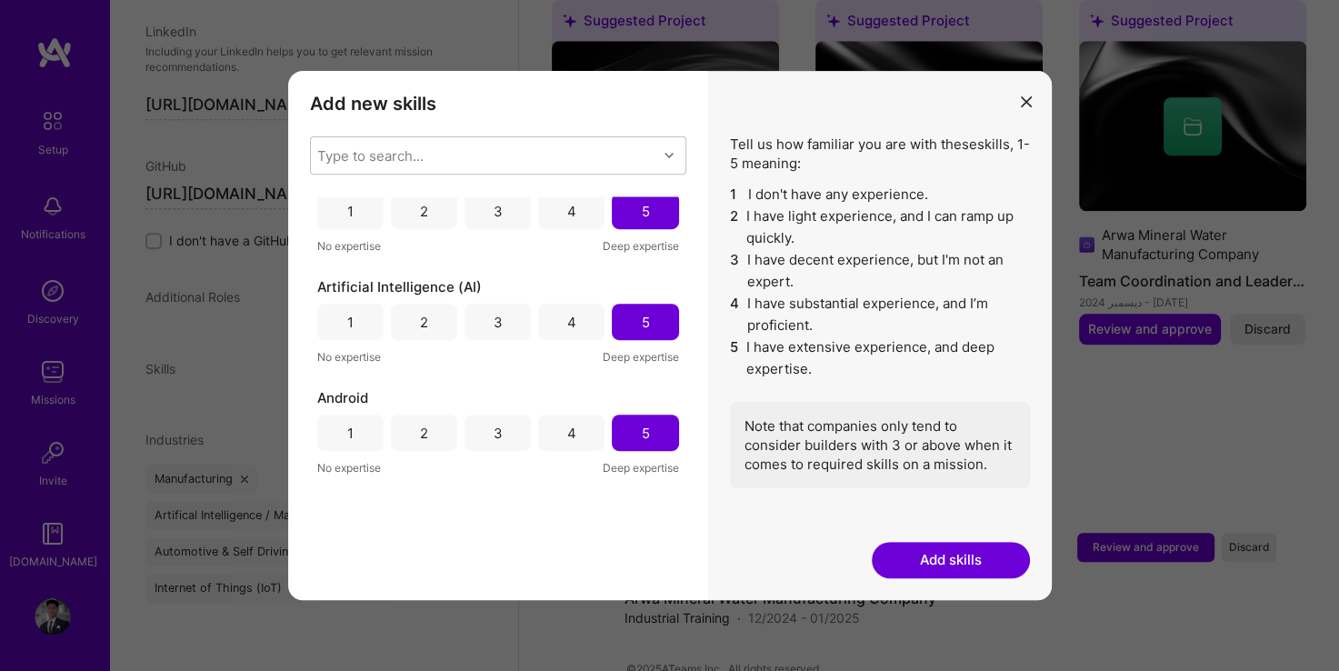
scroll to position [29, 0]
click at [630, 167] on div "Type to search..." at bounding box center [484, 155] width 346 height 36
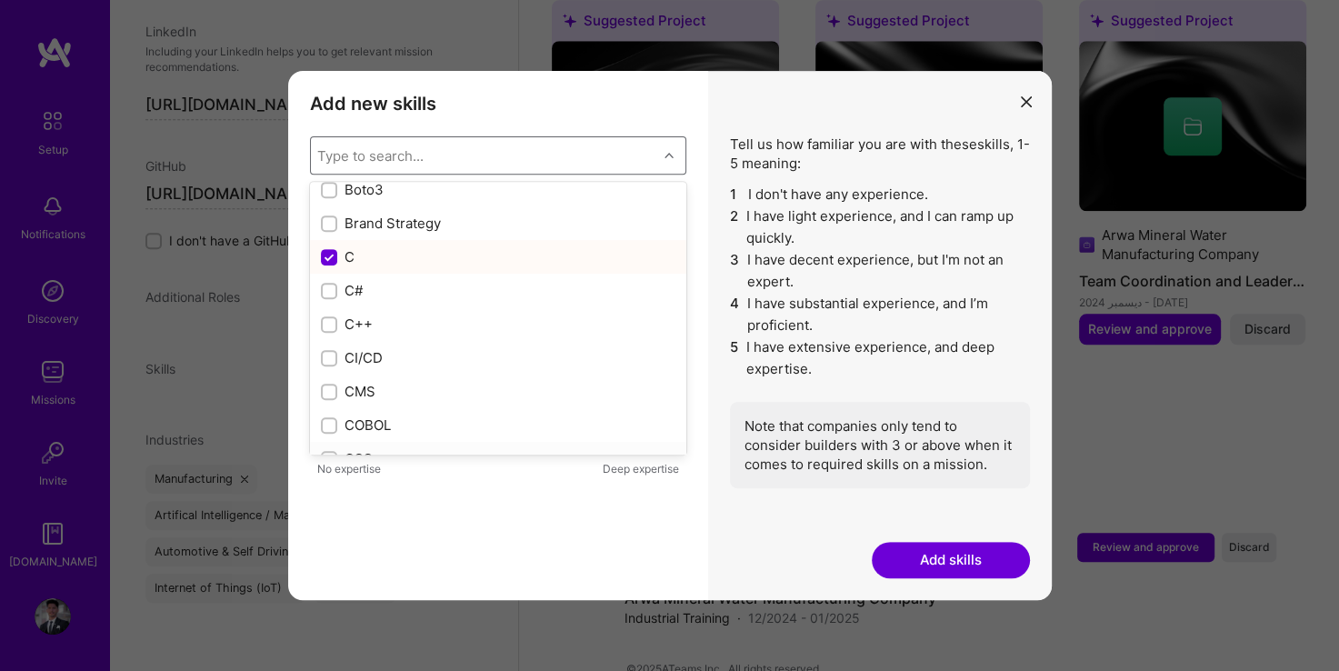
scroll to position [1818, 0]
click at [327, 301] on input "modal" at bounding box center [331, 302] width 13 height 13
checkbox input "true"
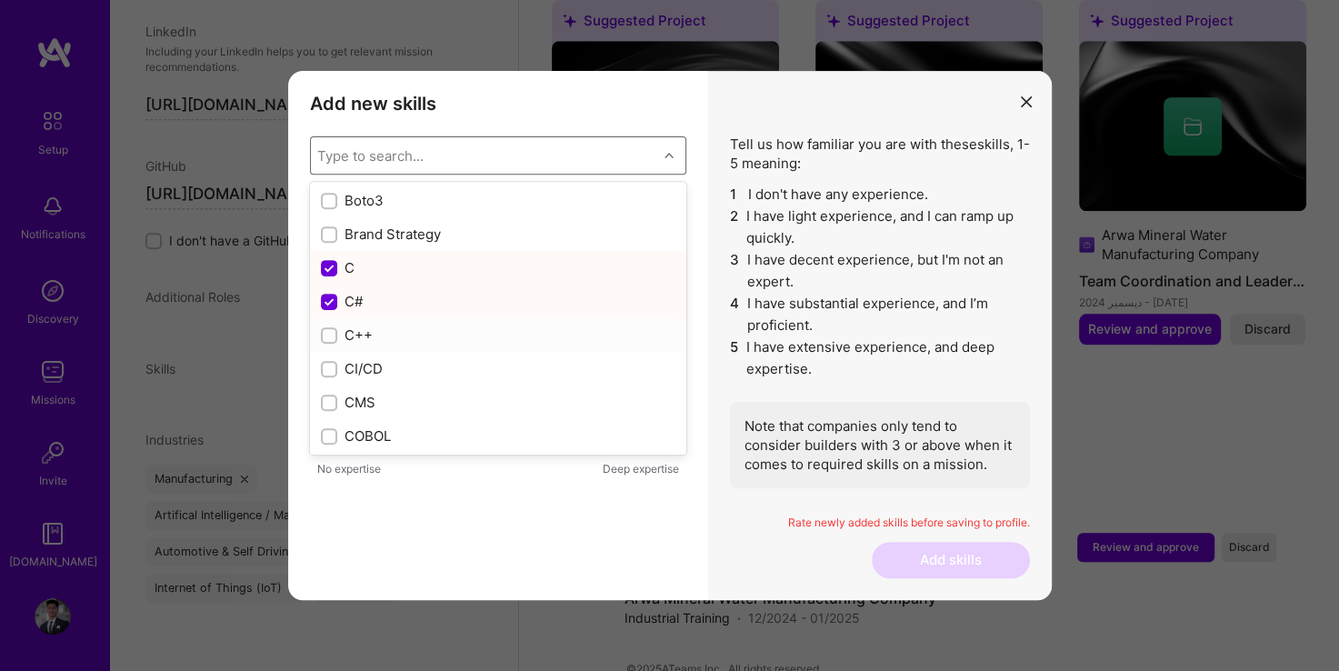
click at [331, 336] on input "modal" at bounding box center [331, 336] width 13 height 13
checkbox input "true"
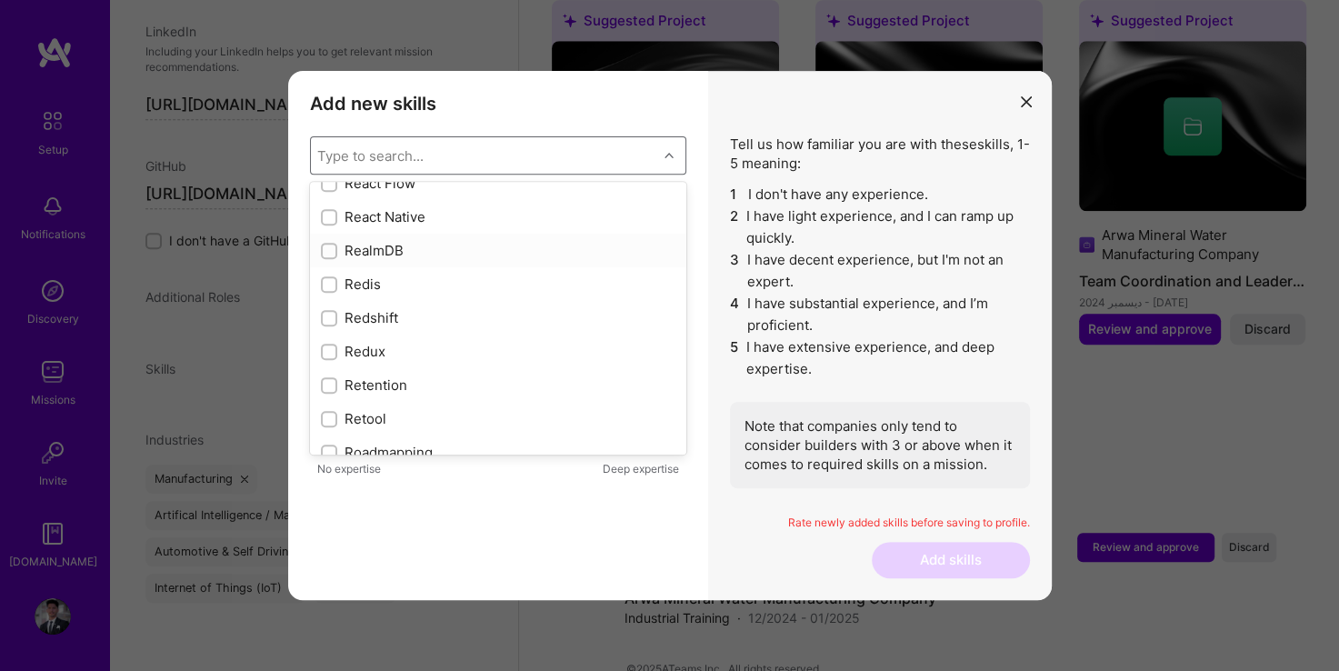
scroll to position [9091, 0]
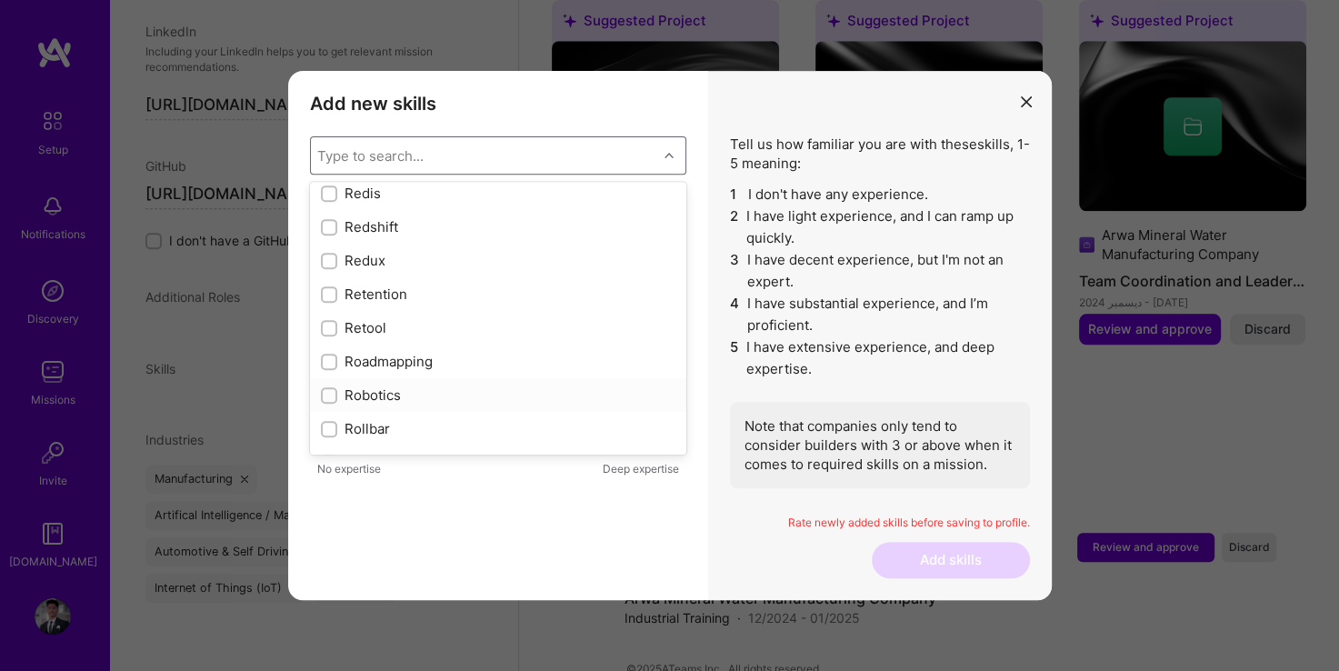
click at [325, 395] on input "modal" at bounding box center [331, 396] width 13 height 13
checkbox input "true"
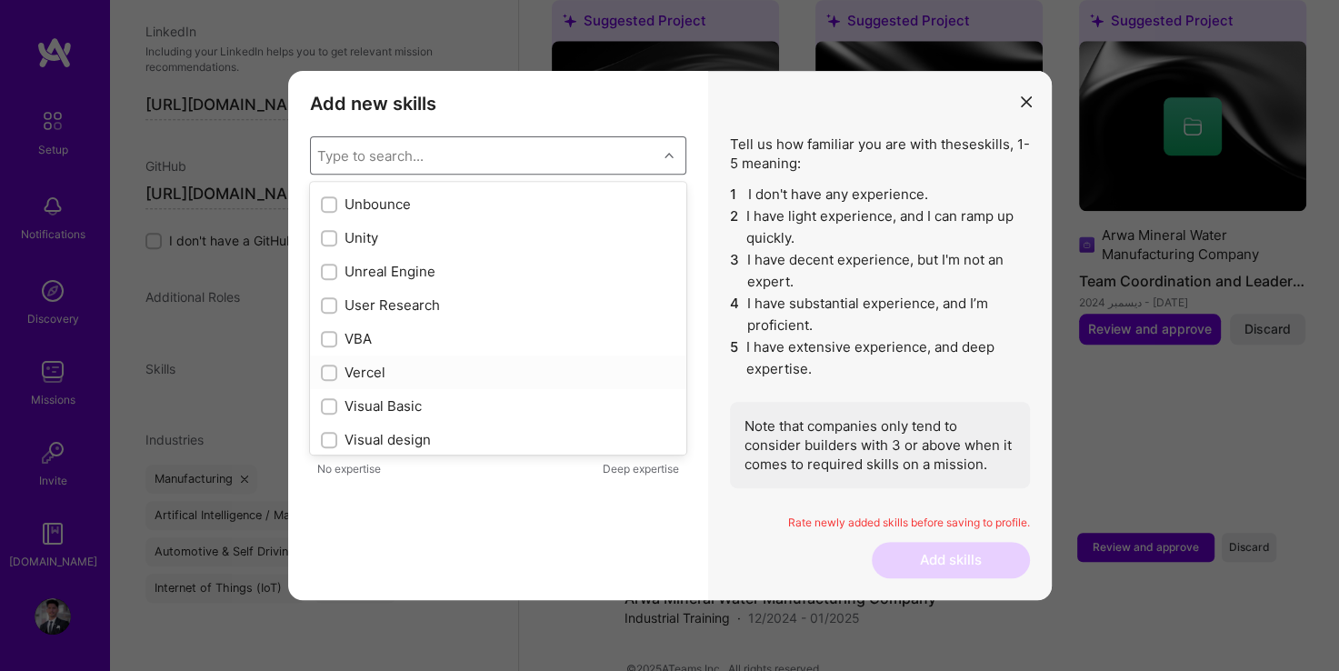
scroll to position [11546, 0]
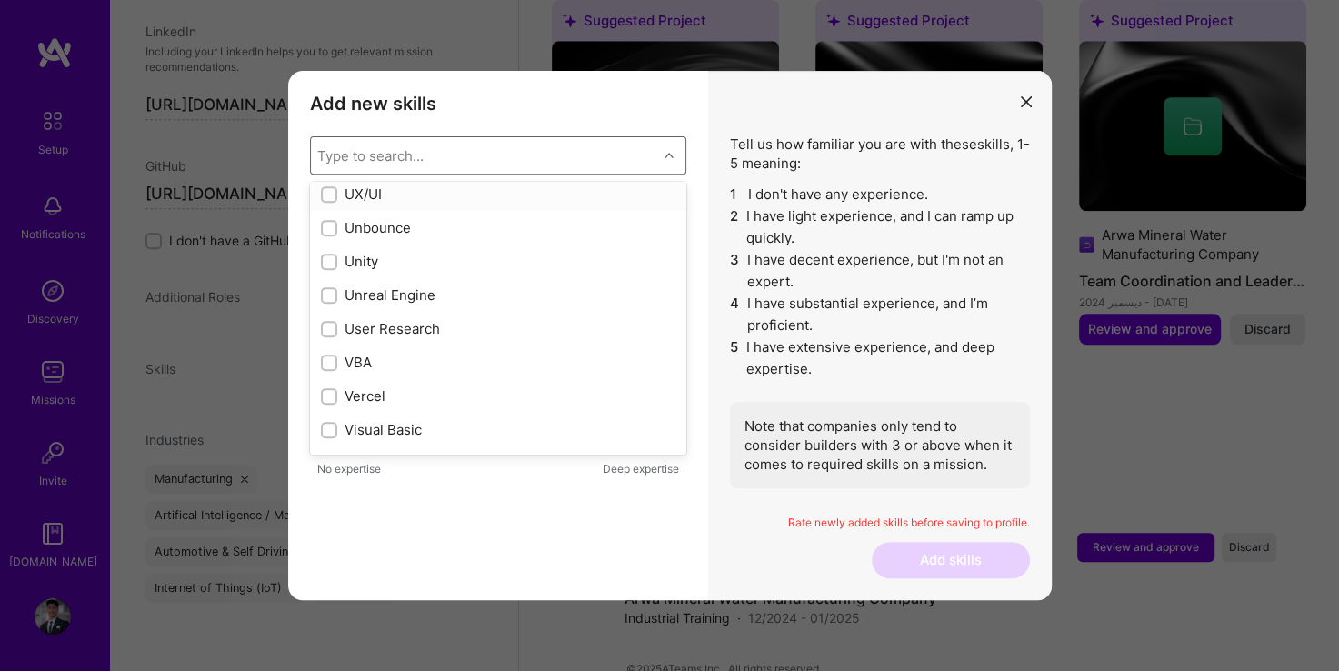
click at [335, 196] on div "modal" at bounding box center [329, 194] width 16 height 16
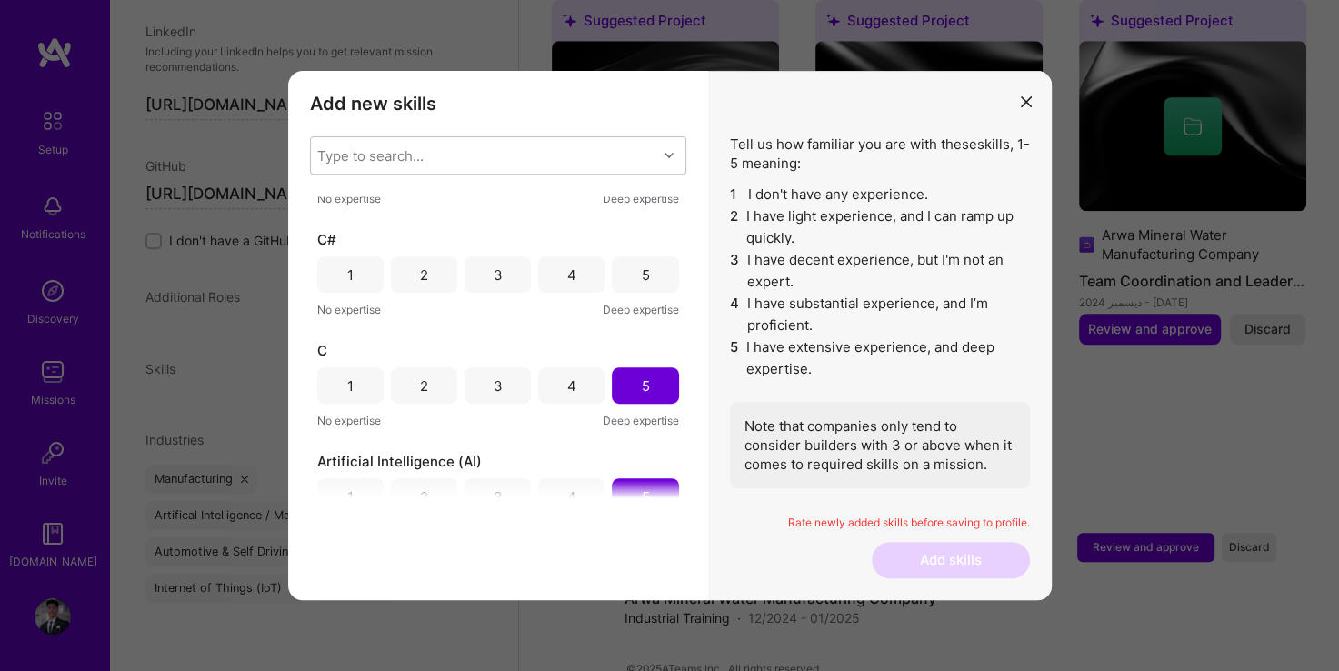
scroll to position [291, 0]
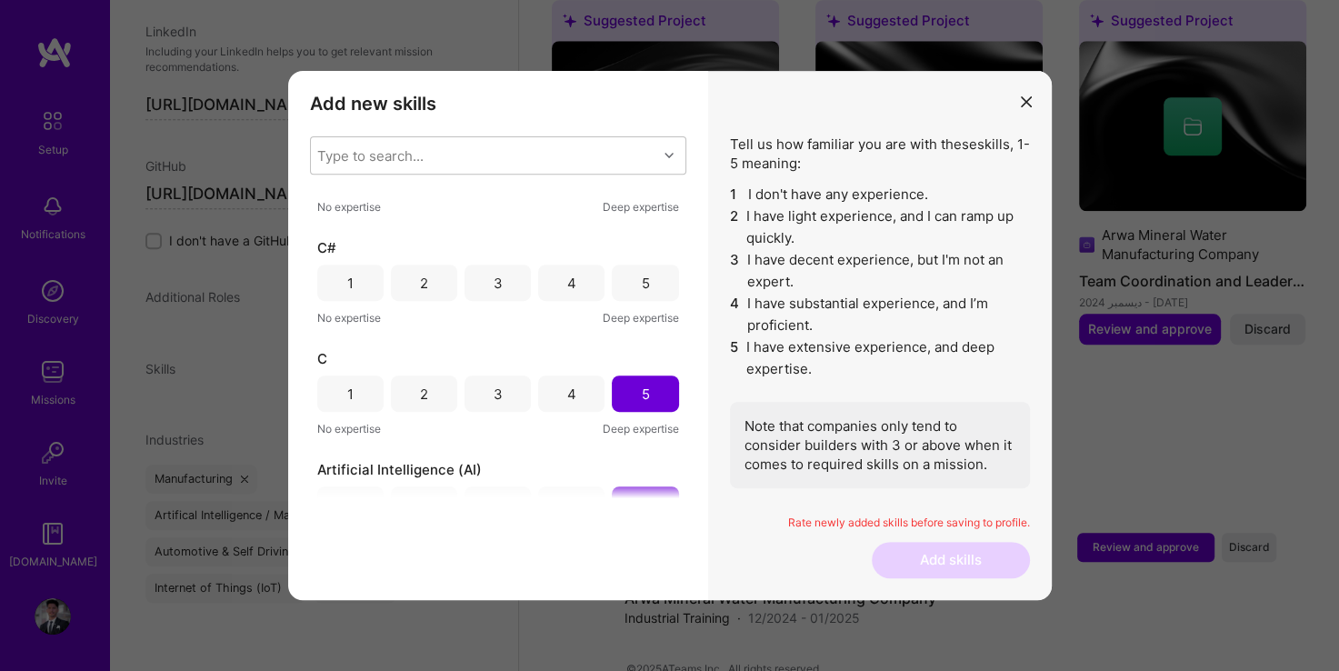
click at [1025, 100] on icon "modal" at bounding box center [1026, 101] width 11 height 11
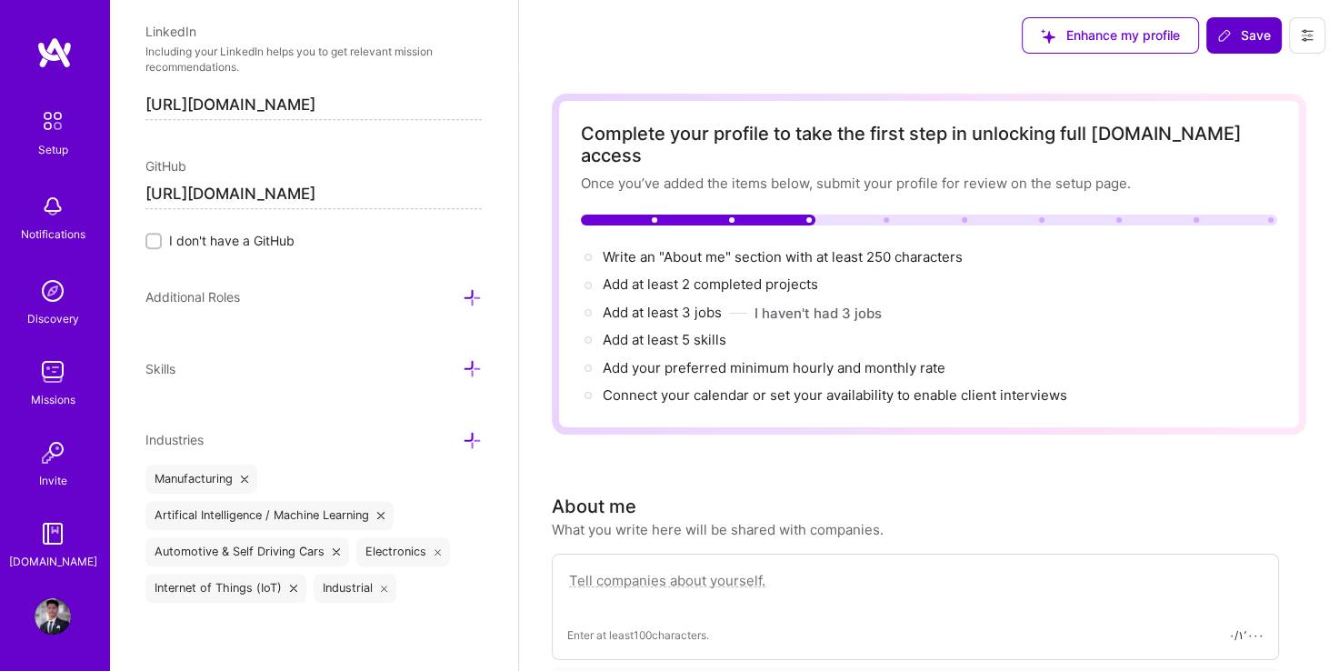
scroll to position [0, 0]
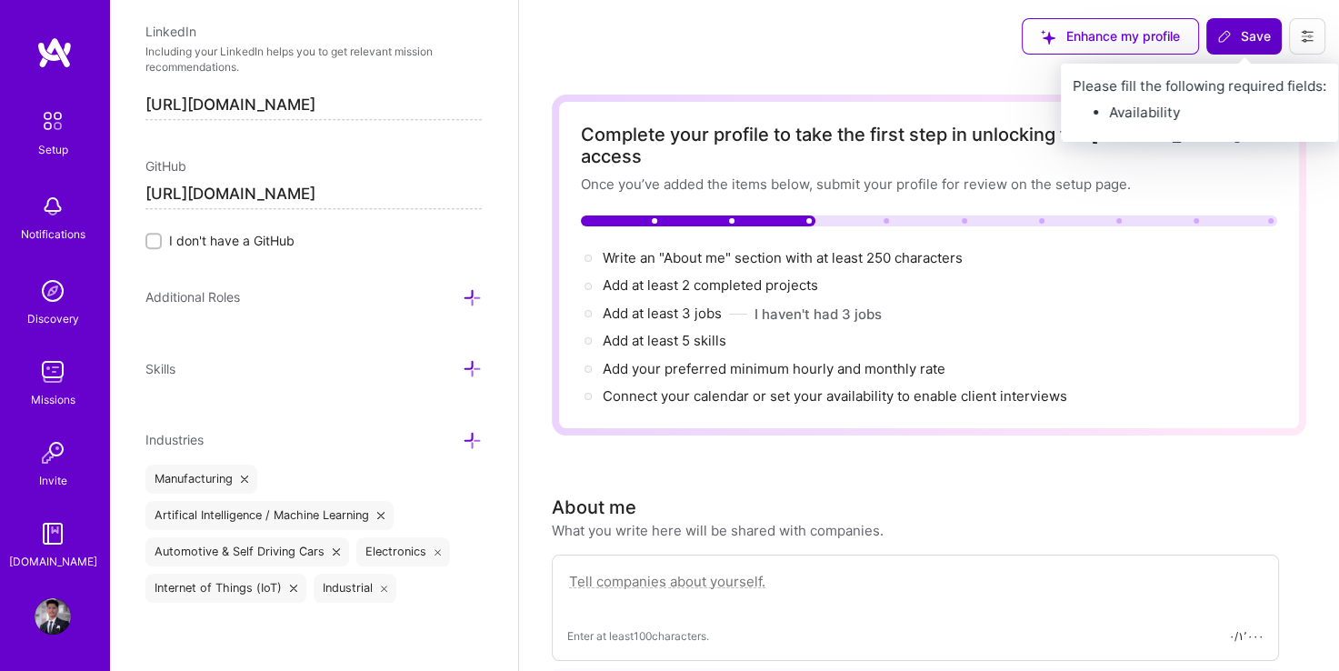
click at [1229, 31] on icon at bounding box center [1224, 36] width 15 height 15
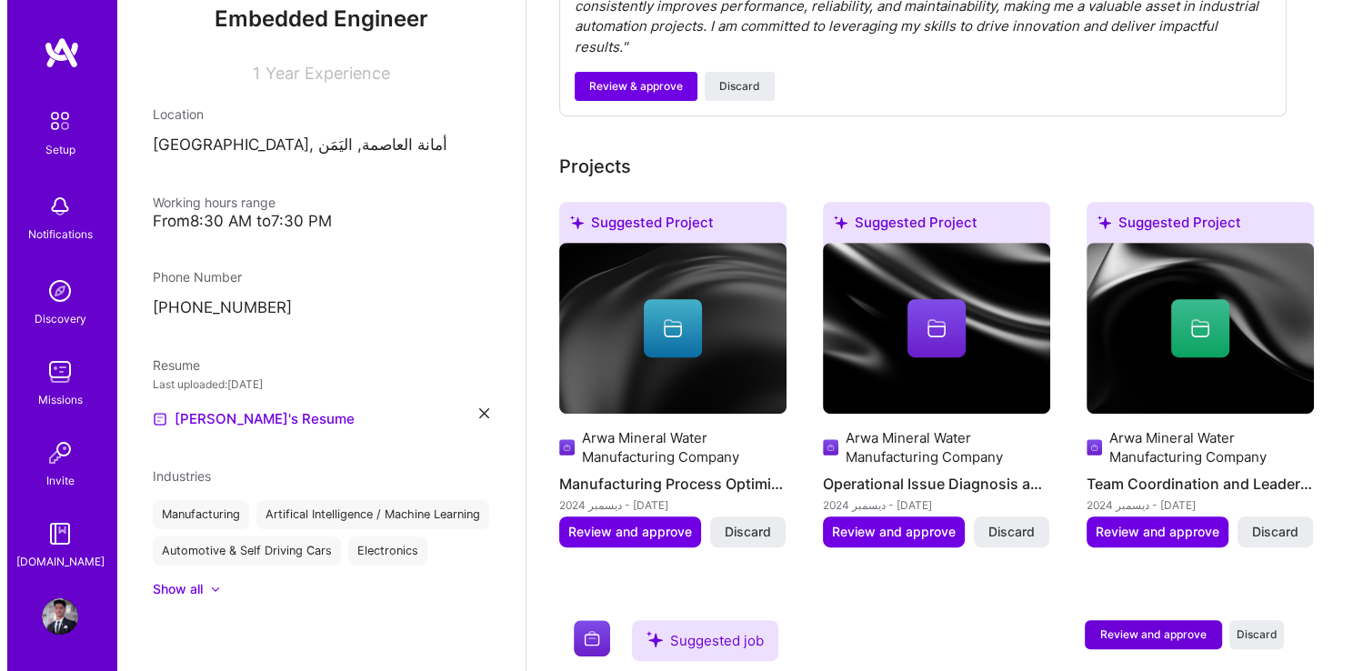
scroll to position [779, 0]
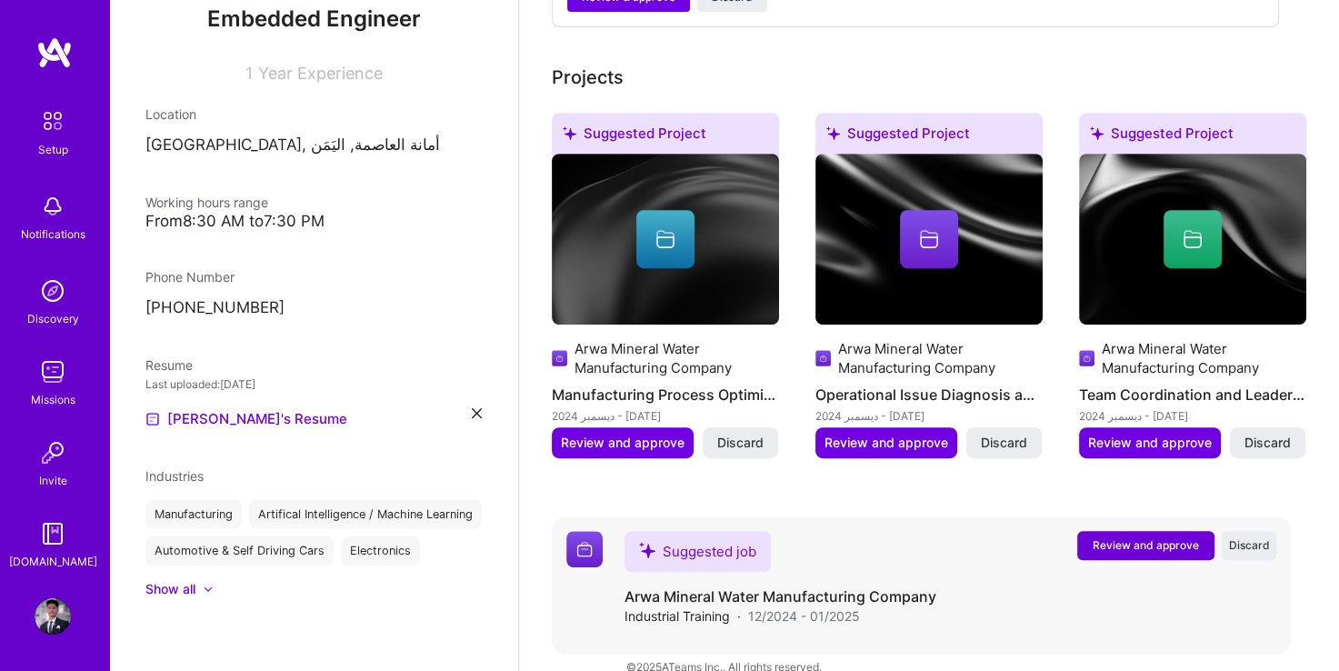
click at [669, 531] on div "Suggested job" at bounding box center [698, 551] width 146 height 41
click at [1119, 537] on span "Review and approve" at bounding box center [1146, 544] width 106 height 15
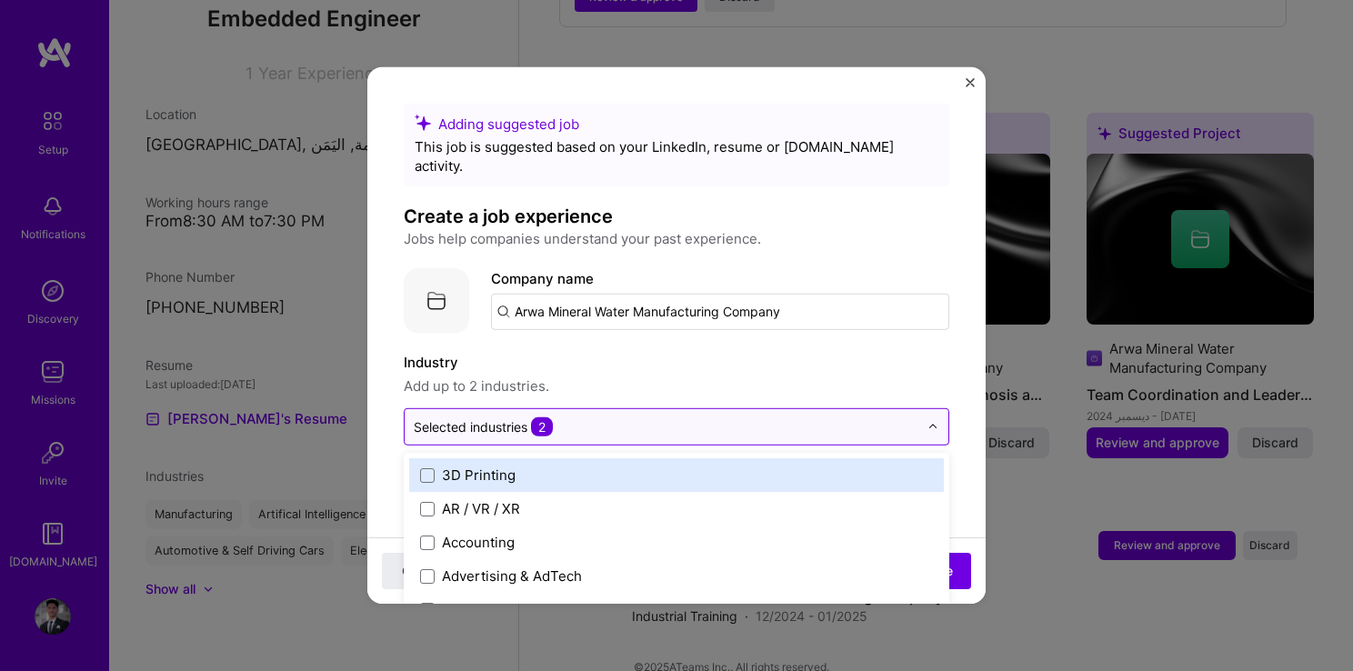
click at [652, 415] on div at bounding box center [666, 426] width 505 height 23
click at [655, 417] on input "text" at bounding box center [666, 426] width 505 height 19
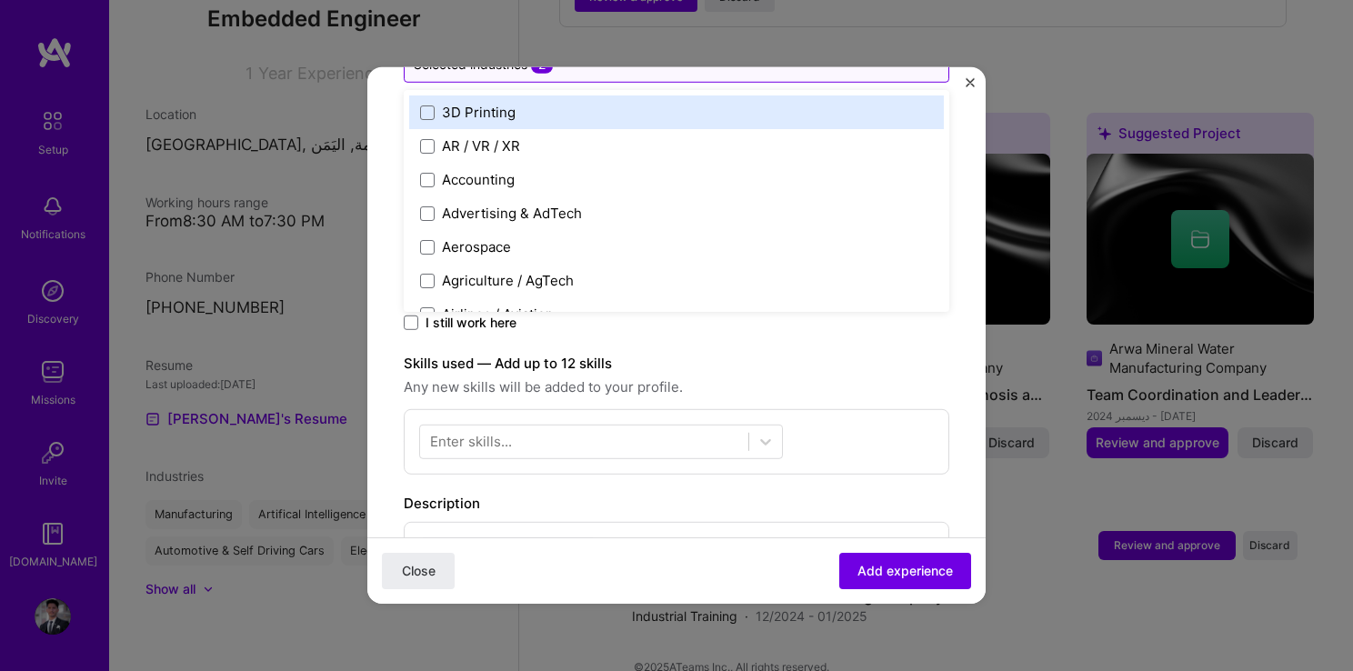
scroll to position [364, 0]
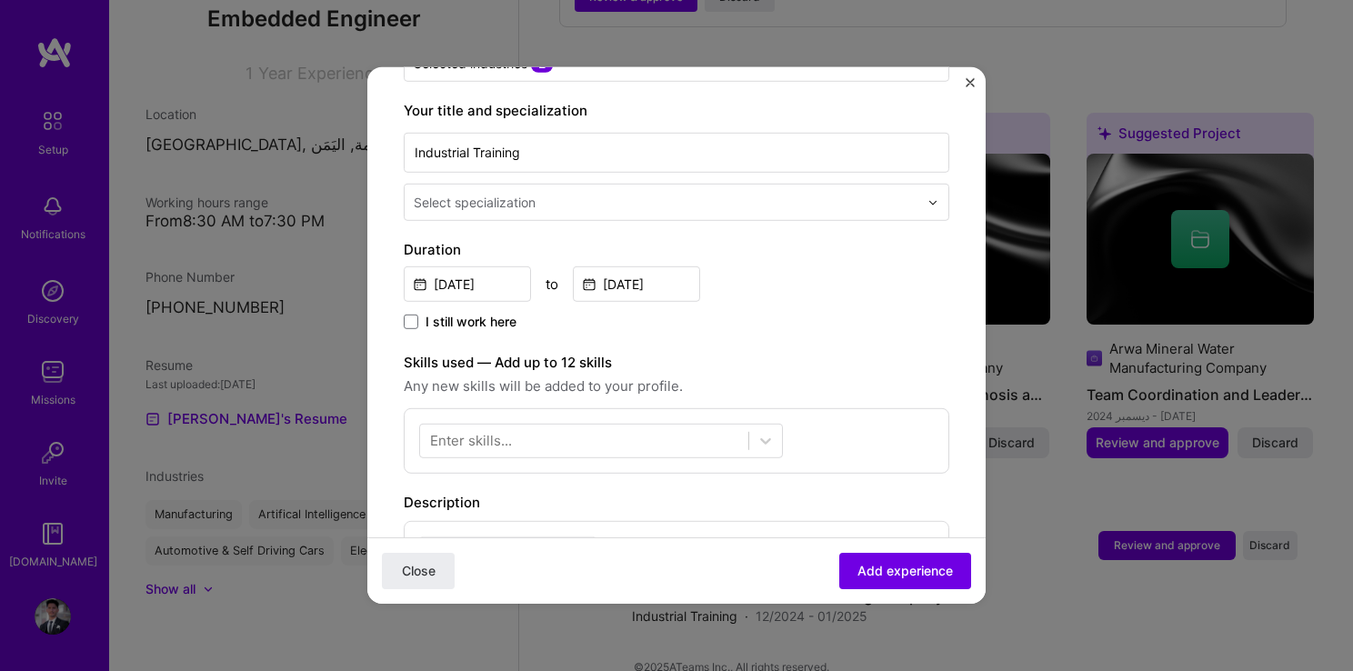
click at [692, 352] on label "Skills used — Add up to 12 skills" at bounding box center [676, 363] width 545 height 22
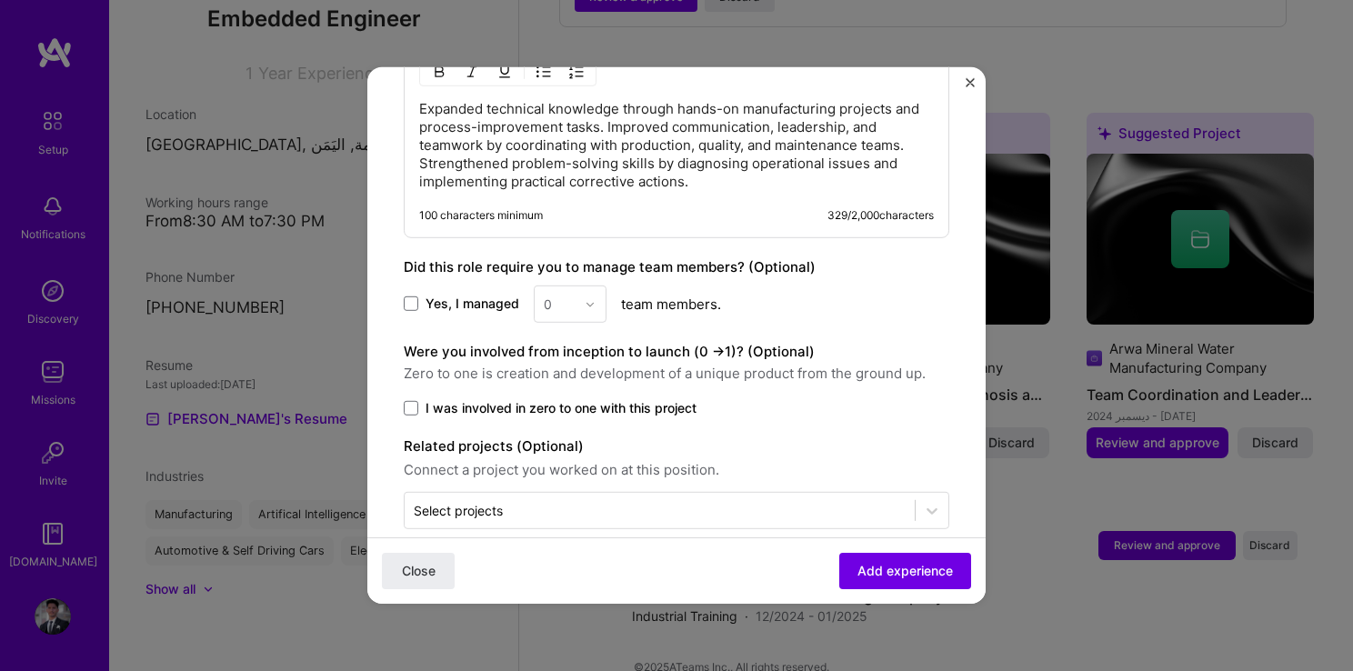
scroll to position [848, 0]
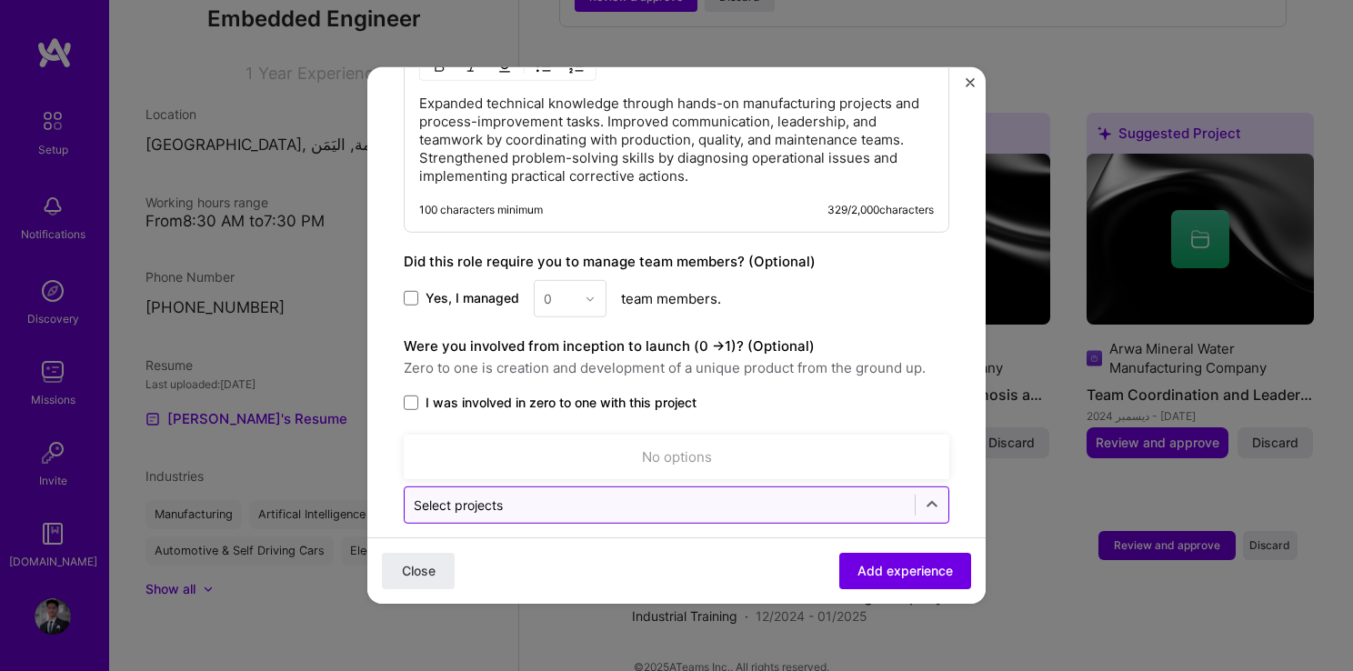
click at [658, 495] on input "text" at bounding box center [660, 504] width 492 height 19
click at [923, 495] on icon at bounding box center [932, 504] width 18 height 18
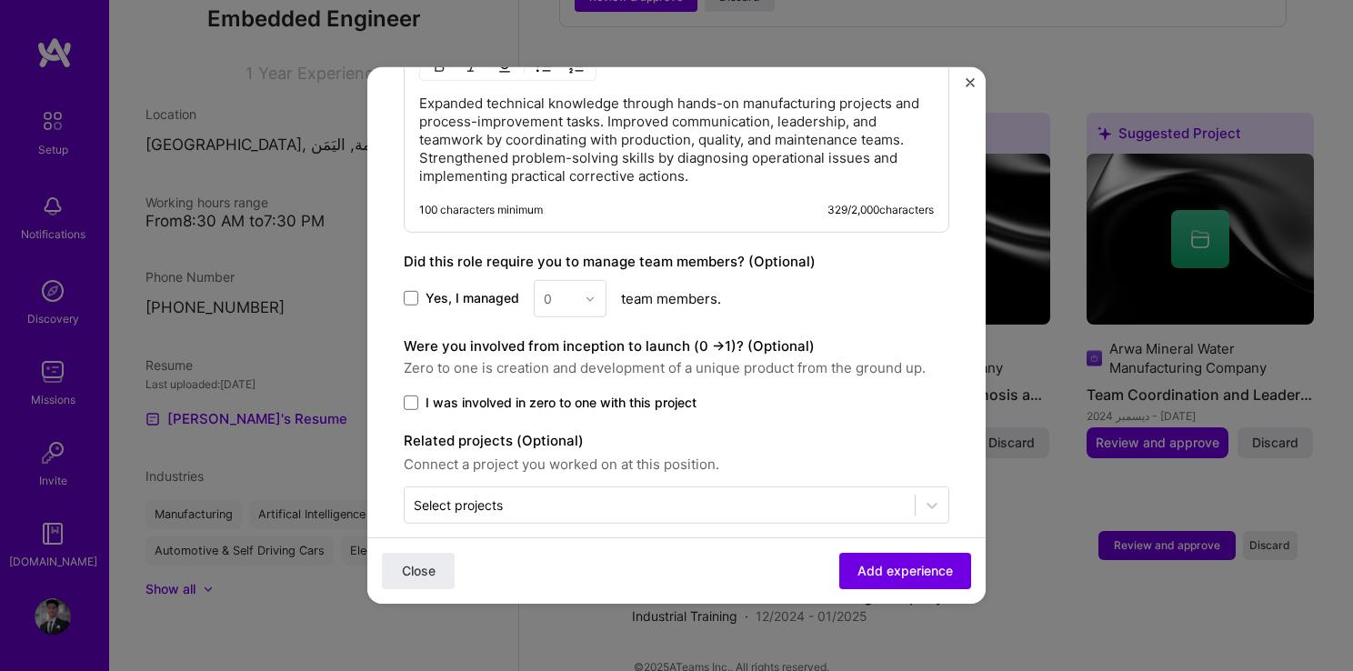
click at [557, 357] on span "Zero to one is creation and development of a unique product from the ground up." at bounding box center [676, 368] width 545 height 22
click at [633, 357] on span "Zero to one is creation and development of a unique product from the ground up." at bounding box center [676, 368] width 545 height 22
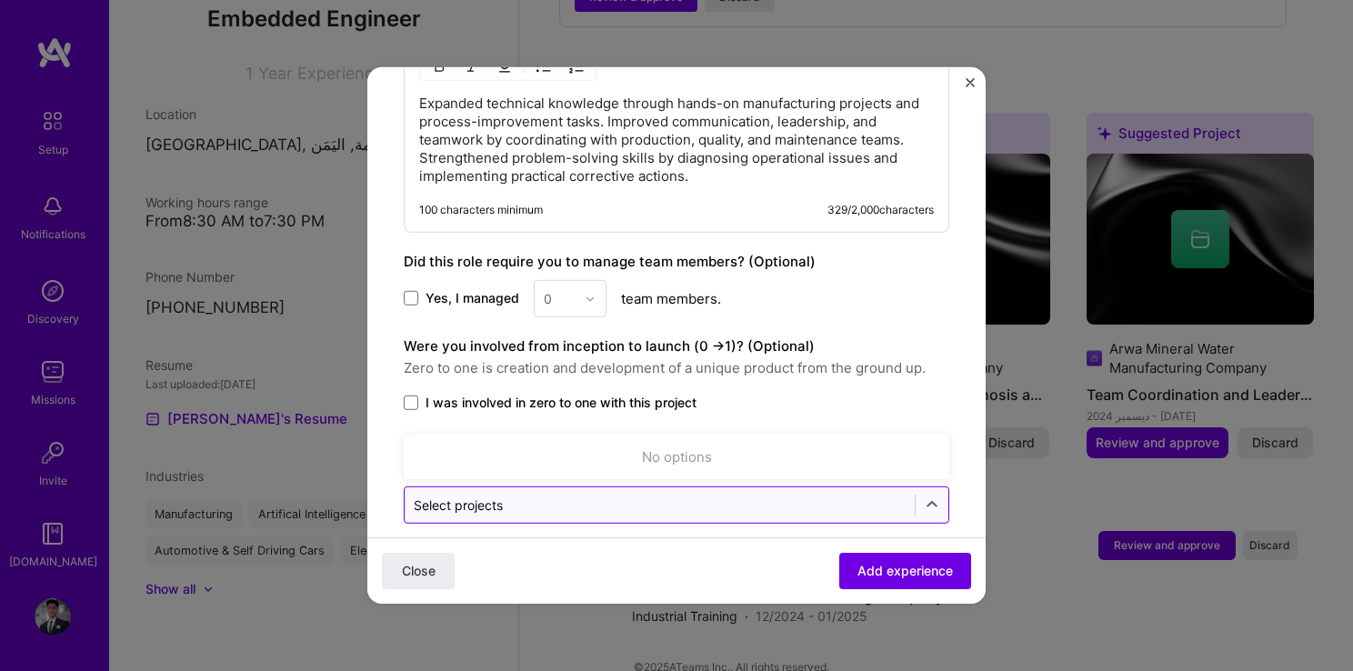
click at [487, 495] on div "Select projects" at bounding box center [458, 504] width 89 height 19
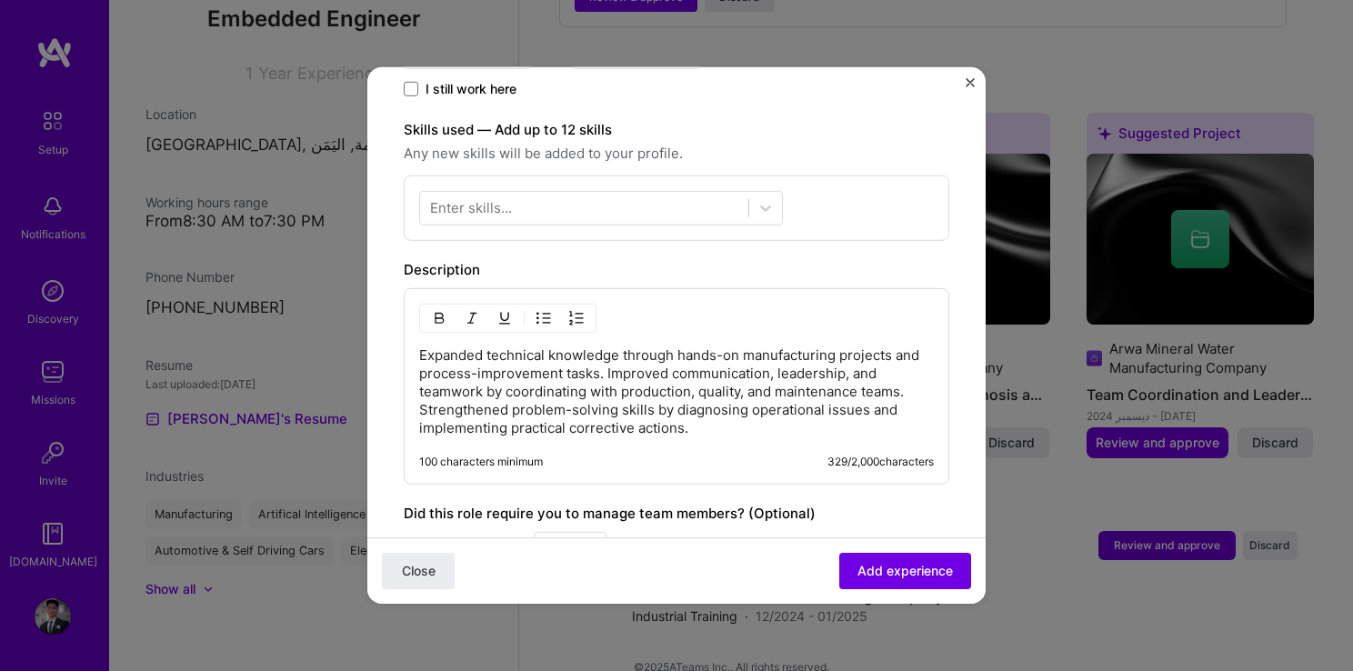
scroll to position [485, 0]
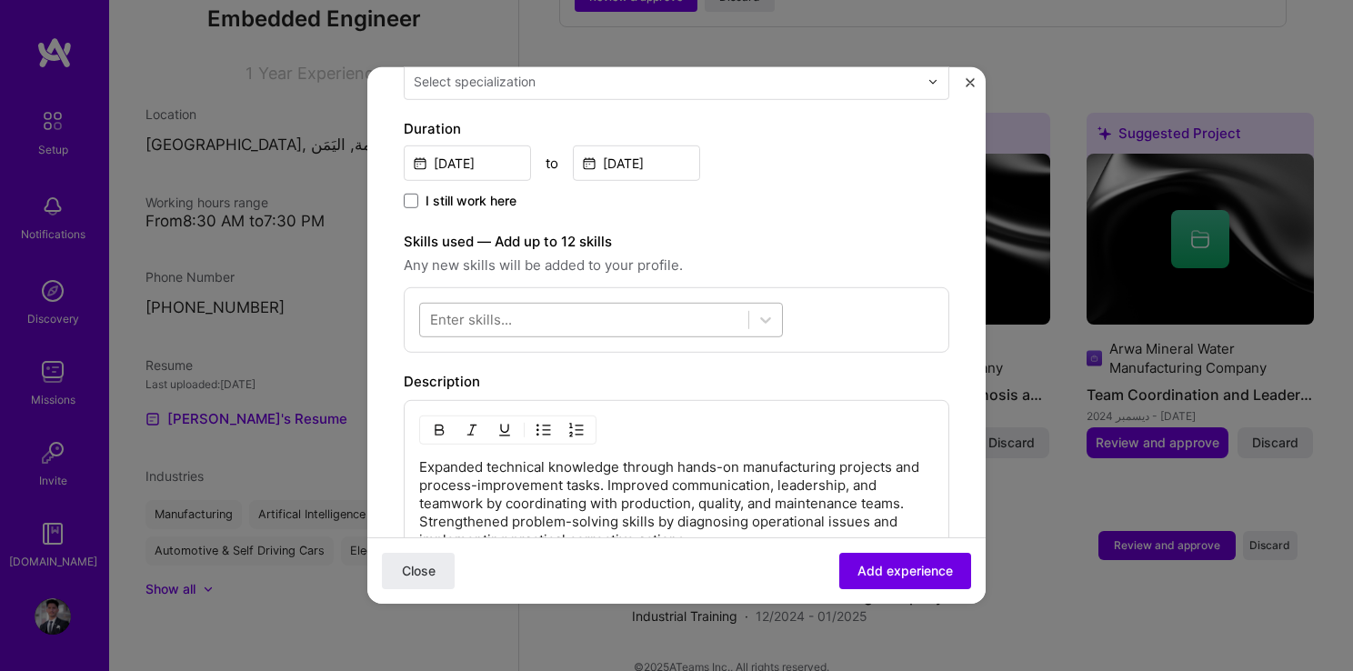
click at [580, 305] on div at bounding box center [584, 320] width 328 height 30
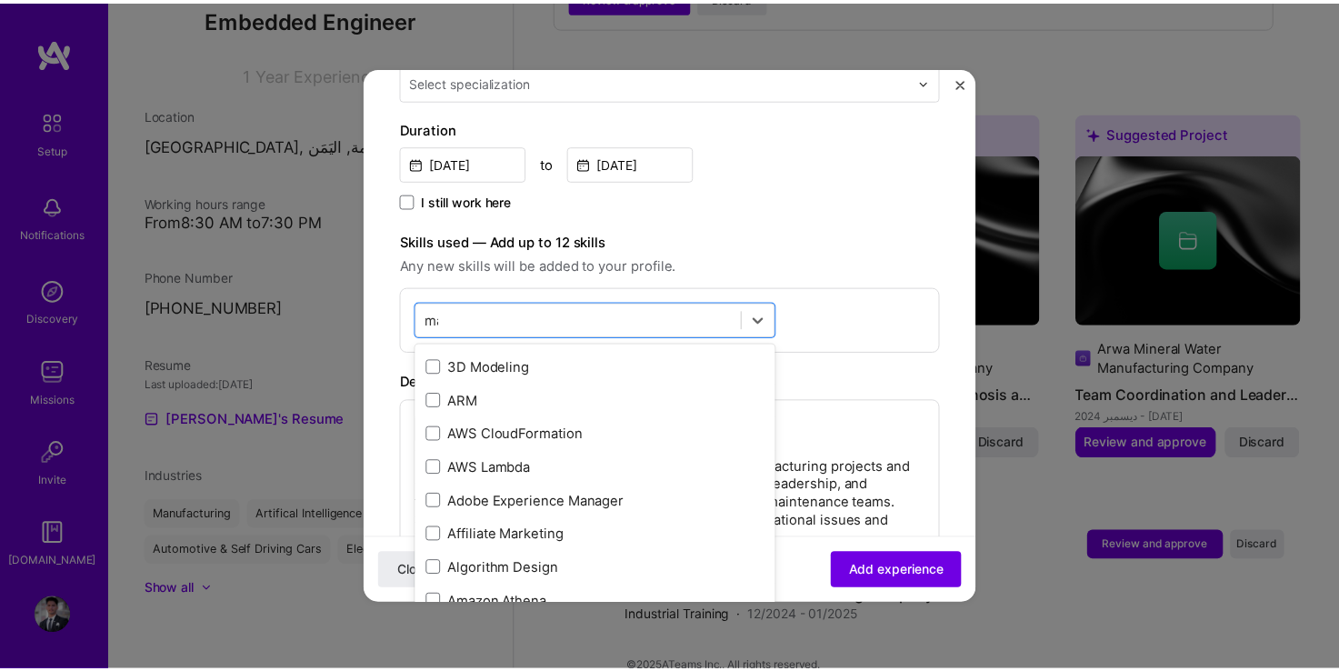
scroll to position [0, 0]
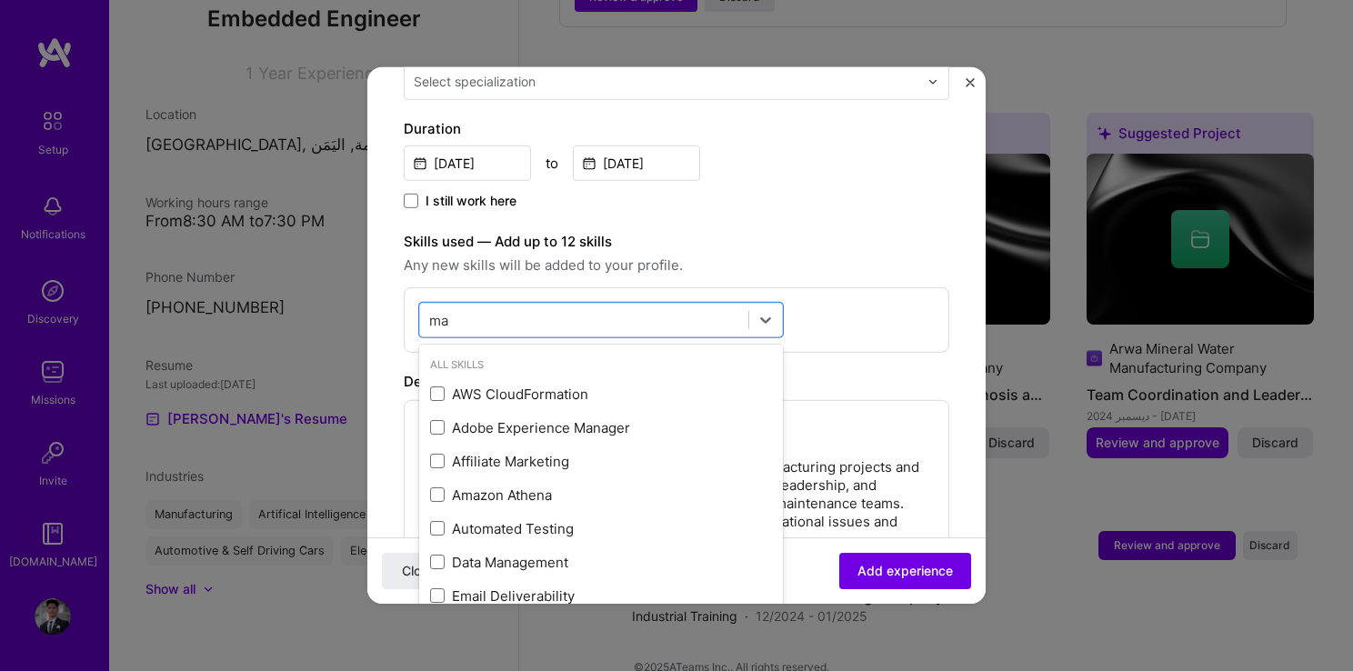
type input "m"
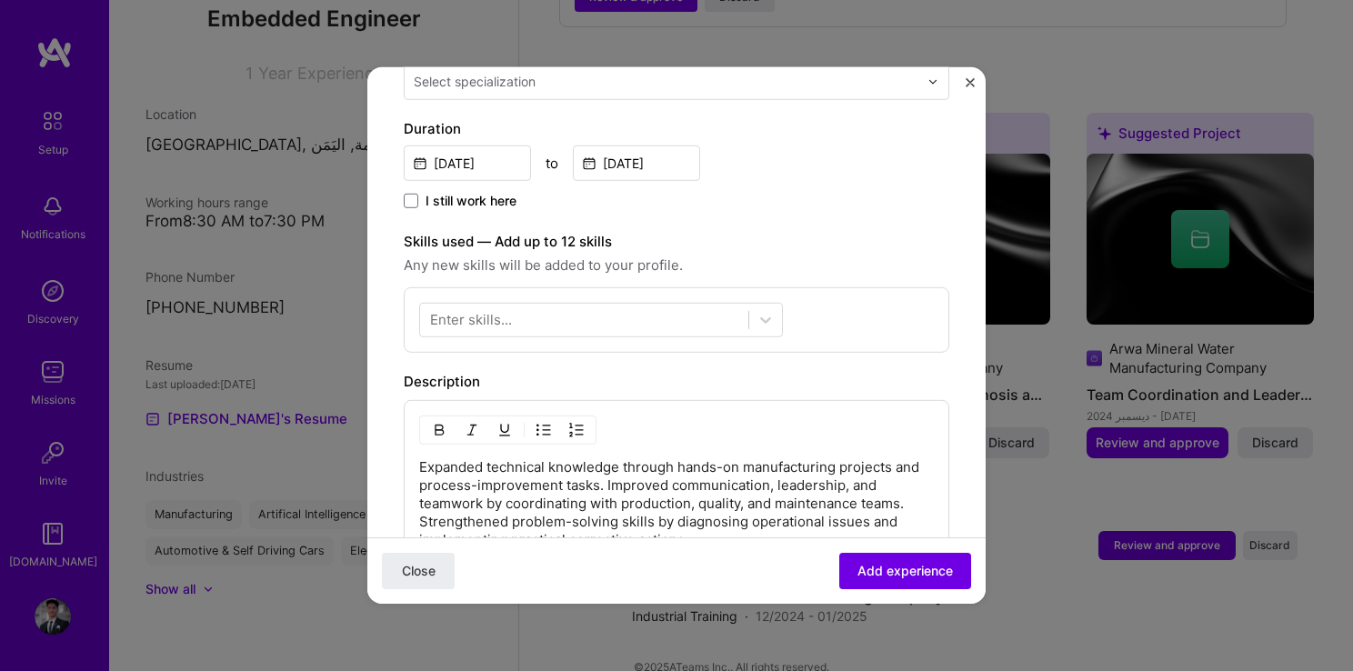
click at [968, 82] on img "Close" at bounding box center [969, 82] width 9 height 9
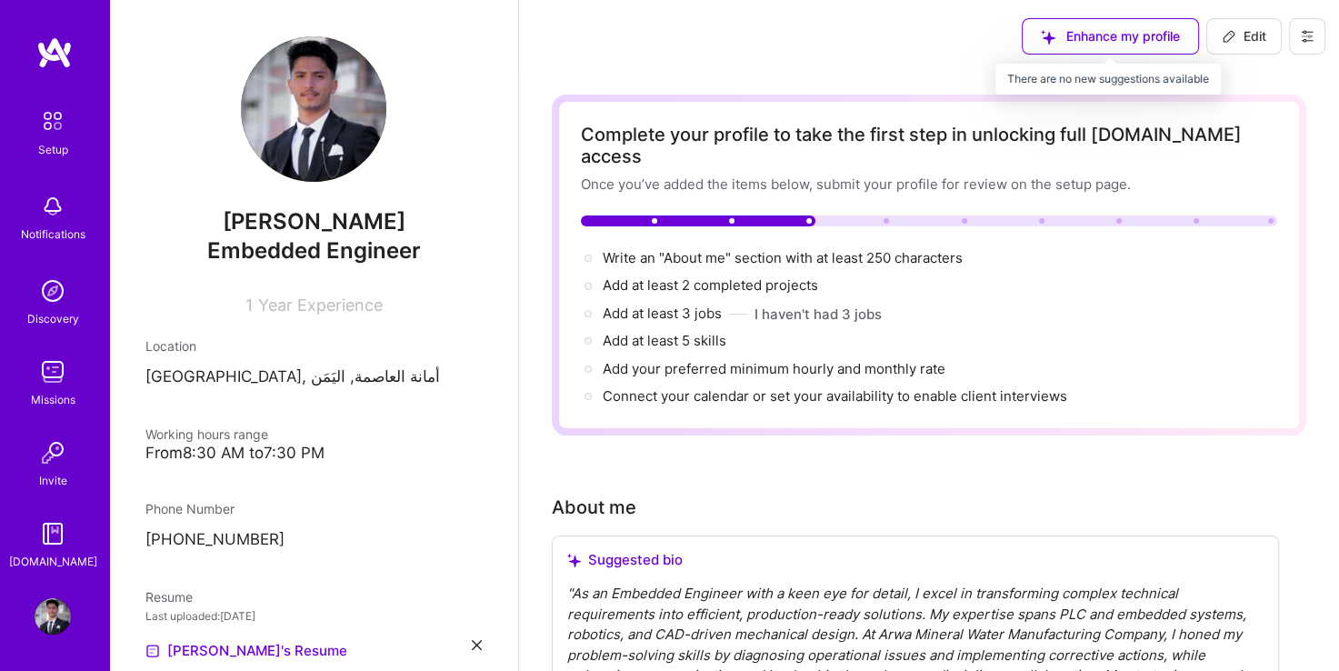
click at [1134, 45] on div "Enhance my profile" at bounding box center [1110, 36] width 177 height 36
click at [65, 135] on img at bounding box center [53, 121] width 38 height 38
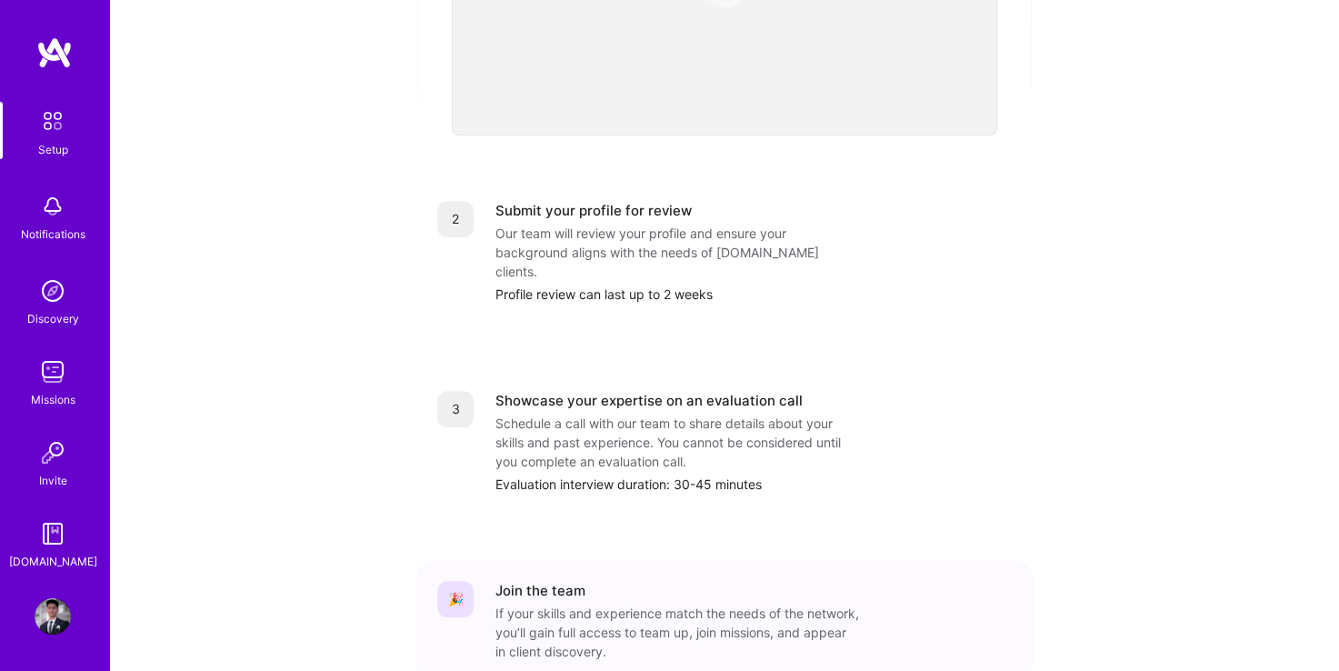
scroll to position [709, 0]
